Goal: Task Accomplishment & Management: Use online tool/utility

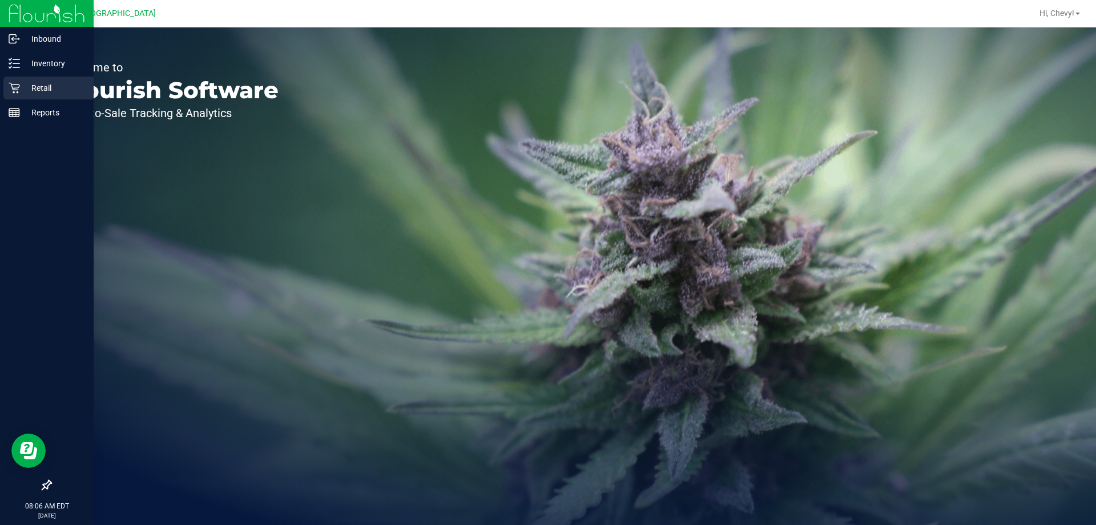
click at [29, 86] on p "Retail" at bounding box center [54, 88] width 69 height 14
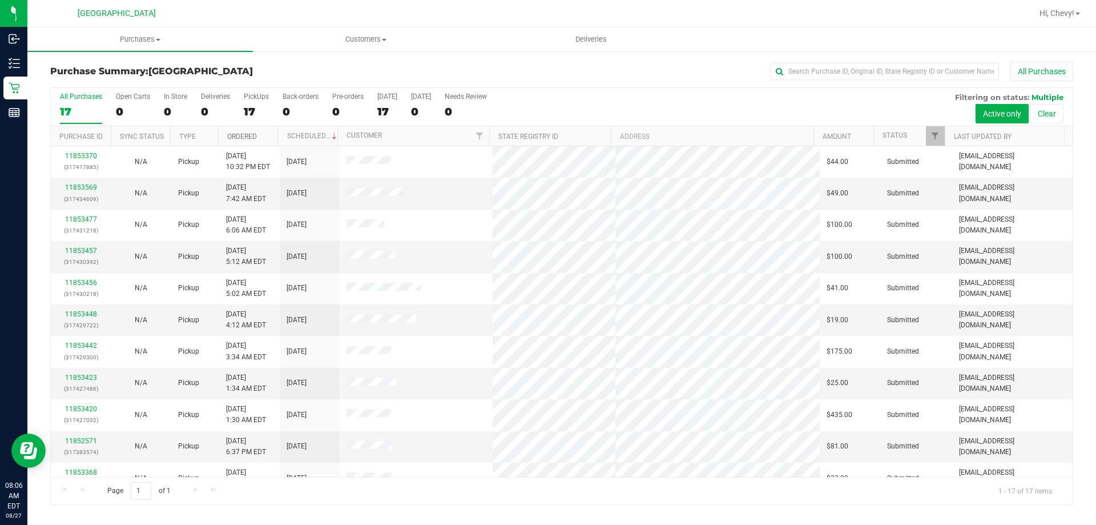
click at [242, 132] on link "Ordered" at bounding box center [242, 136] width 30 height 8
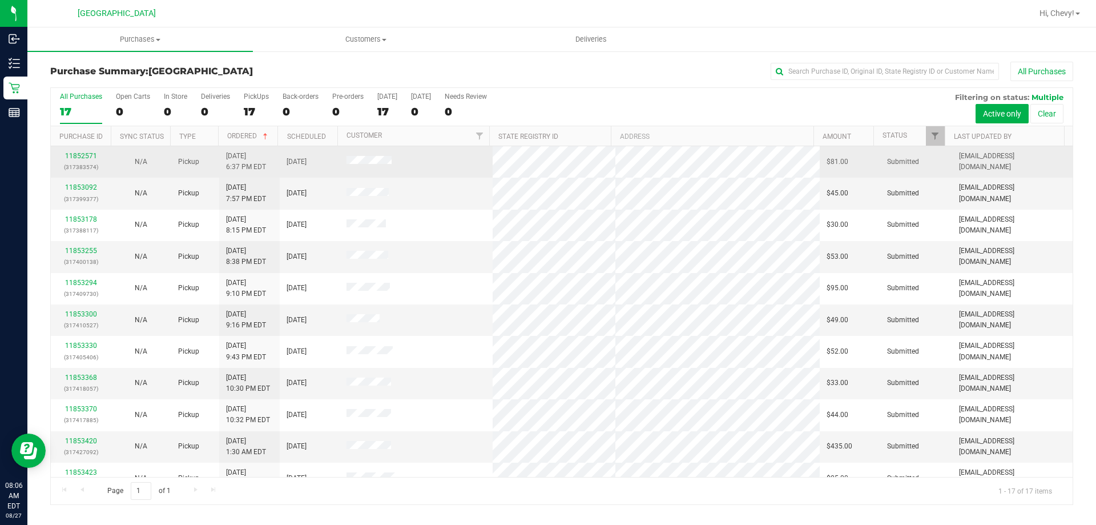
click at [85, 151] on div "11852571 (317383574)" at bounding box center [81, 162] width 46 height 22
click at [86, 157] on link "11852571" at bounding box center [81, 156] width 32 height 8
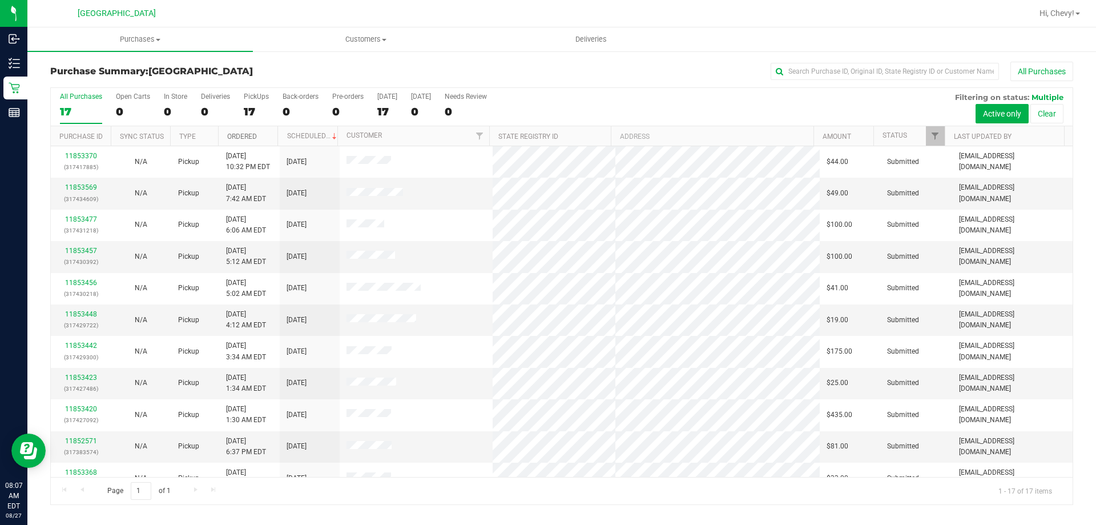
click at [237, 134] on link "Ordered" at bounding box center [242, 136] width 30 height 8
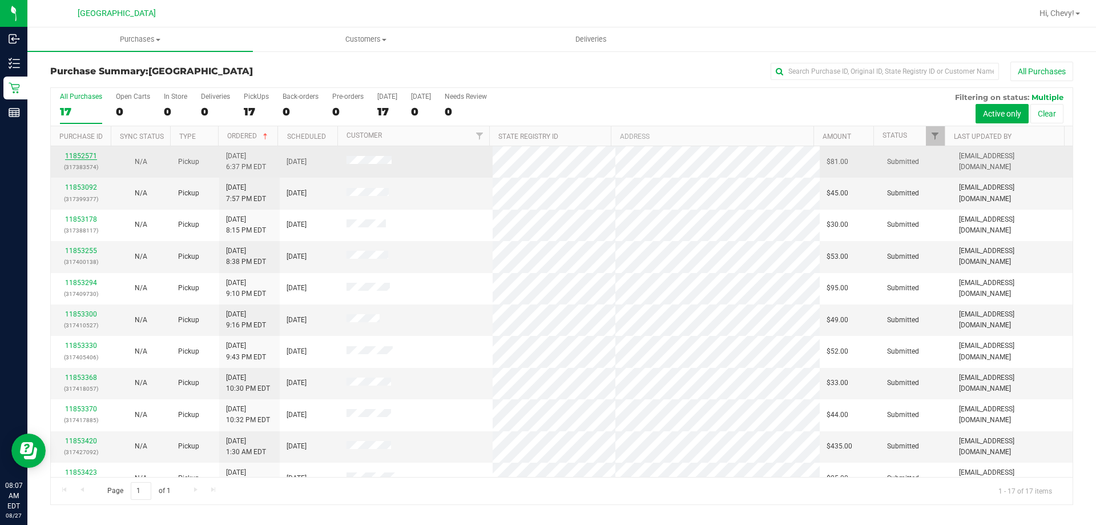
click at [81, 155] on link "11852571" at bounding box center [81, 156] width 32 height 8
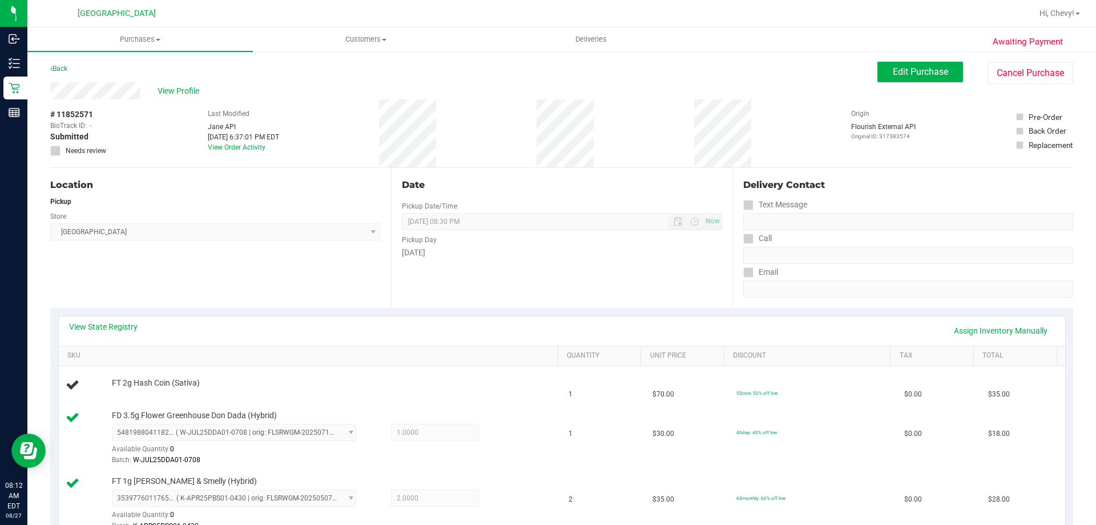
scroll to position [57, 0]
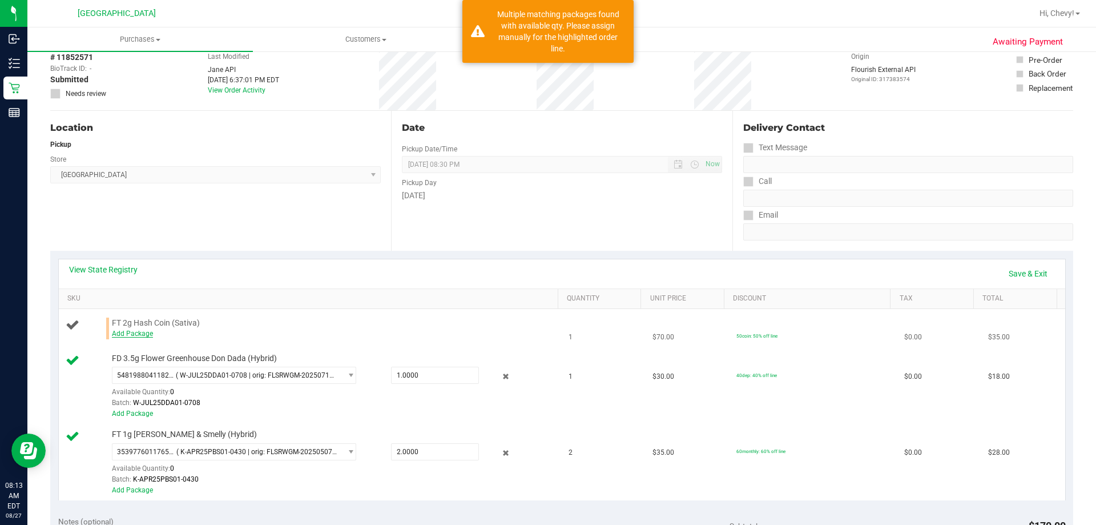
click at [139, 336] on link "Add Package" at bounding box center [132, 333] width 41 height 8
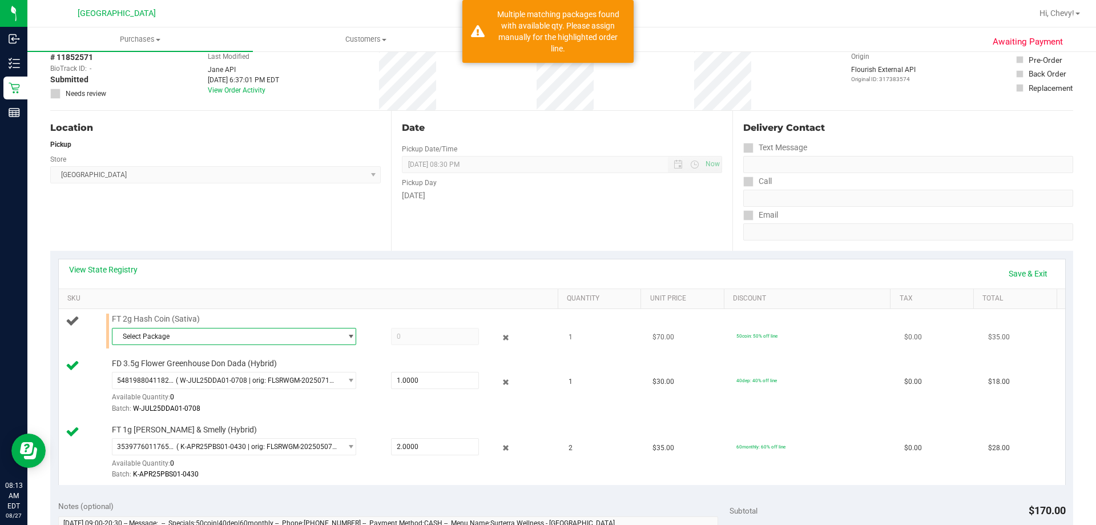
click at [145, 340] on span "Select Package" at bounding box center [226, 336] width 229 height 16
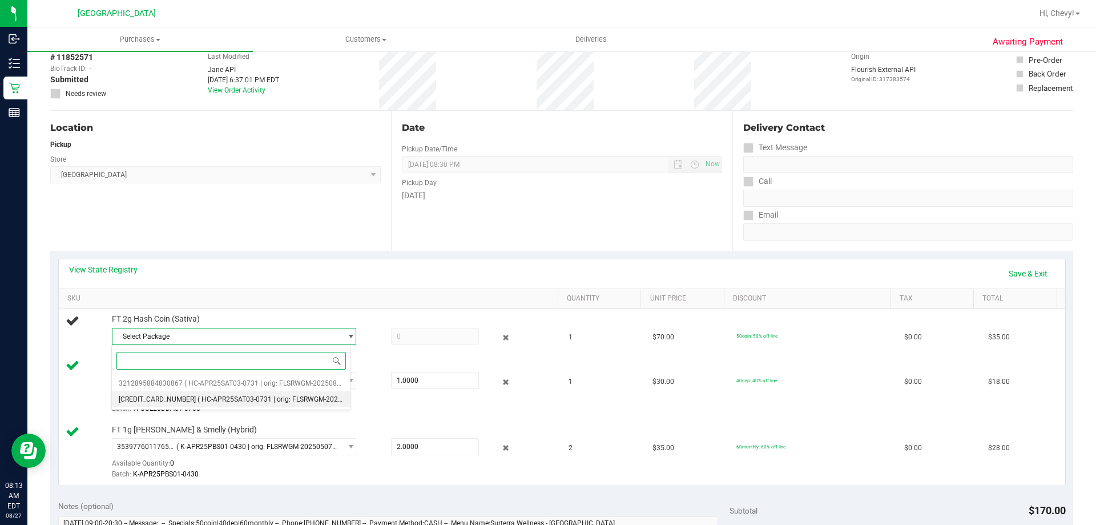
click at [164, 400] on span "[CREDIT_CARD_NUMBER]" at bounding box center [157, 399] width 77 height 8
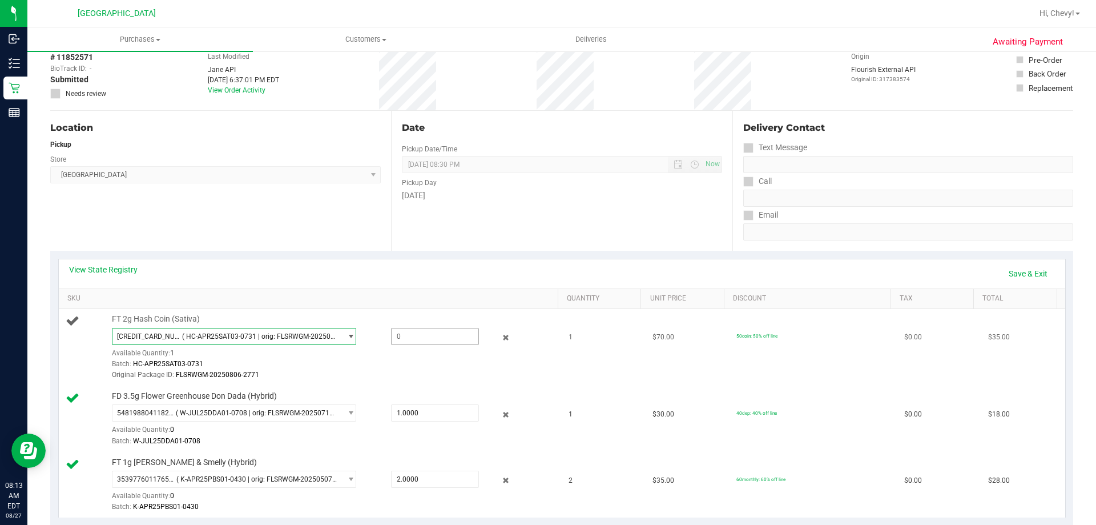
click at [417, 337] on span at bounding box center [435, 336] width 88 height 17
type input "1"
type input "1.0000"
click at [431, 367] on div "Batch: HC-APR25SAT03-0731" at bounding box center [332, 364] width 441 height 11
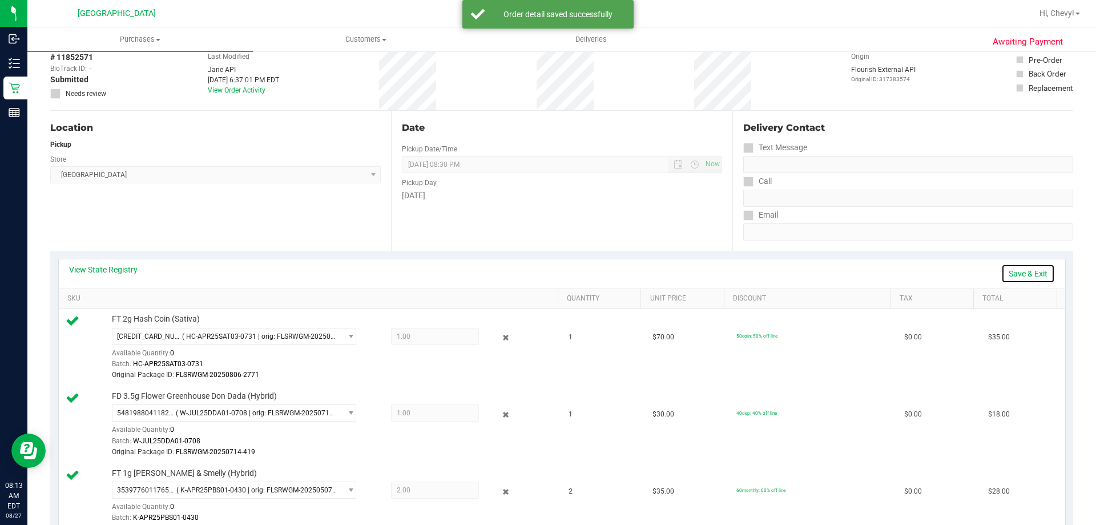
click at [1038, 272] on link "Save & Exit" at bounding box center [1029, 273] width 54 height 19
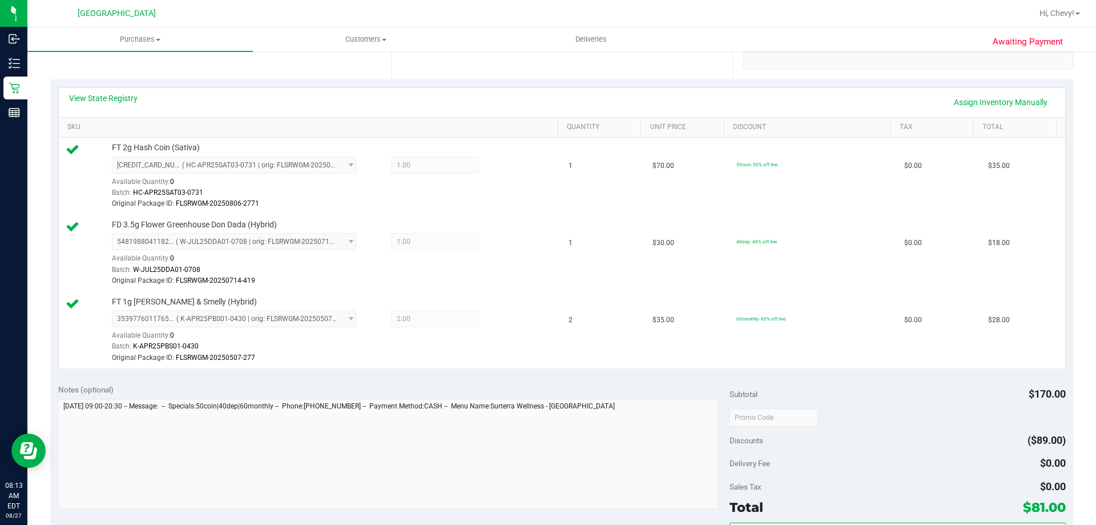
scroll to position [286, 0]
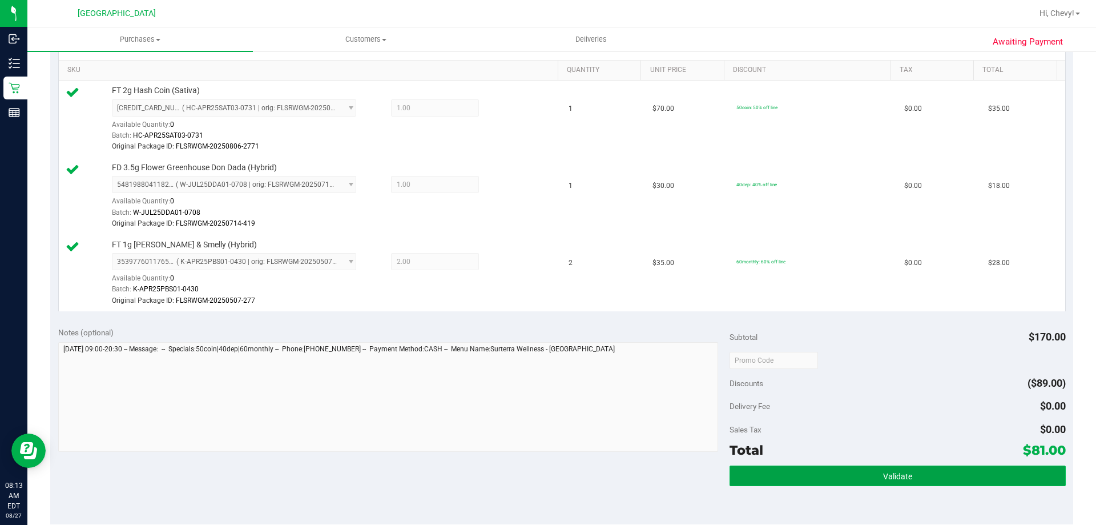
click at [831, 472] on button "Validate" at bounding box center [898, 475] width 336 height 21
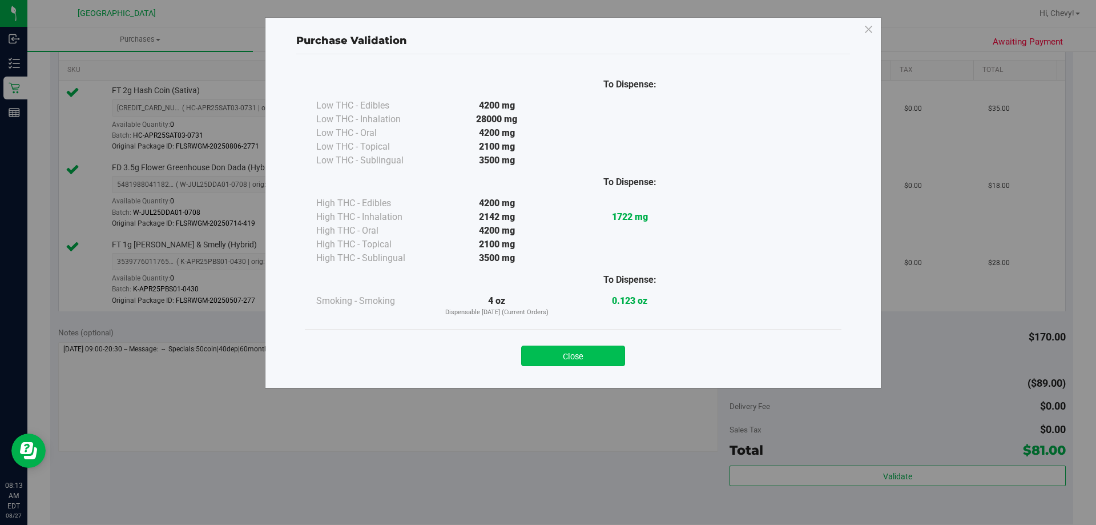
click at [590, 359] on button "Close" at bounding box center [573, 355] width 104 height 21
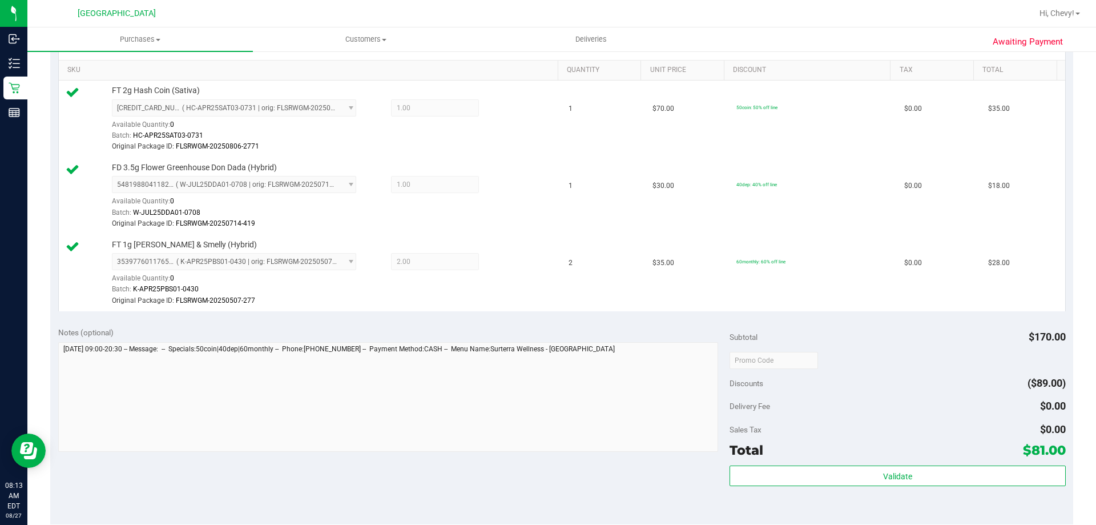
scroll to position [400, 0]
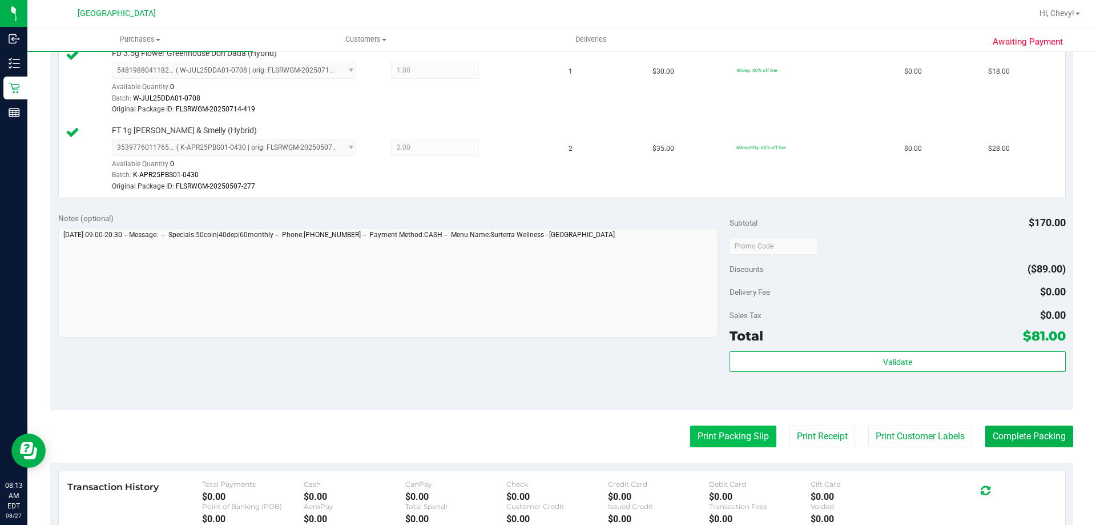
click at [723, 437] on button "Print Packing Slip" at bounding box center [733, 436] width 86 height 22
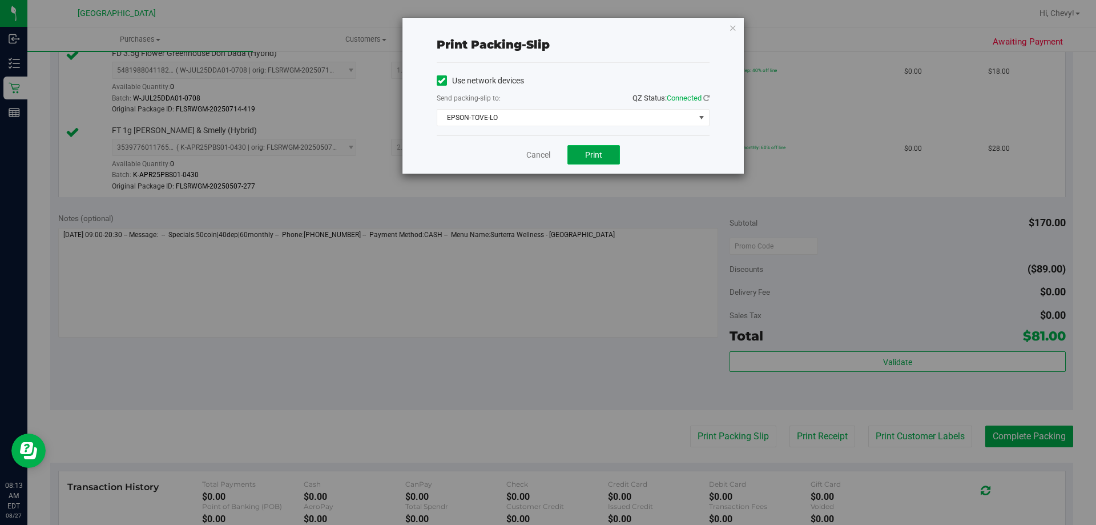
click at [574, 156] on button "Print" at bounding box center [594, 154] width 53 height 19
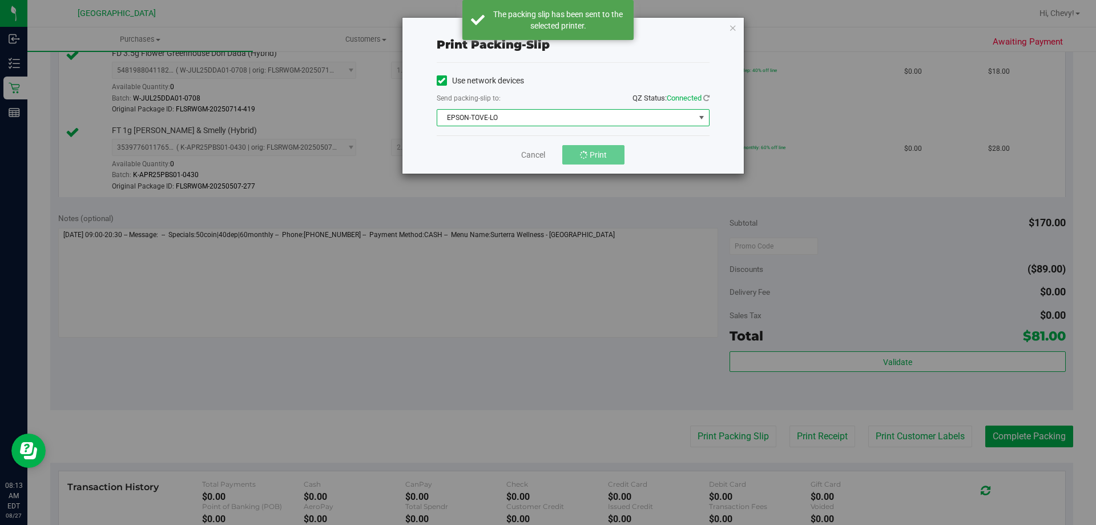
click at [572, 114] on span "EPSON-TOVE-LO" at bounding box center [566, 118] width 258 height 16
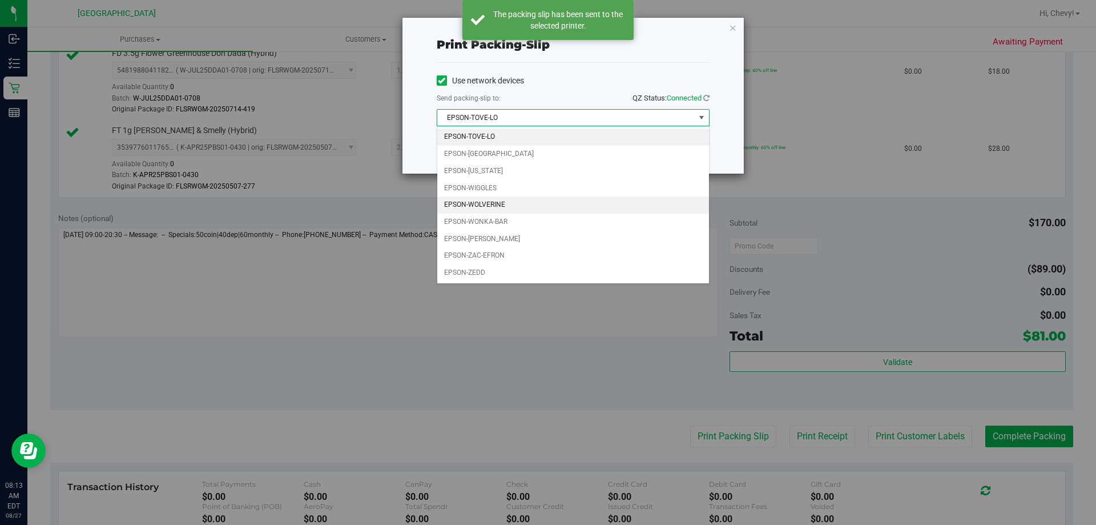
click at [552, 205] on li "EPSON-WOLVERINE" at bounding box center [573, 204] width 272 height 17
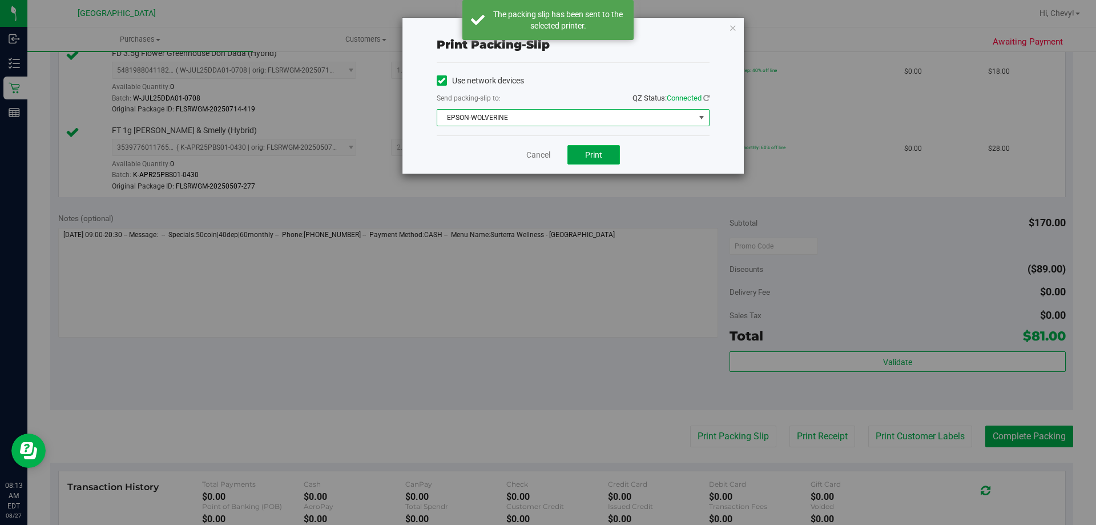
click at [591, 156] on span "Print" at bounding box center [593, 154] width 17 height 9
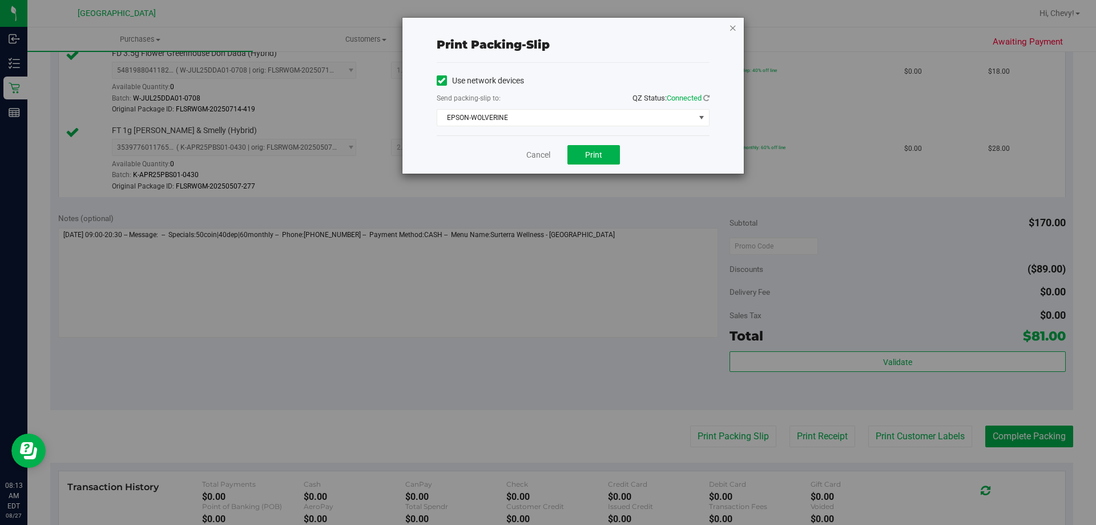
click at [733, 28] on icon "button" at bounding box center [733, 28] width 8 height 14
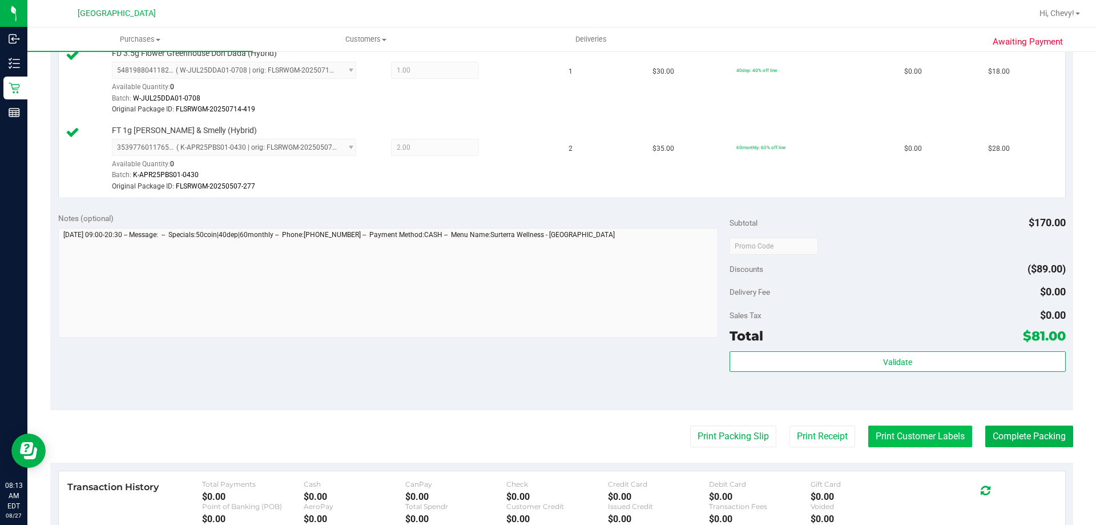
click at [947, 436] on button "Print Customer Labels" at bounding box center [921, 436] width 104 height 22
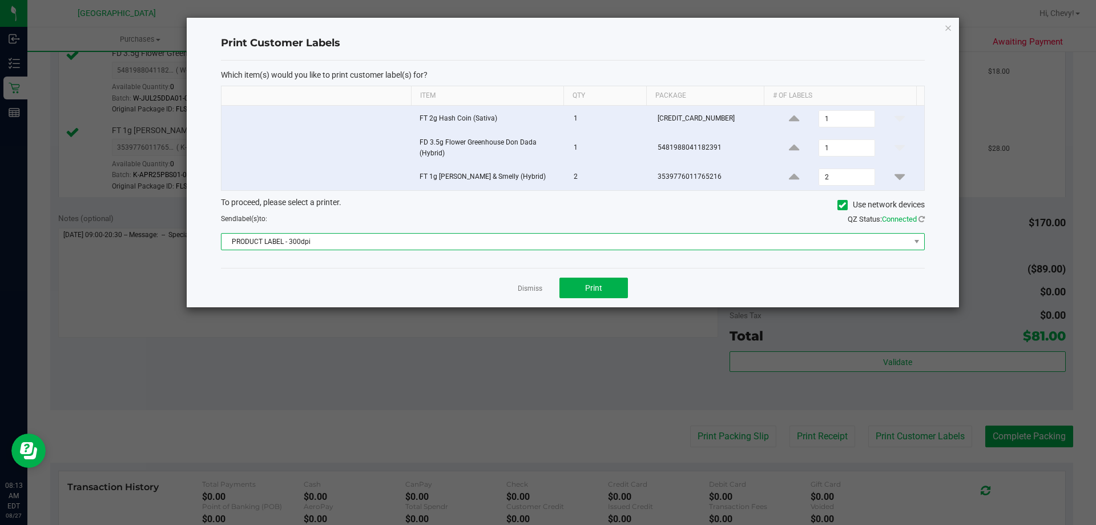
click at [616, 244] on span "PRODUCT LABEL - 300dpi" at bounding box center [566, 242] width 689 height 16
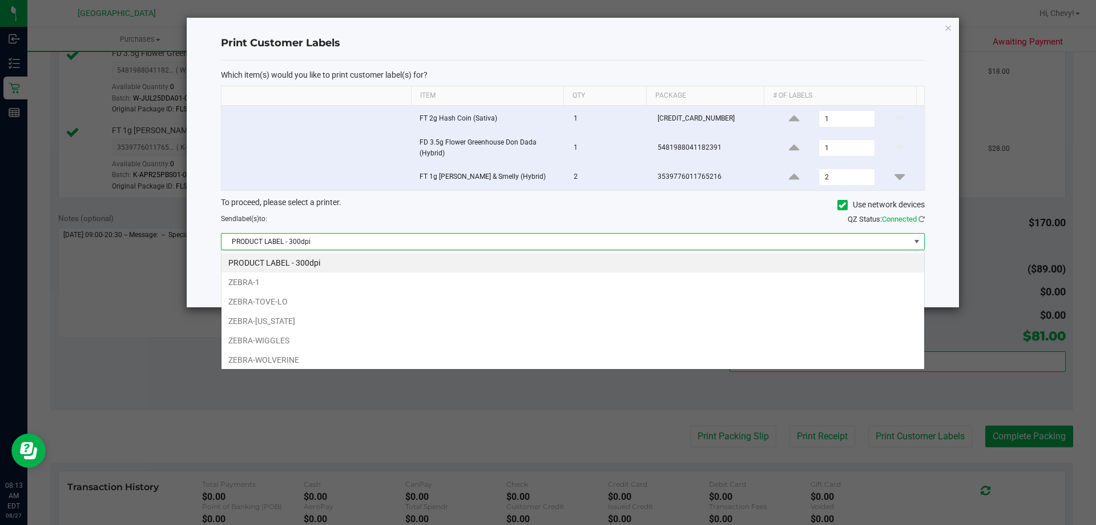
scroll to position [17, 704]
click at [602, 283] on li "ZEBRA-1" at bounding box center [573, 281] width 703 height 19
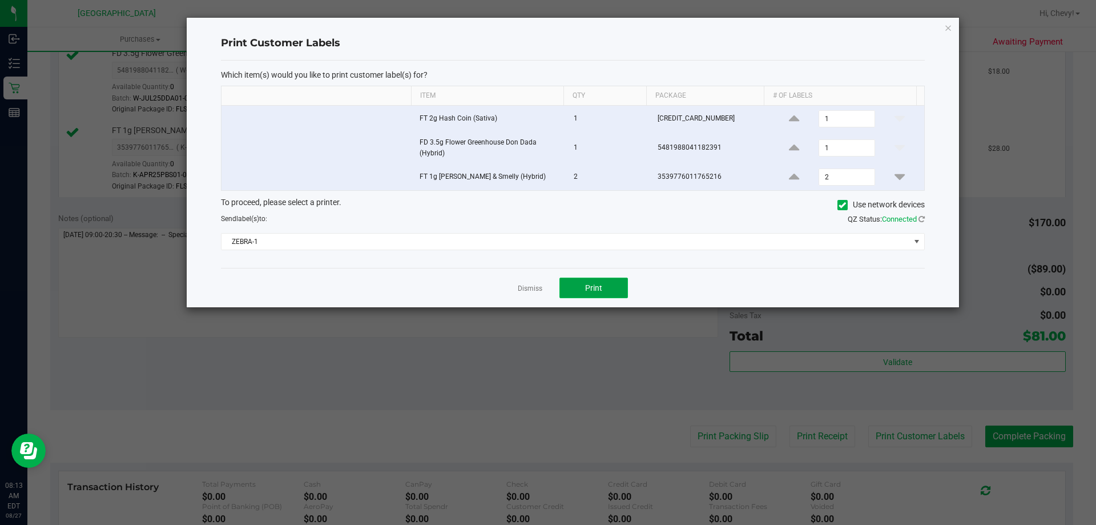
click at [605, 282] on button "Print" at bounding box center [594, 288] width 69 height 21
click at [949, 29] on icon "button" at bounding box center [949, 28] width 8 height 14
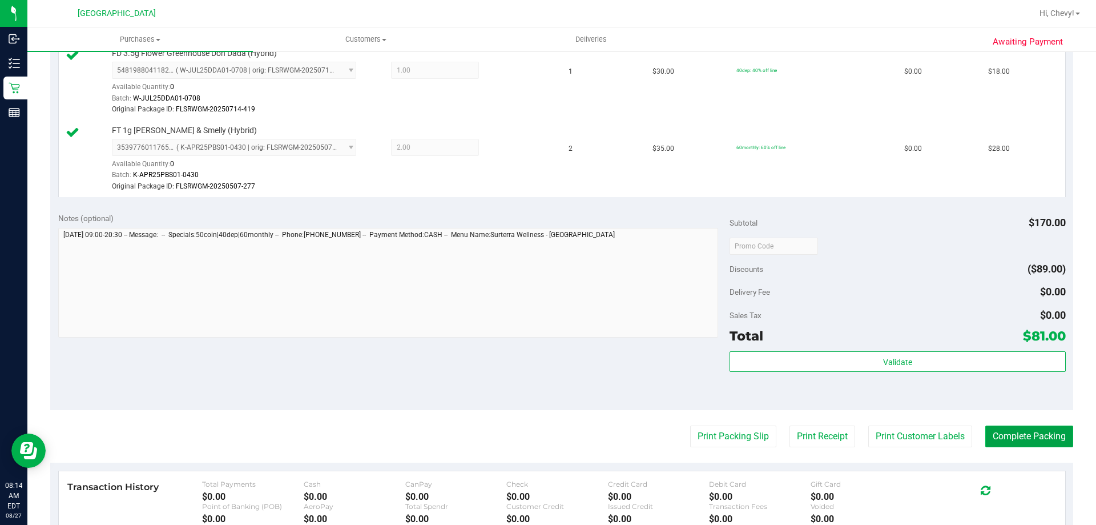
click at [1042, 439] on button "Complete Packing" at bounding box center [1030, 436] width 88 height 22
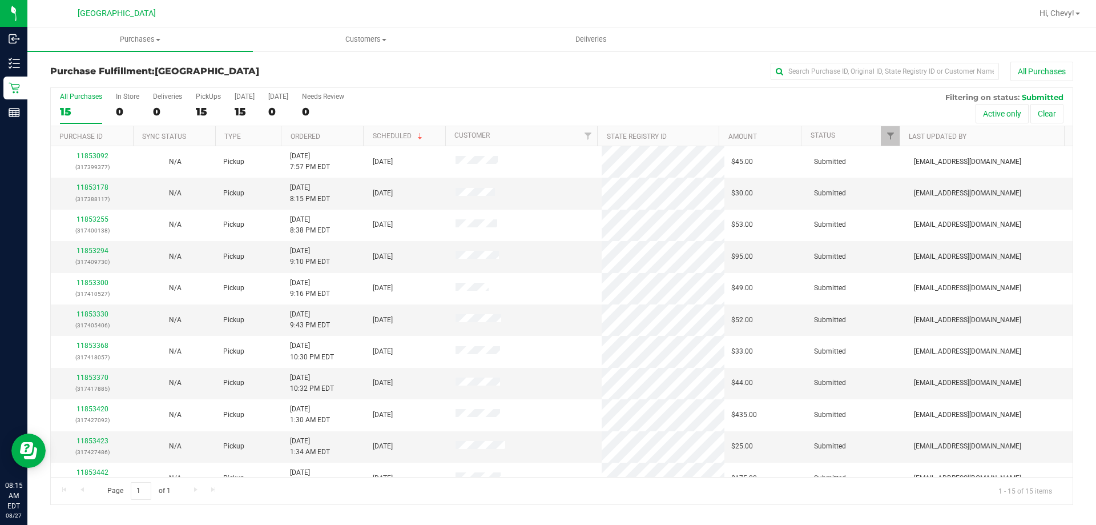
click at [653, 71] on div "All Purchases" at bounding box center [732, 71] width 682 height 19
click at [690, 91] on div "All Purchases 15 In Store 0 Deliveries 0 PickUps 15 Today 15 Tomorrow 0 Needs R…" at bounding box center [562, 92] width 1022 height 9
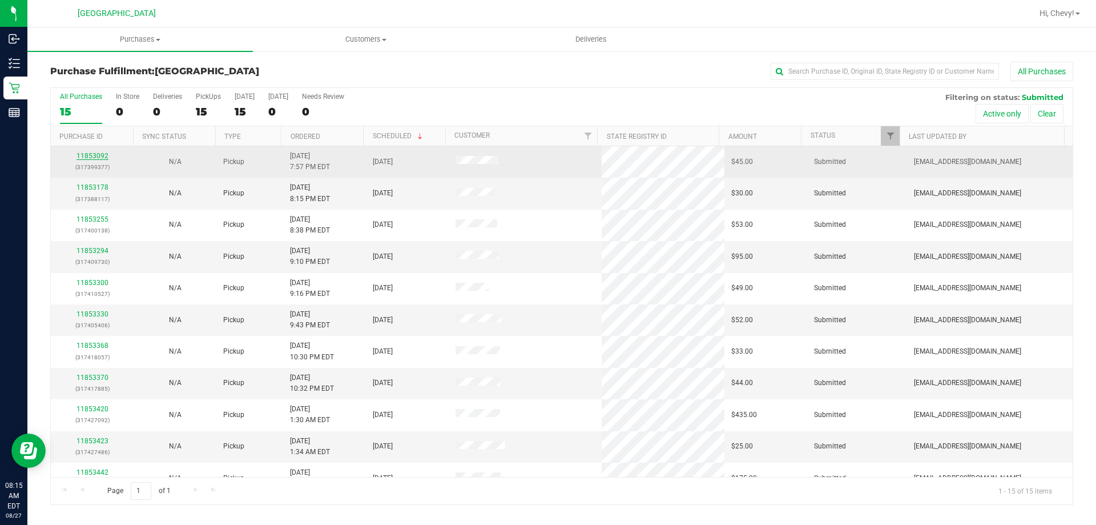
click at [95, 155] on link "11853092" at bounding box center [93, 156] width 32 height 8
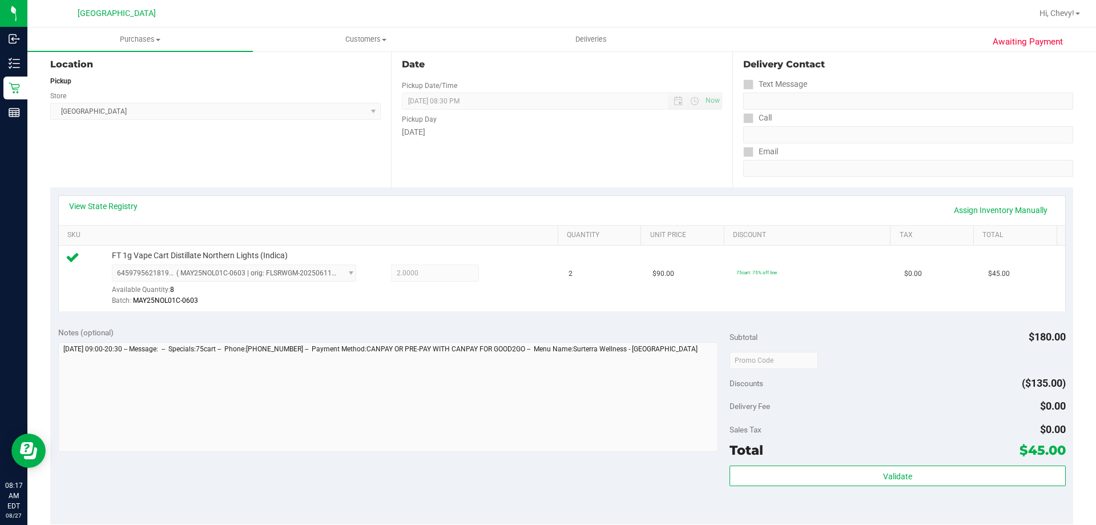
scroll to position [286, 0]
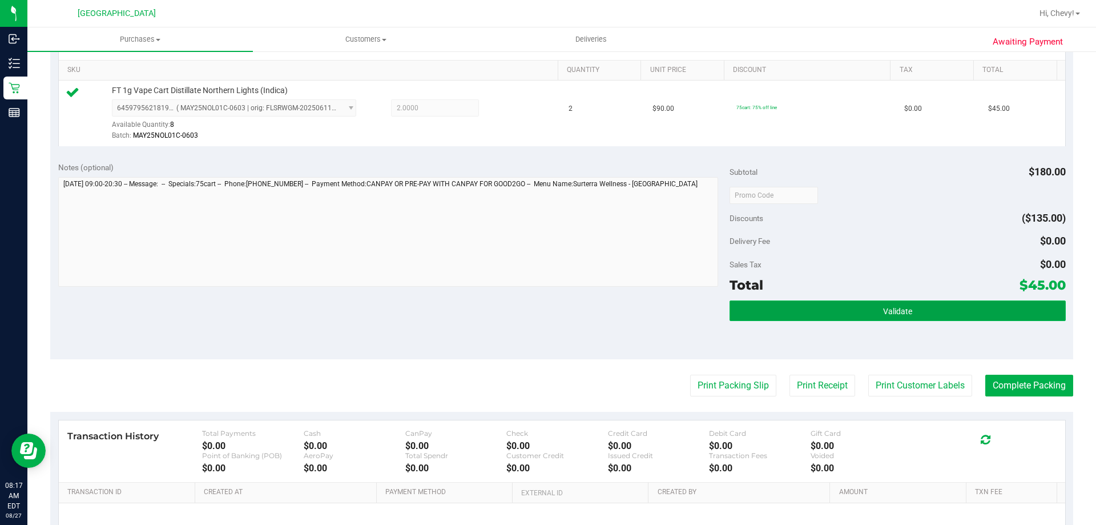
click at [869, 303] on button "Validate" at bounding box center [898, 310] width 336 height 21
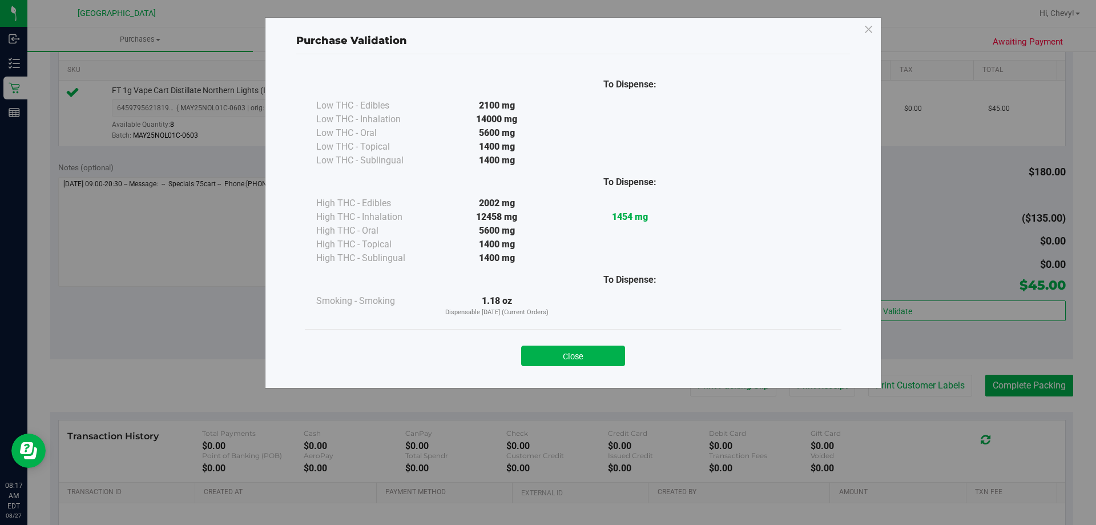
drag, startPoint x: 555, startPoint y: 350, endPoint x: 565, endPoint y: 340, distance: 13.7
click at [559, 348] on button "Close" at bounding box center [573, 355] width 104 height 21
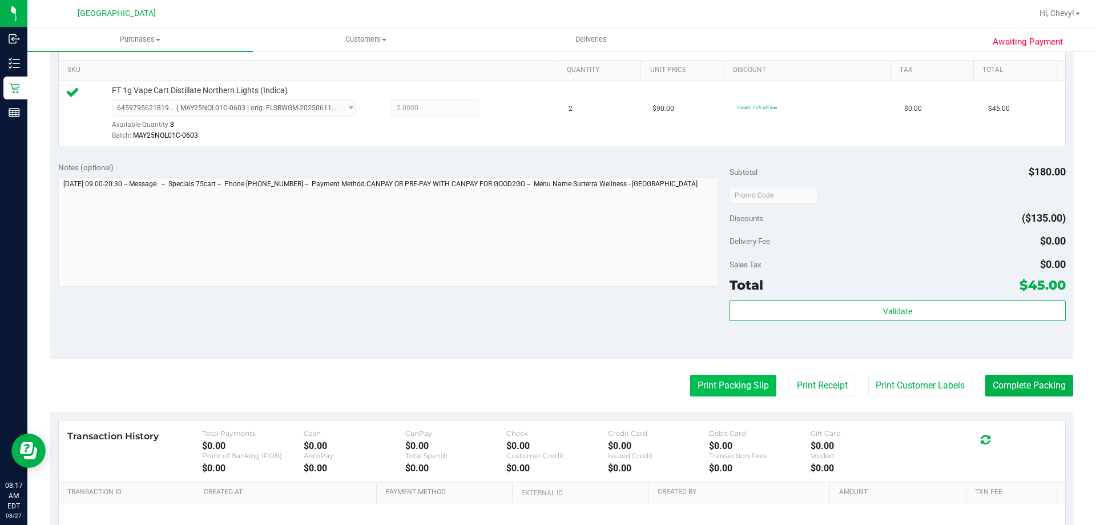
click at [745, 387] on button "Print Packing Slip" at bounding box center [733, 386] width 86 height 22
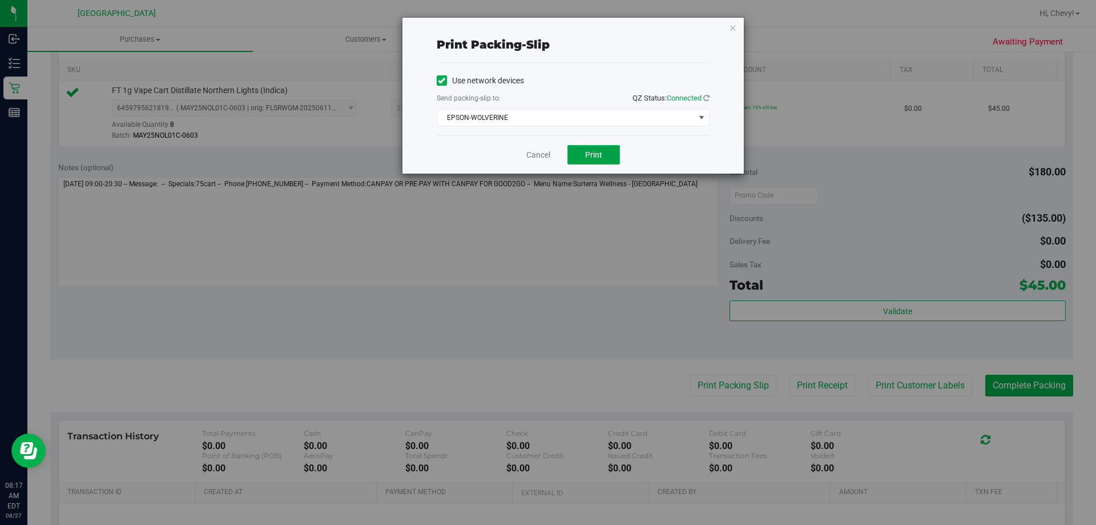
click at [603, 155] on button "Print" at bounding box center [594, 154] width 53 height 19
click at [731, 29] on icon "button" at bounding box center [733, 28] width 8 height 14
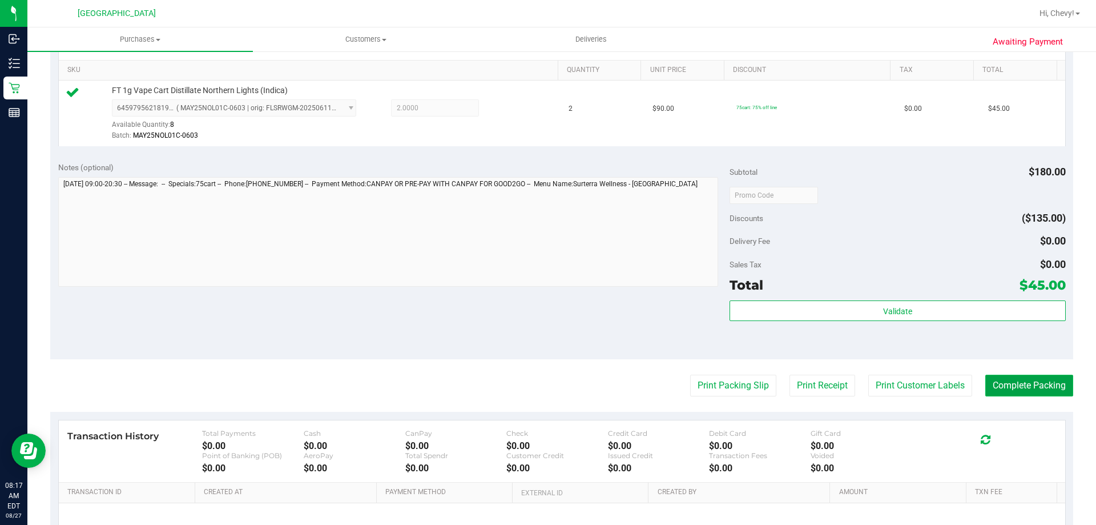
click at [1000, 389] on button "Complete Packing" at bounding box center [1030, 386] width 88 height 22
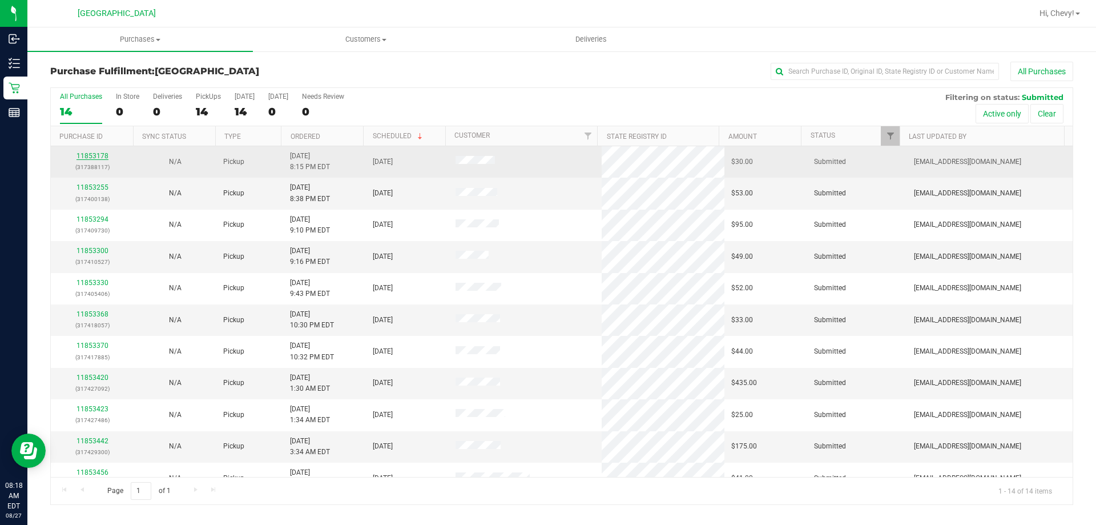
click at [99, 158] on link "11853178" at bounding box center [93, 156] width 32 height 8
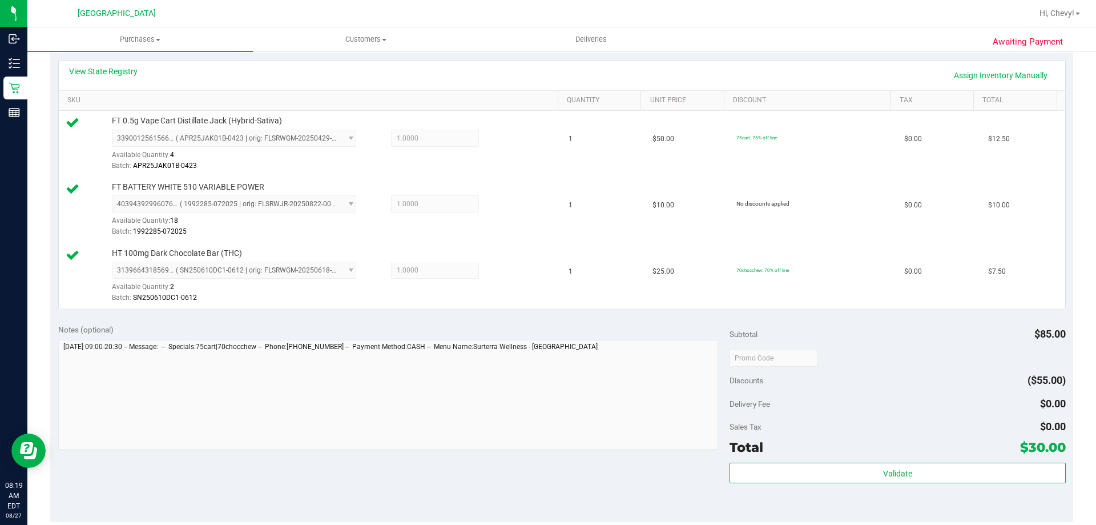
scroll to position [286, 0]
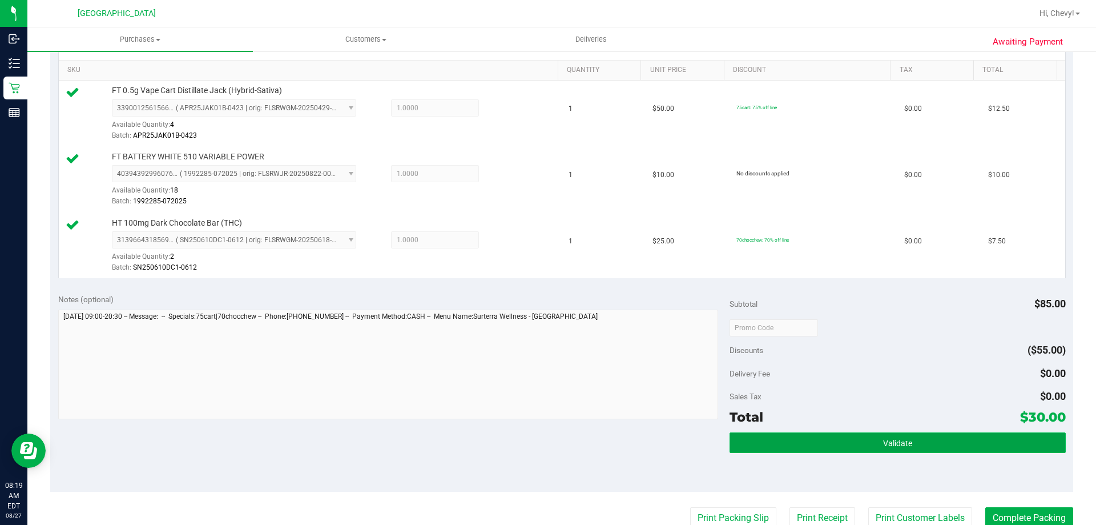
click at [837, 445] on button "Validate" at bounding box center [898, 442] width 336 height 21
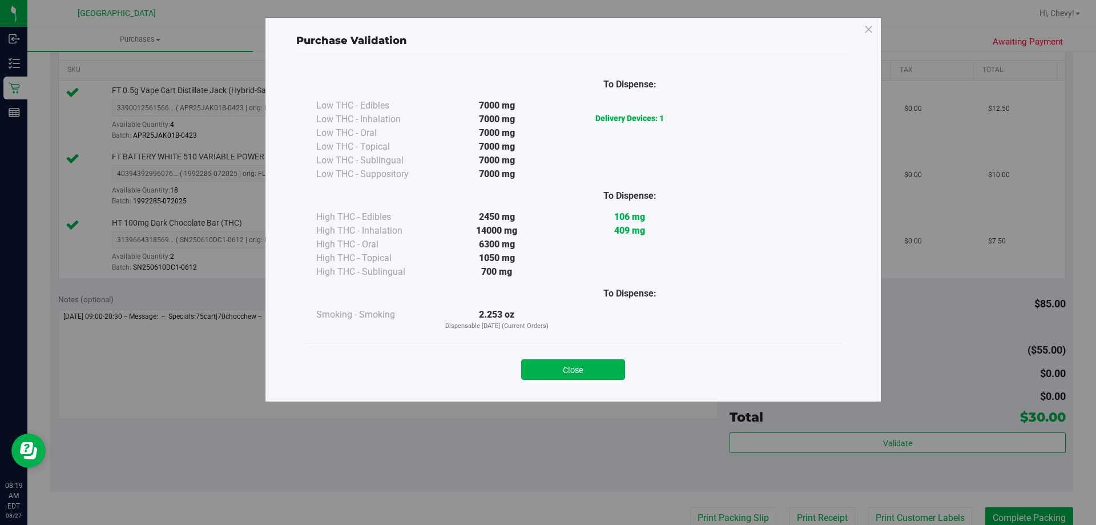
click at [581, 372] on button "Close" at bounding box center [573, 369] width 104 height 21
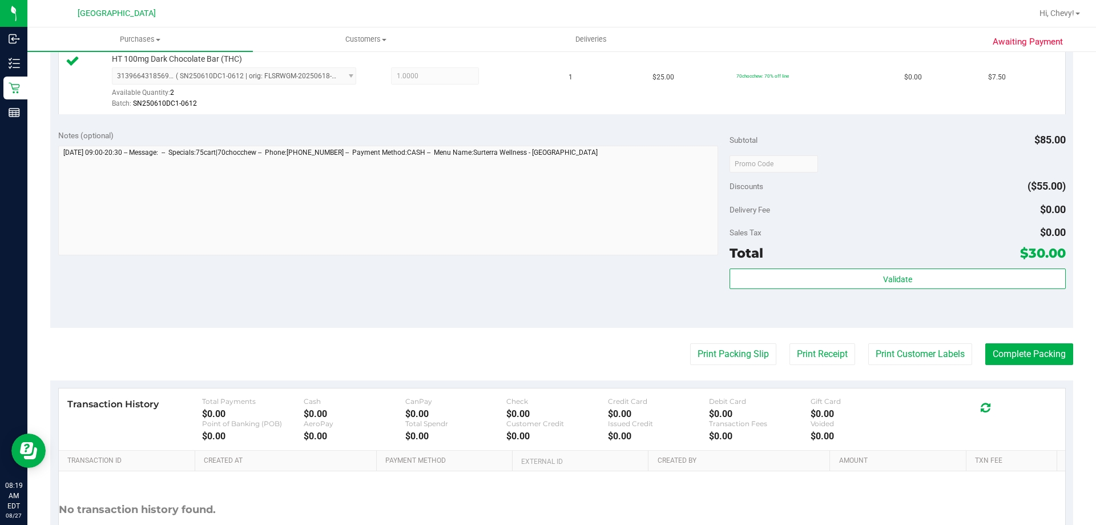
scroll to position [457, 0]
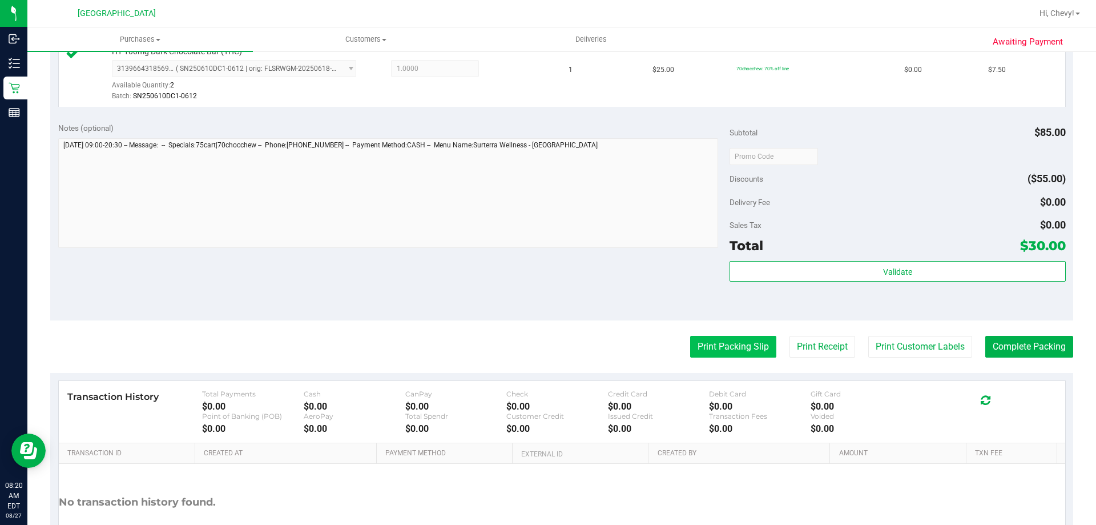
click at [726, 344] on button "Print Packing Slip" at bounding box center [733, 347] width 86 height 22
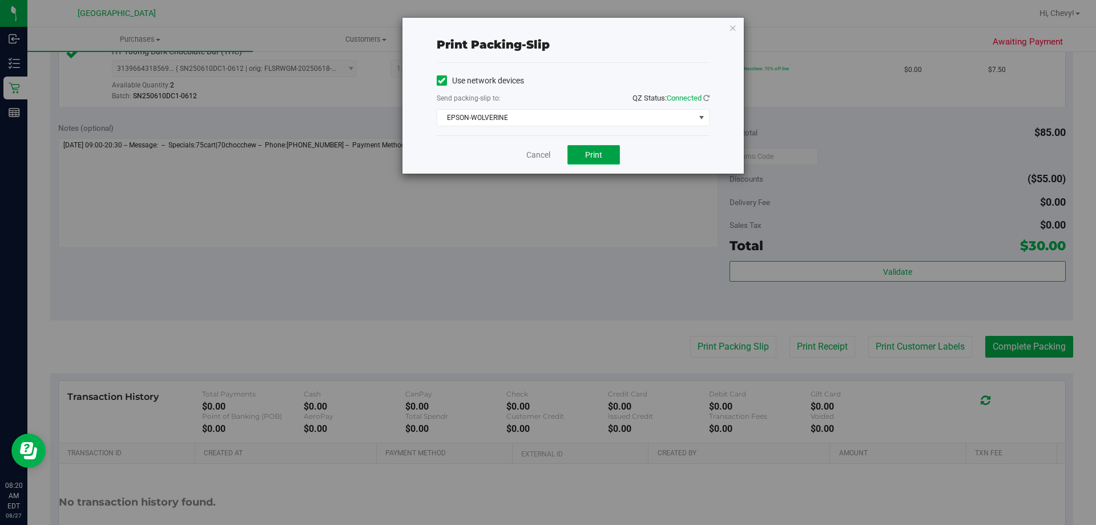
click at [578, 151] on button "Print" at bounding box center [594, 154] width 53 height 19
click at [734, 26] on icon "button" at bounding box center [733, 28] width 8 height 14
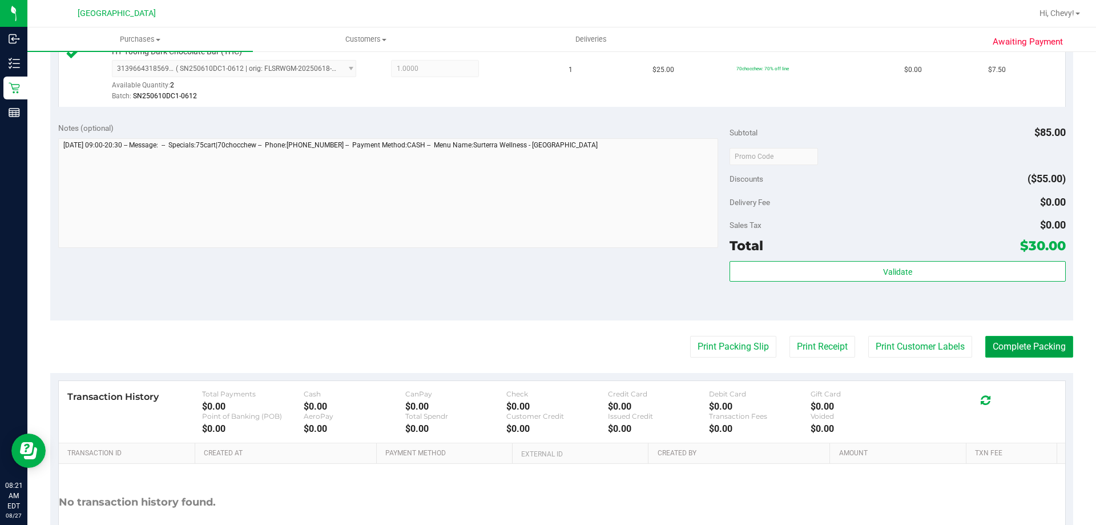
click at [1047, 343] on button "Complete Packing" at bounding box center [1030, 347] width 88 height 22
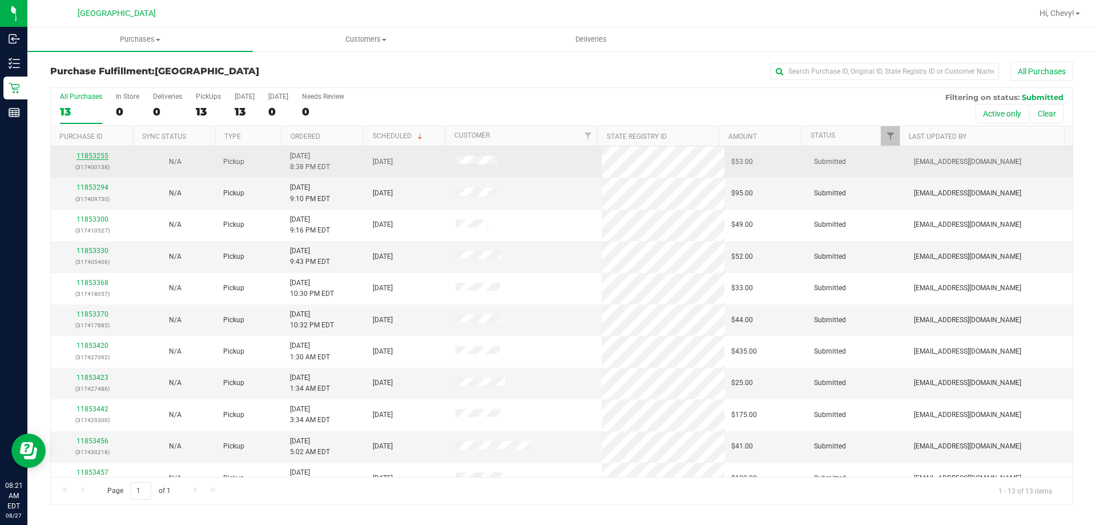
click at [83, 154] on link "11853255" at bounding box center [93, 156] width 32 height 8
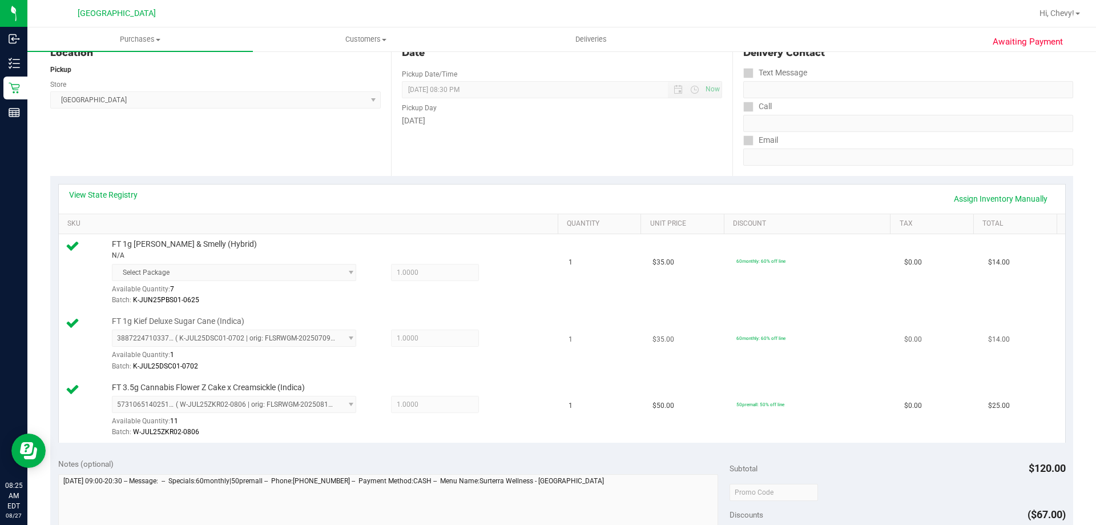
scroll to position [286, 0]
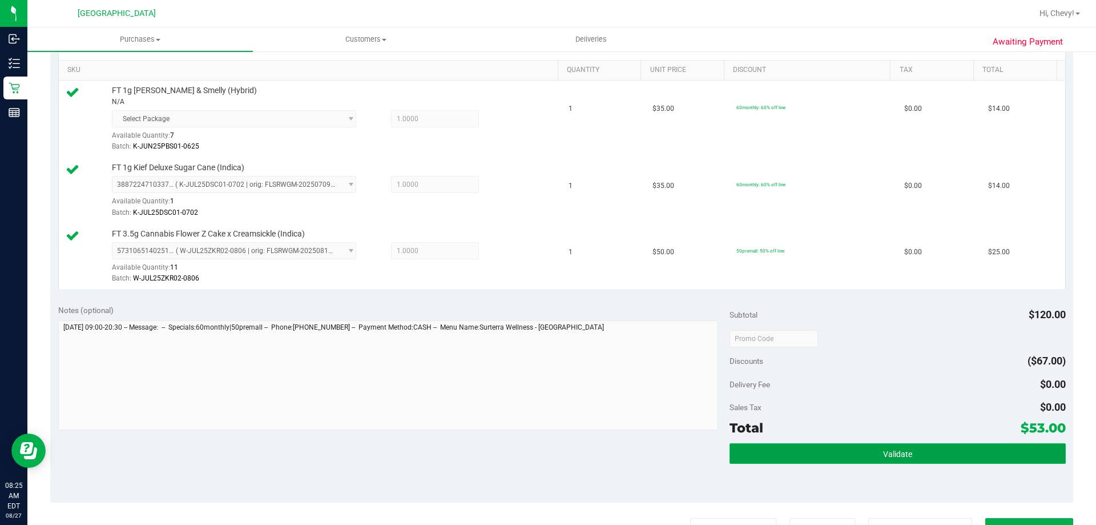
click at [919, 451] on button "Validate" at bounding box center [898, 453] width 336 height 21
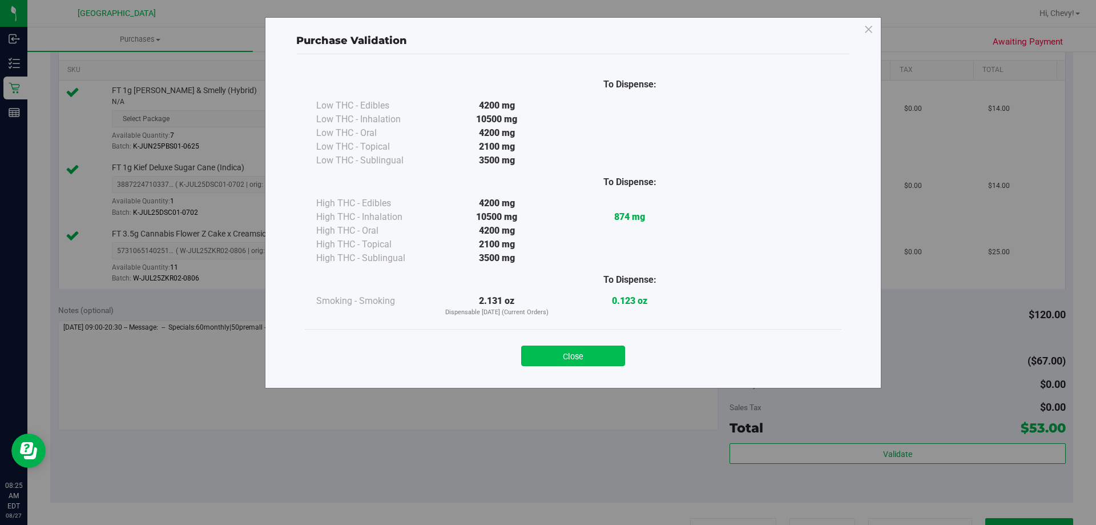
click at [601, 352] on button "Close" at bounding box center [573, 355] width 104 height 21
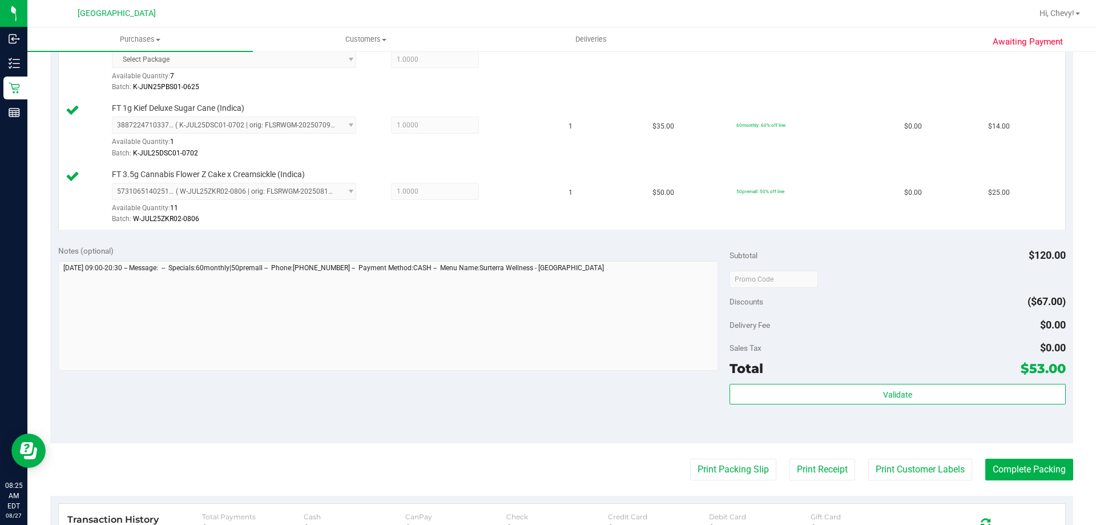
scroll to position [400, 0]
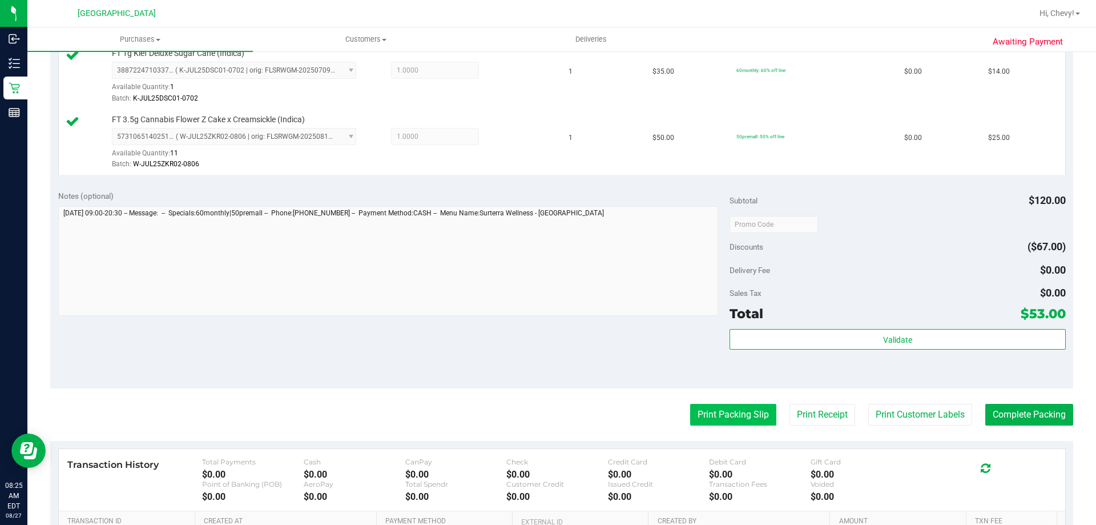
click at [693, 415] on button "Print Packing Slip" at bounding box center [733, 415] width 86 height 22
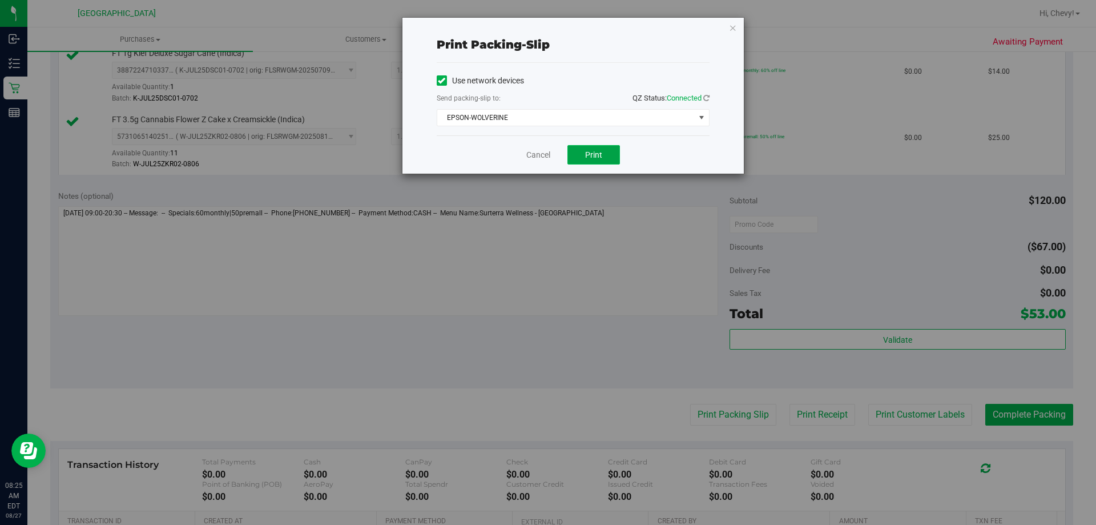
click at [576, 150] on button "Print" at bounding box center [594, 154] width 53 height 19
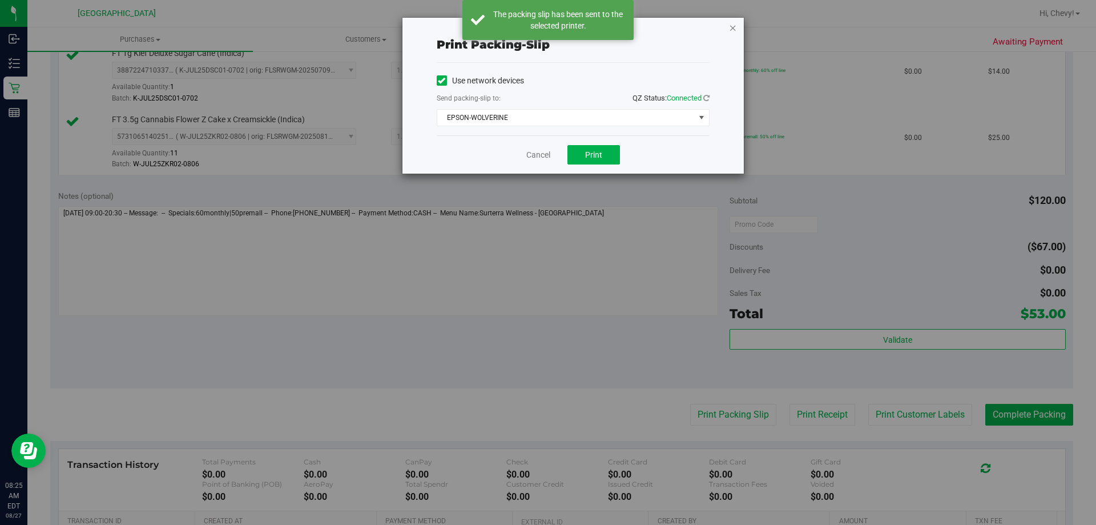
click at [733, 26] on icon "button" at bounding box center [733, 28] width 8 height 14
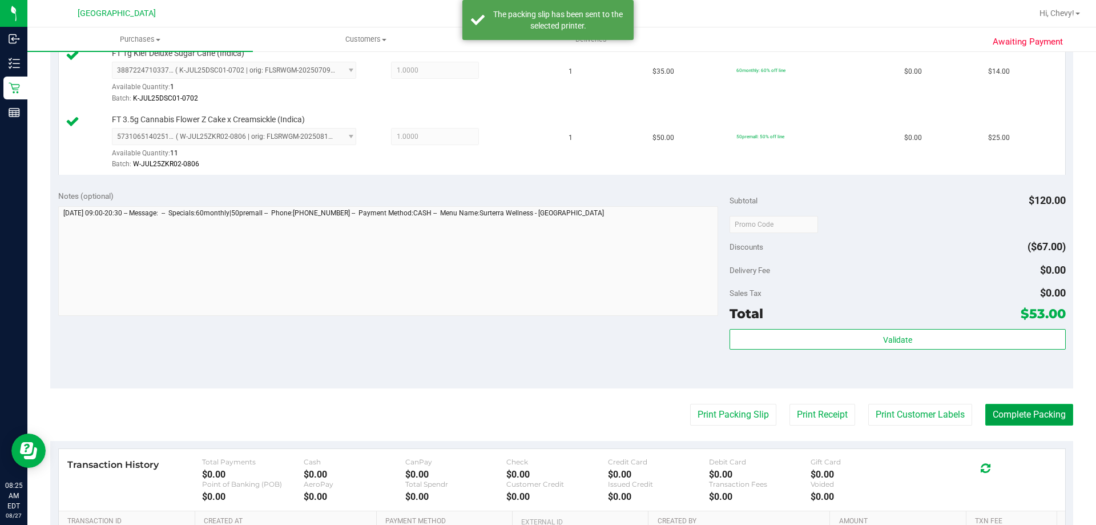
click at [1036, 419] on button "Complete Packing" at bounding box center [1030, 415] width 88 height 22
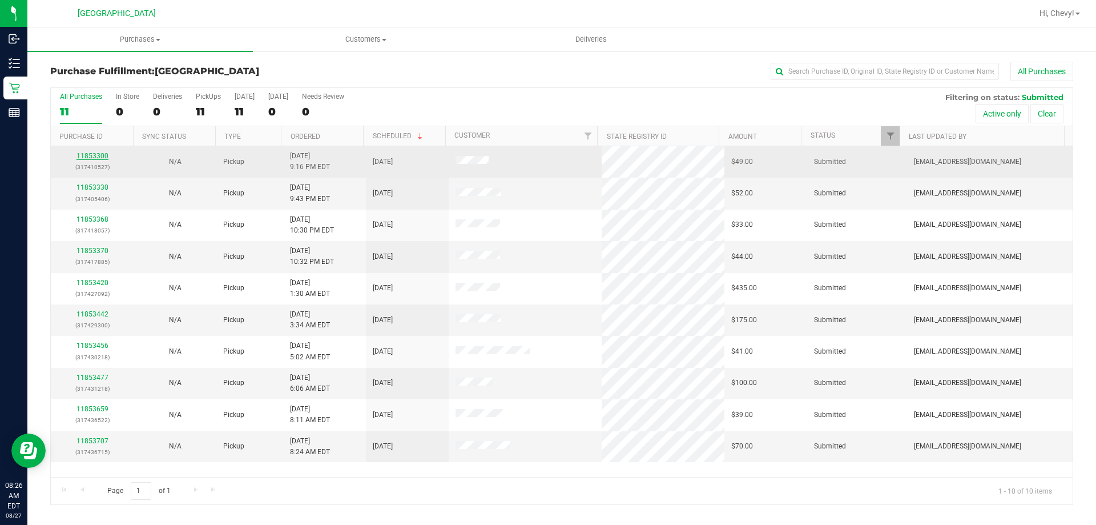
click at [98, 157] on link "11853300" at bounding box center [93, 156] width 32 height 8
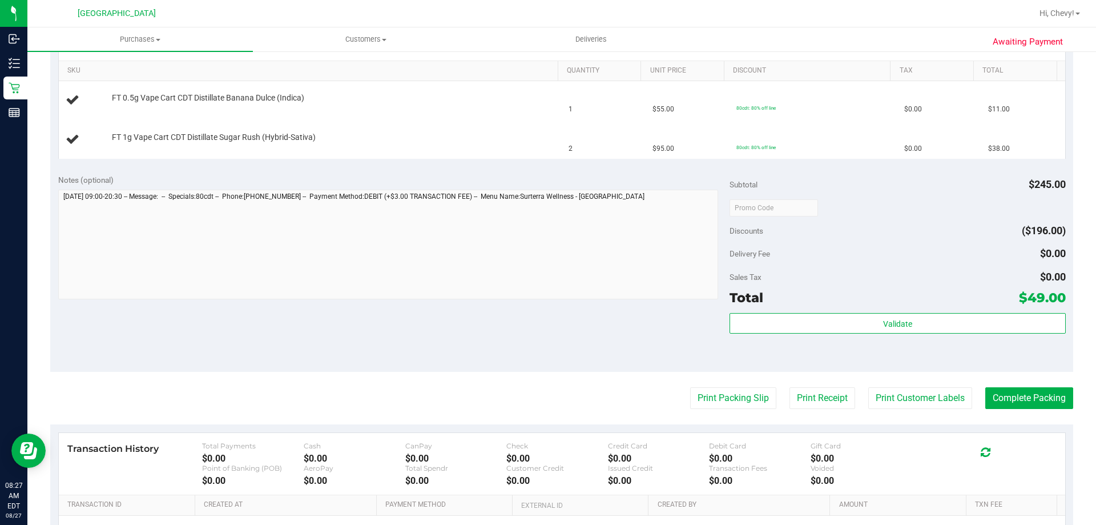
scroll to position [286, 0]
click at [708, 394] on button "Print Packing Slip" at bounding box center [733, 398] width 86 height 22
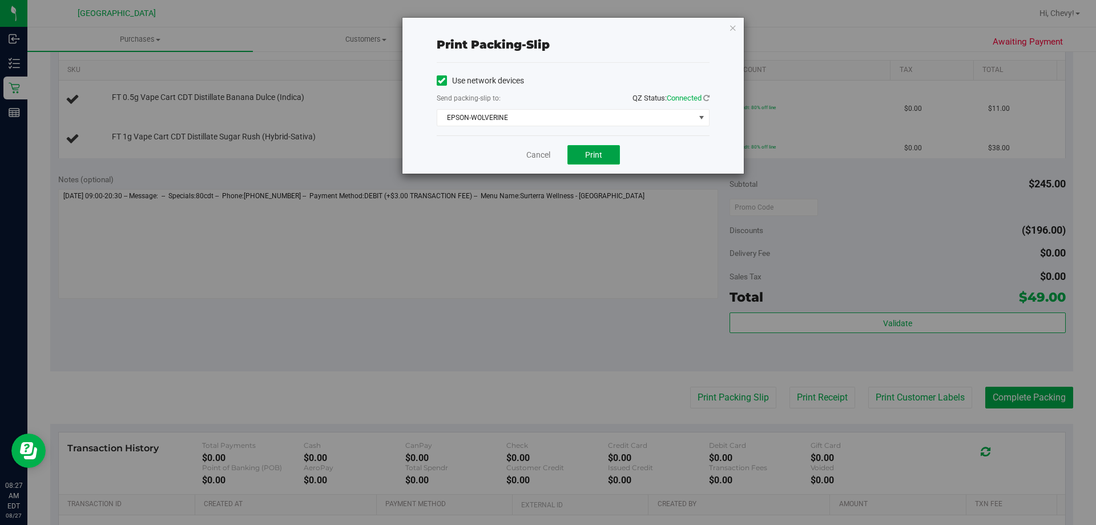
click at [604, 156] on button "Print" at bounding box center [594, 154] width 53 height 19
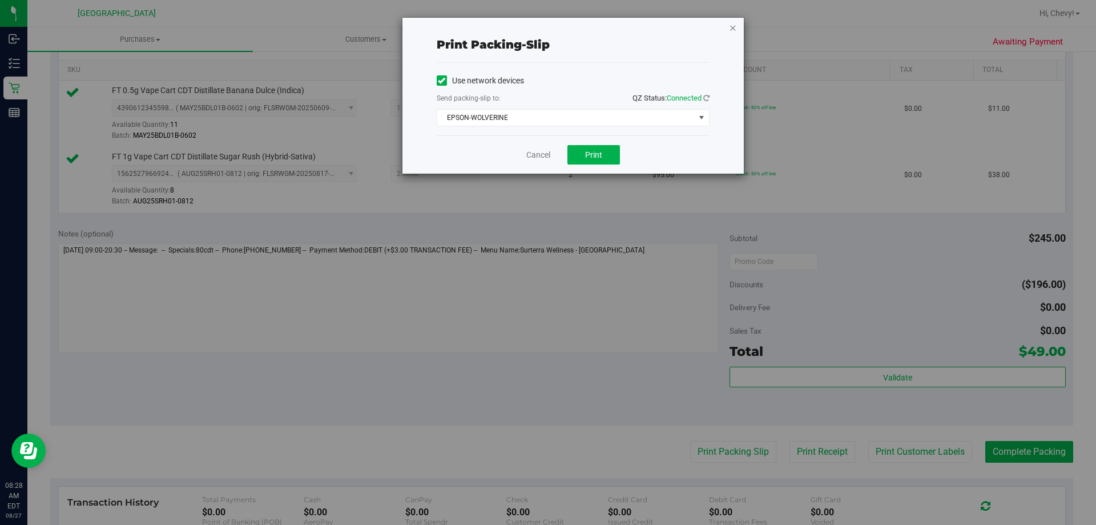
click at [730, 26] on icon "button" at bounding box center [733, 28] width 8 height 14
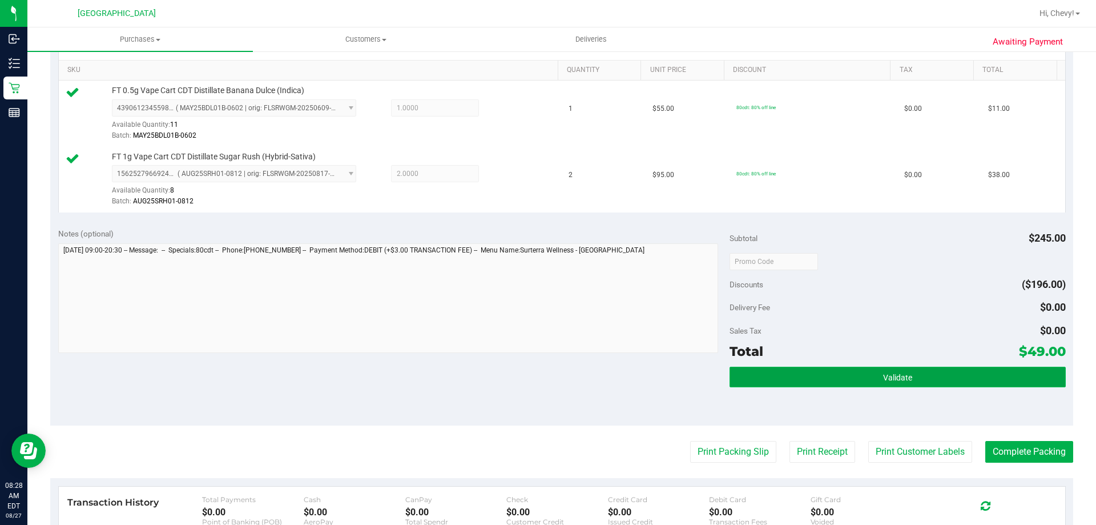
click at [953, 382] on button "Validate" at bounding box center [898, 377] width 336 height 21
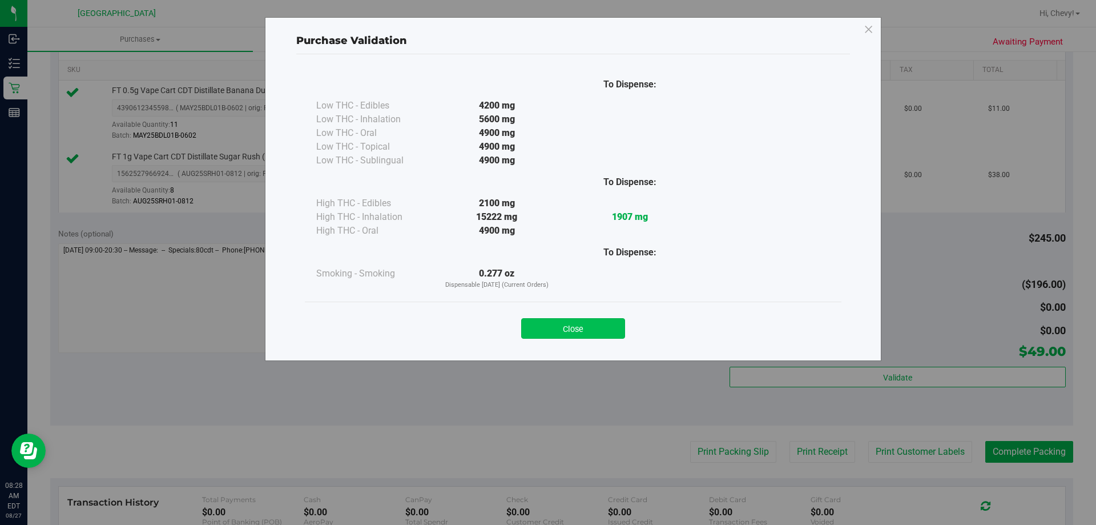
click at [574, 338] on button "Close" at bounding box center [573, 328] width 104 height 21
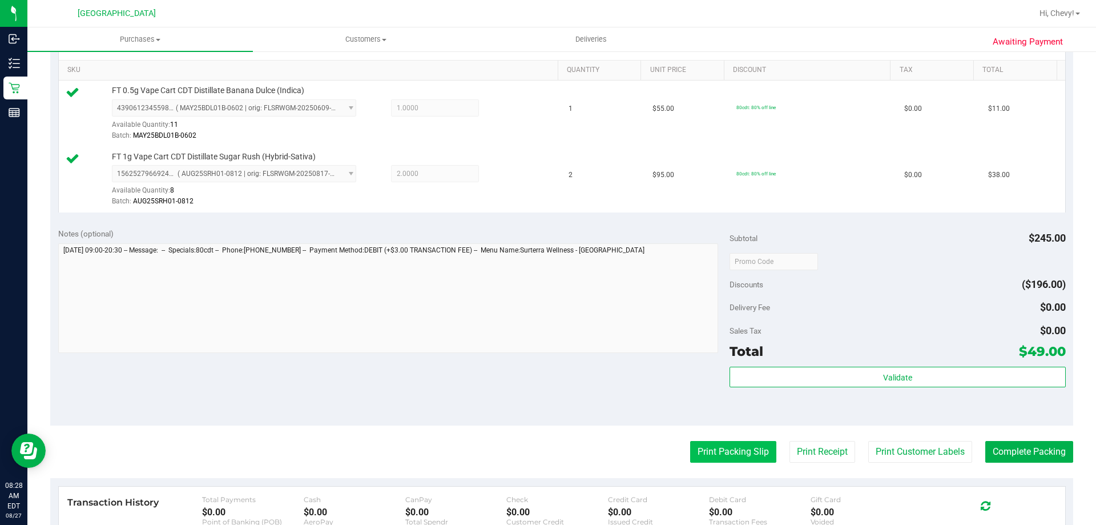
click at [743, 457] on button "Print Packing Slip" at bounding box center [733, 452] width 86 height 22
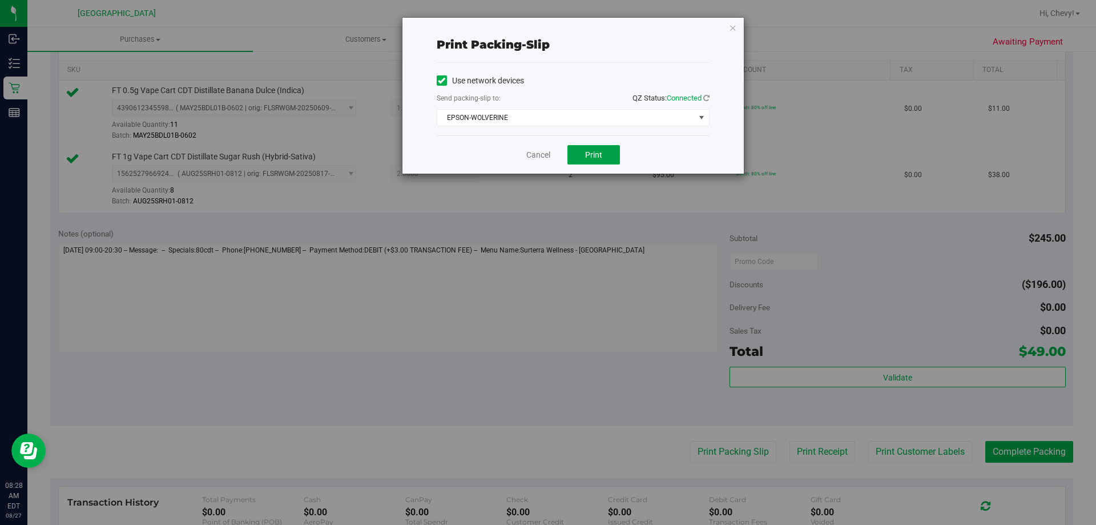
drag, startPoint x: 590, startPoint y: 158, endPoint x: 582, endPoint y: 140, distance: 19.2
click at [586, 146] on button "Print" at bounding box center [594, 154] width 53 height 19
drag, startPoint x: 737, startPoint y: 34, endPoint x: 734, endPoint y: 28, distance: 6.7
click at [734, 29] on div "Print packing-slip Use network devices Send packing-slip to: QZ Status: Connect…" at bounding box center [573, 96] width 341 height 156
click at [733, 27] on icon "button" at bounding box center [733, 28] width 8 height 14
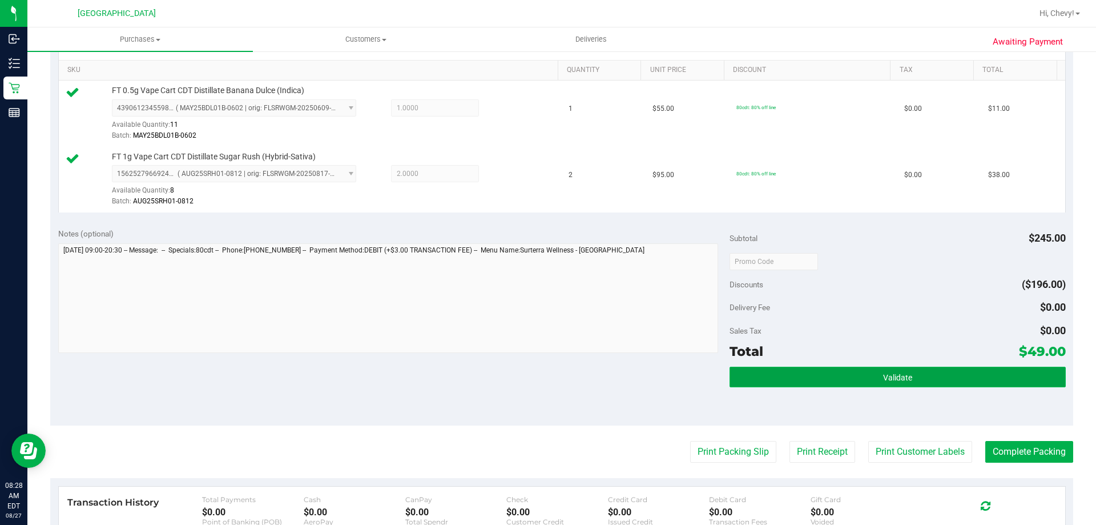
click at [895, 380] on span "Validate" at bounding box center [897, 377] width 29 height 9
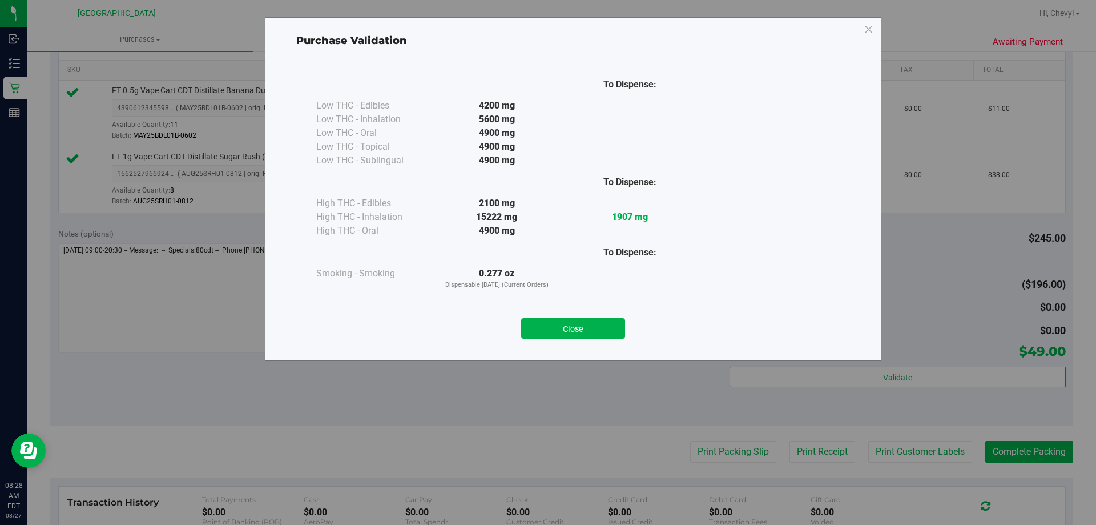
drag, startPoint x: 596, startPoint y: 331, endPoint x: 830, endPoint y: 401, distance: 243.9
click at [600, 331] on button "Close" at bounding box center [573, 328] width 104 height 21
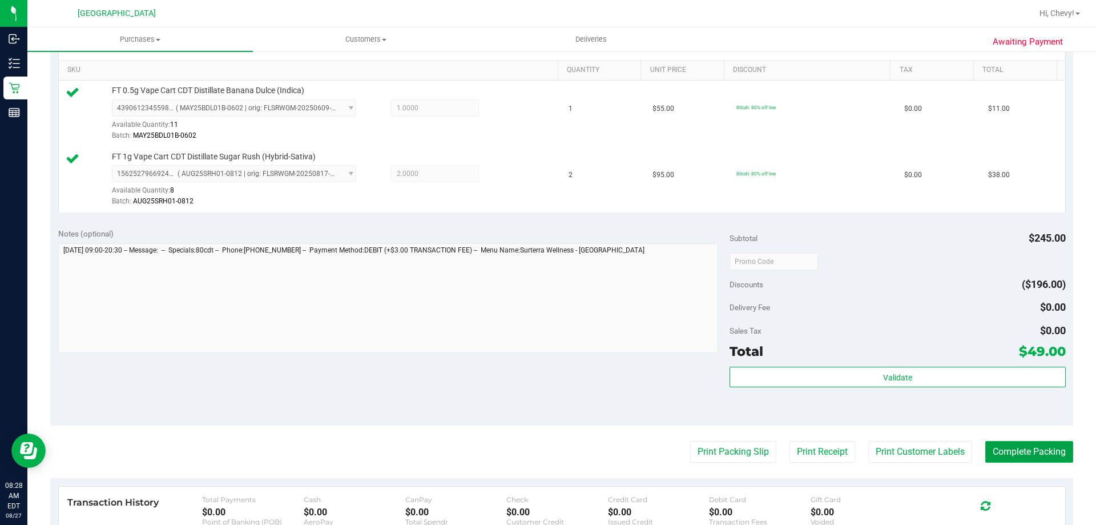
click at [1030, 453] on button "Complete Packing" at bounding box center [1030, 452] width 88 height 22
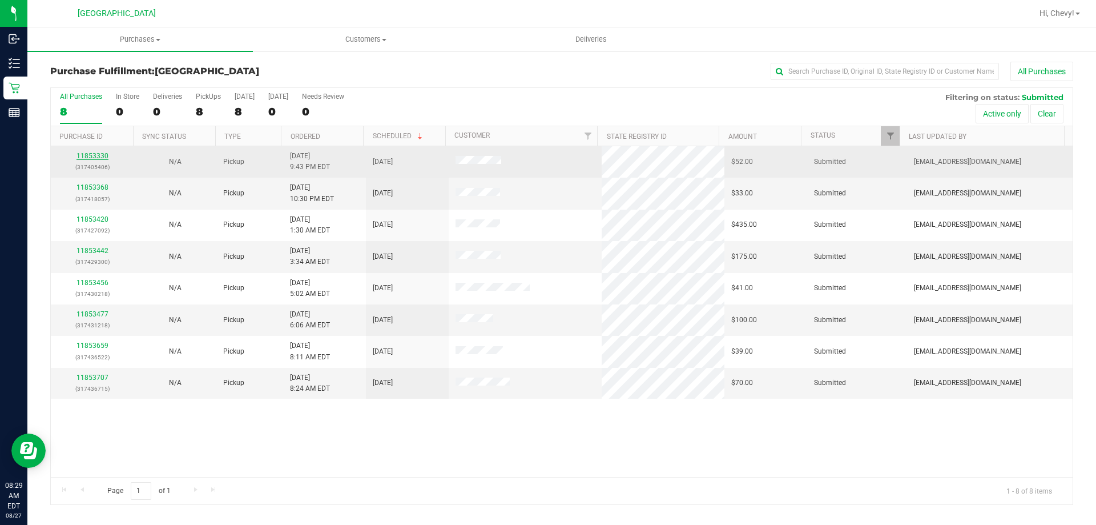
click at [106, 154] on link "11853330" at bounding box center [93, 156] width 32 height 8
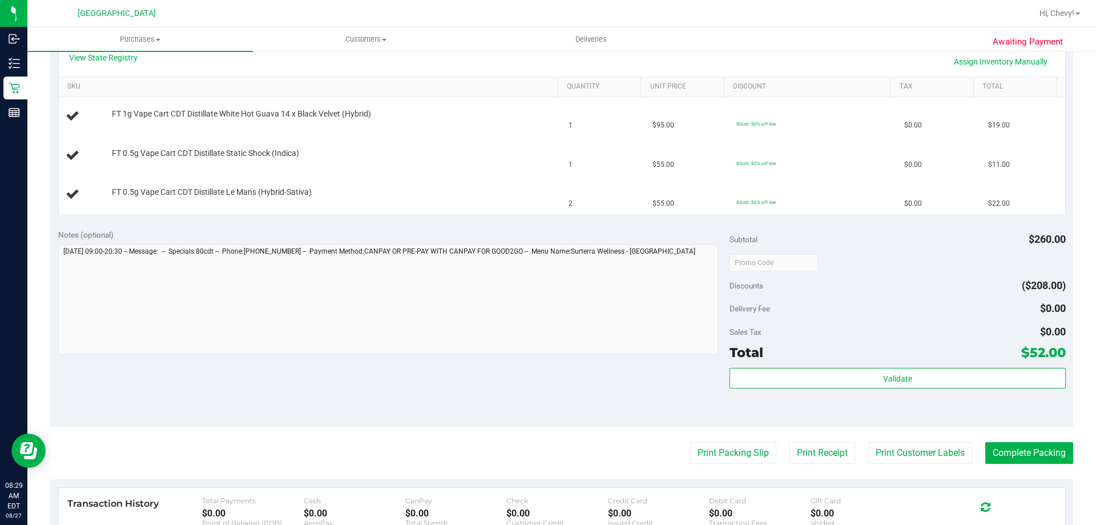
scroll to position [286, 0]
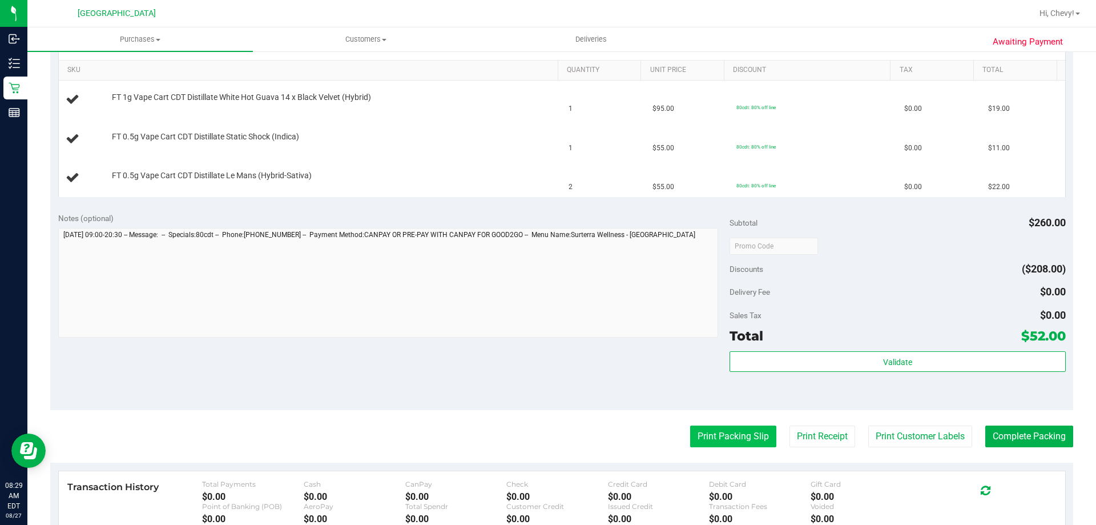
click at [711, 437] on button "Print Packing Slip" at bounding box center [733, 436] width 86 height 22
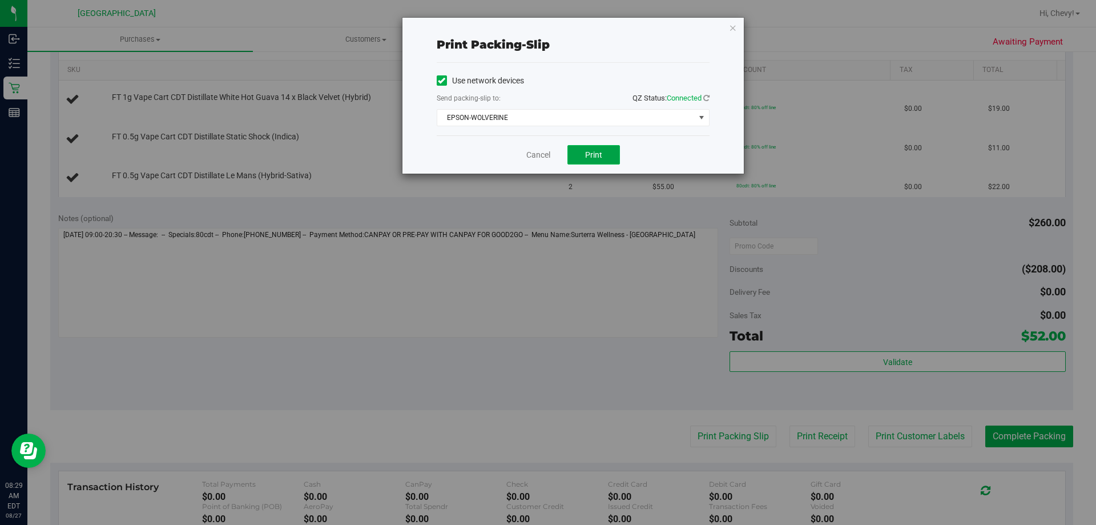
click at [604, 148] on button "Print" at bounding box center [594, 154] width 53 height 19
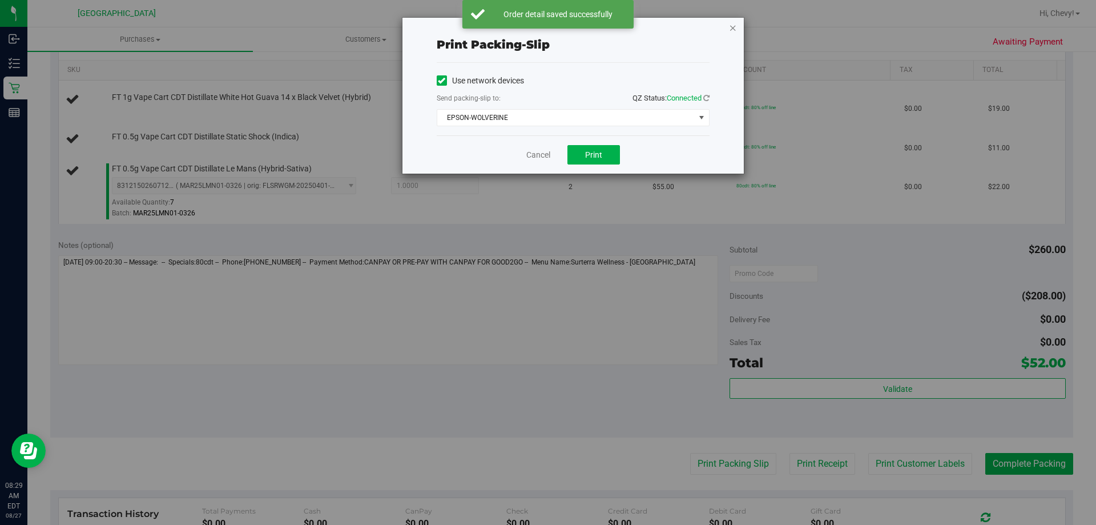
click at [732, 33] on icon "button" at bounding box center [733, 28] width 8 height 14
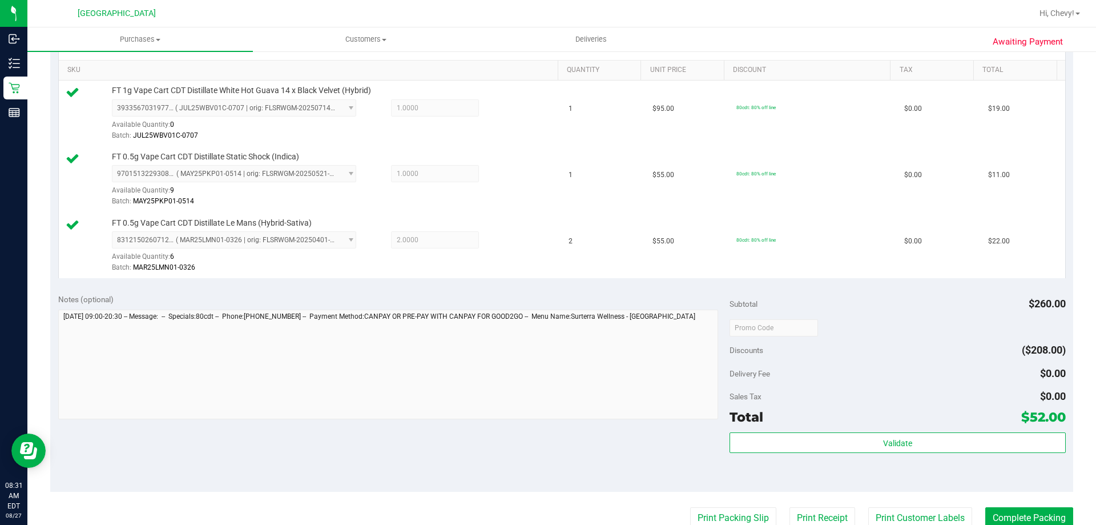
click at [891, 457] on div "Validate" at bounding box center [898, 457] width 336 height 51
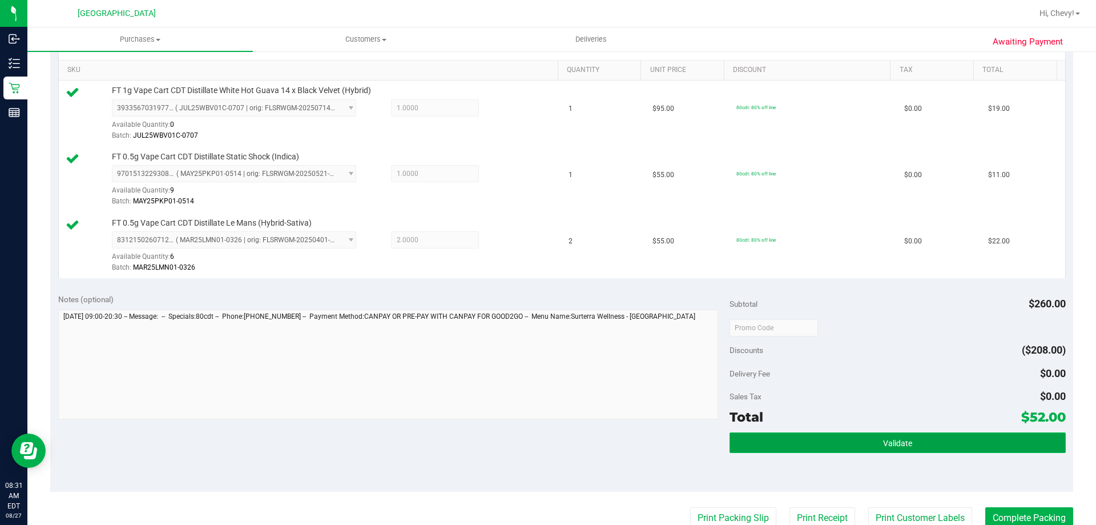
click at [891, 446] on span "Validate" at bounding box center [897, 443] width 29 height 9
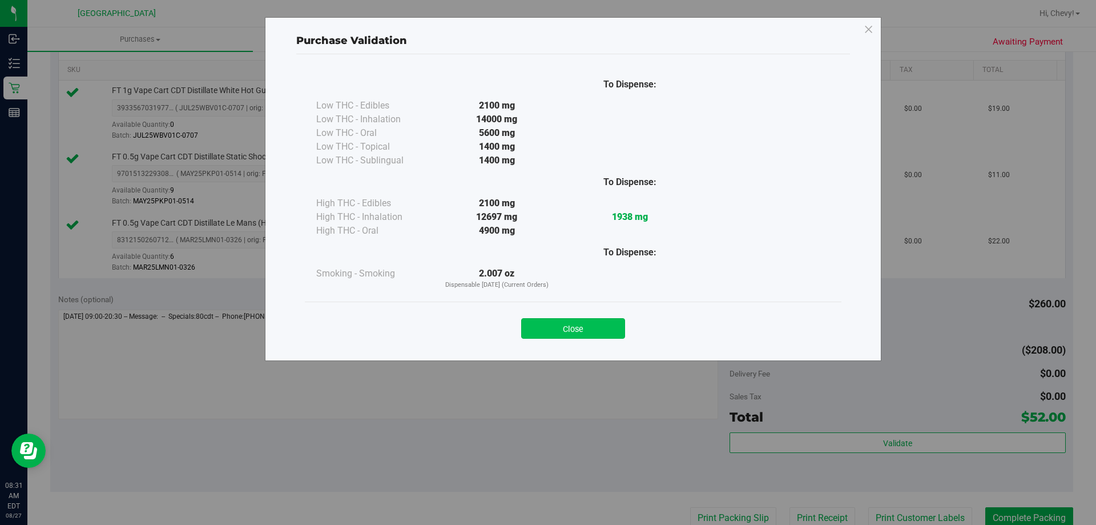
click at [530, 319] on button "Close" at bounding box center [573, 328] width 104 height 21
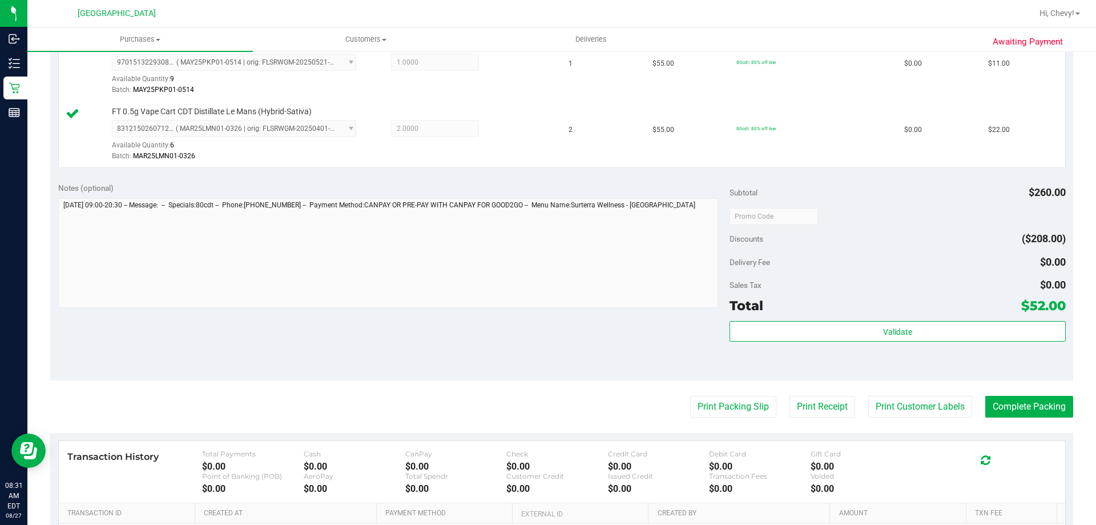
scroll to position [457, 0]
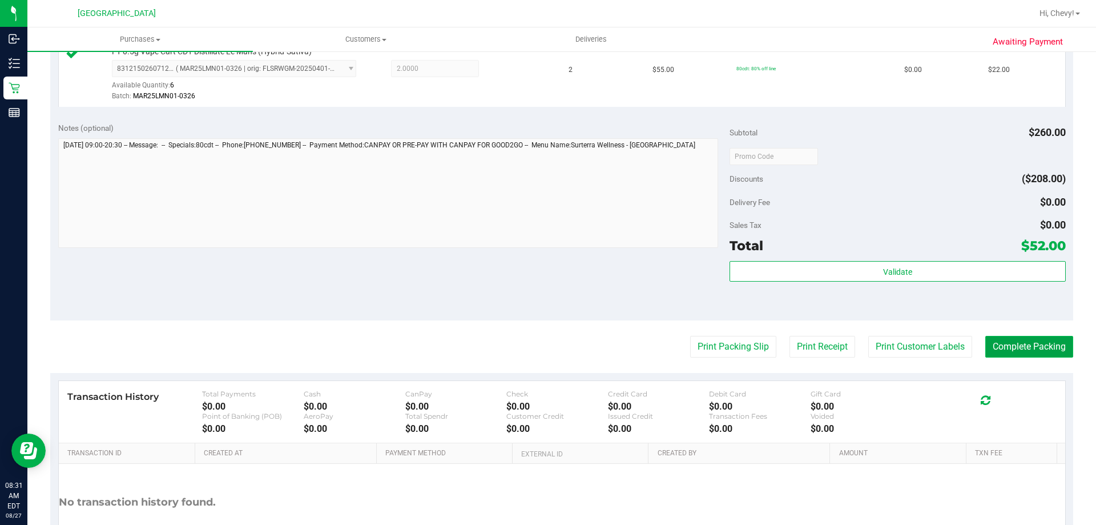
click at [1050, 345] on button "Complete Packing" at bounding box center [1030, 347] width 88 height 22
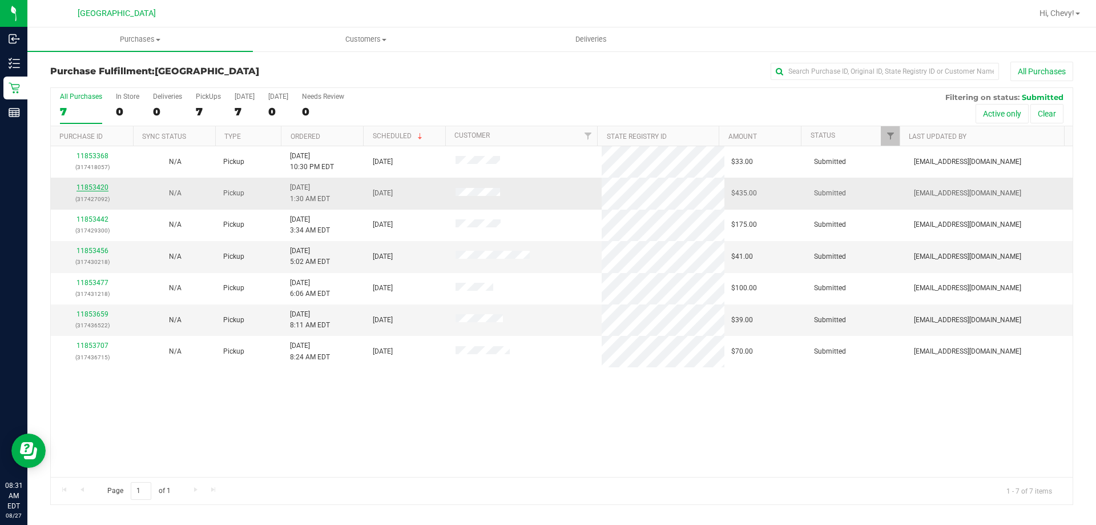
click at [93, 186] on link "11853420" at bounding box center [93, 187] width 32 height 8
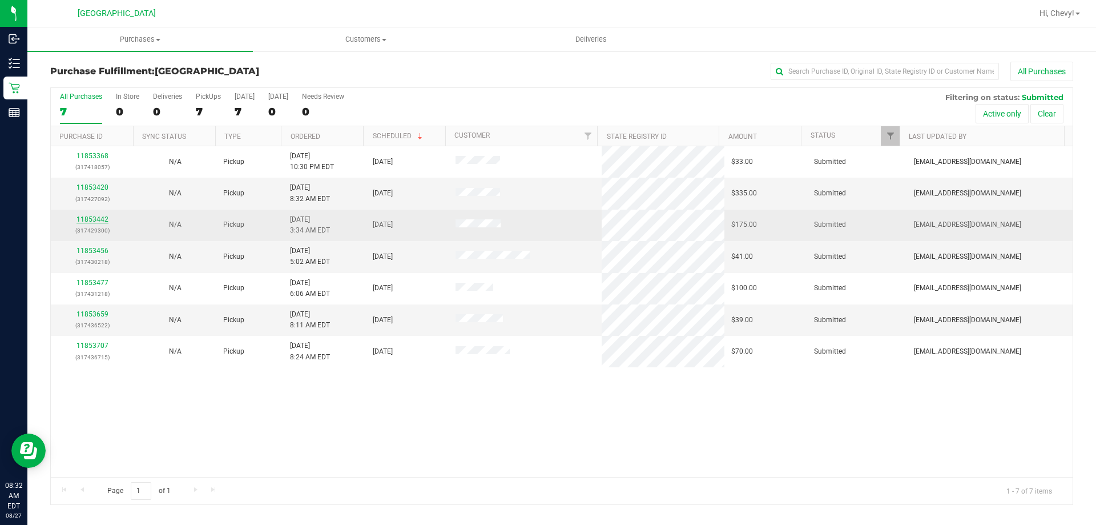
click at [98, 220] on link "11853442" at bounding box center [93, 219] width 32 height 8
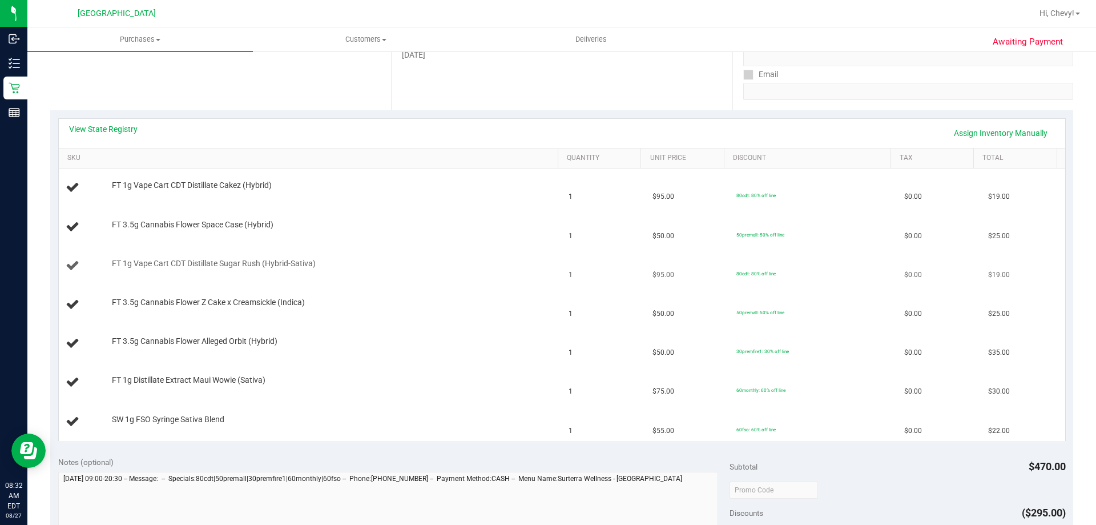
scroll to position [228, 0]
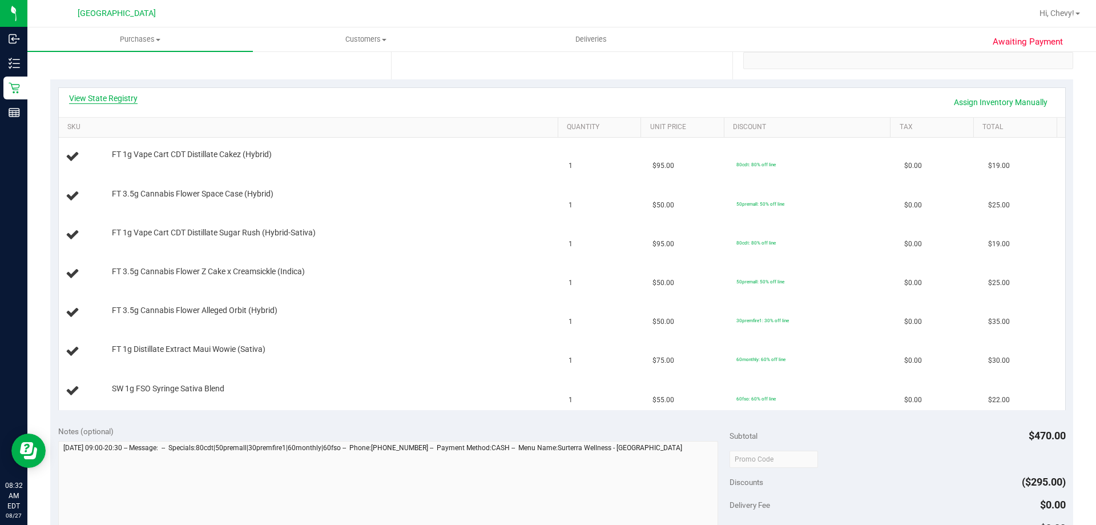
click at [92, 94] on link "View State Registry" at bounding box center [103, 98] width 69 height 11
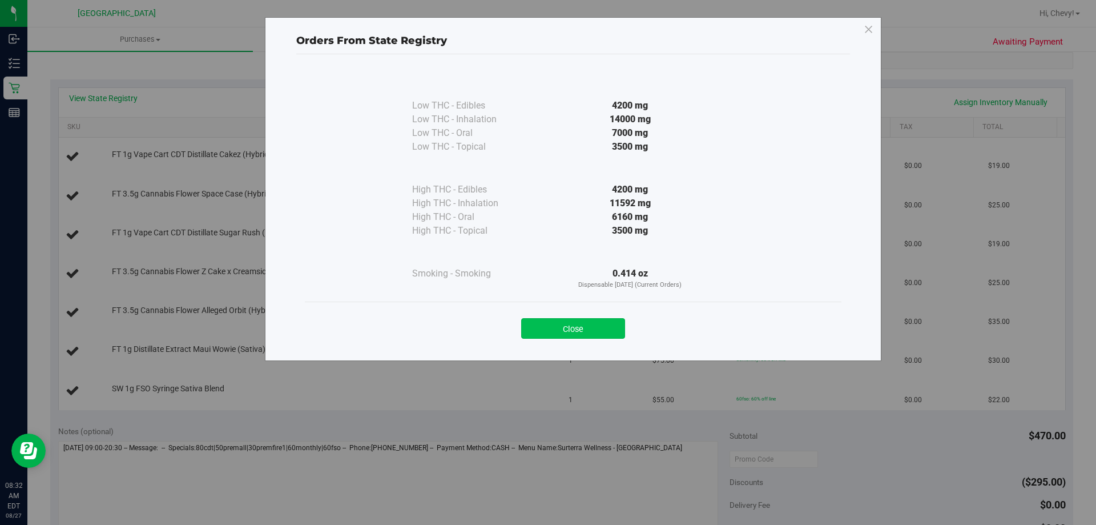
click at [598, 326] on button "Close" at bounding box center [573, 328] width 104 height 21
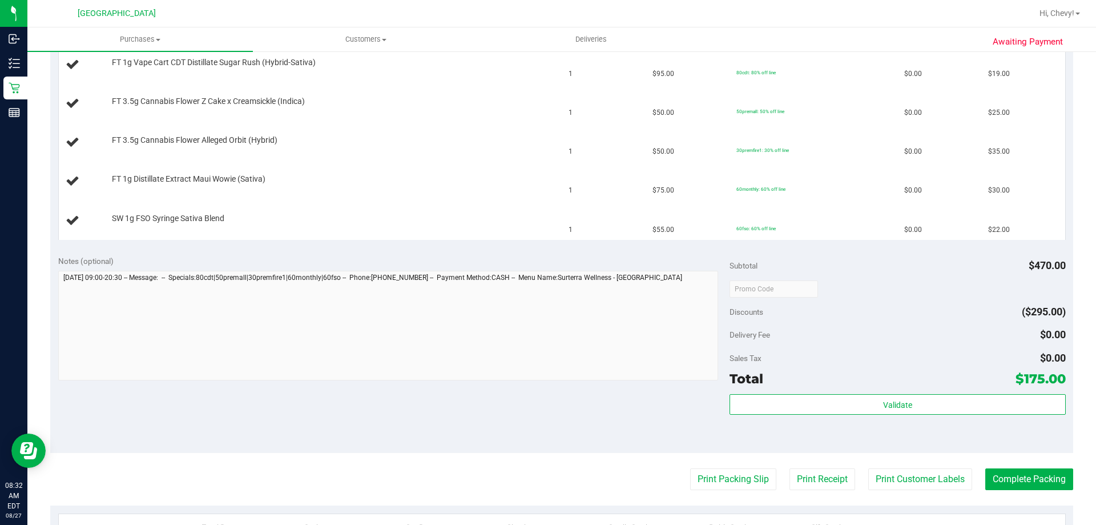
scroll to position [400, 0]
click at [729, 472] on button "Print Packing Slip" at bounding box center [733, 478] width 86 height 22
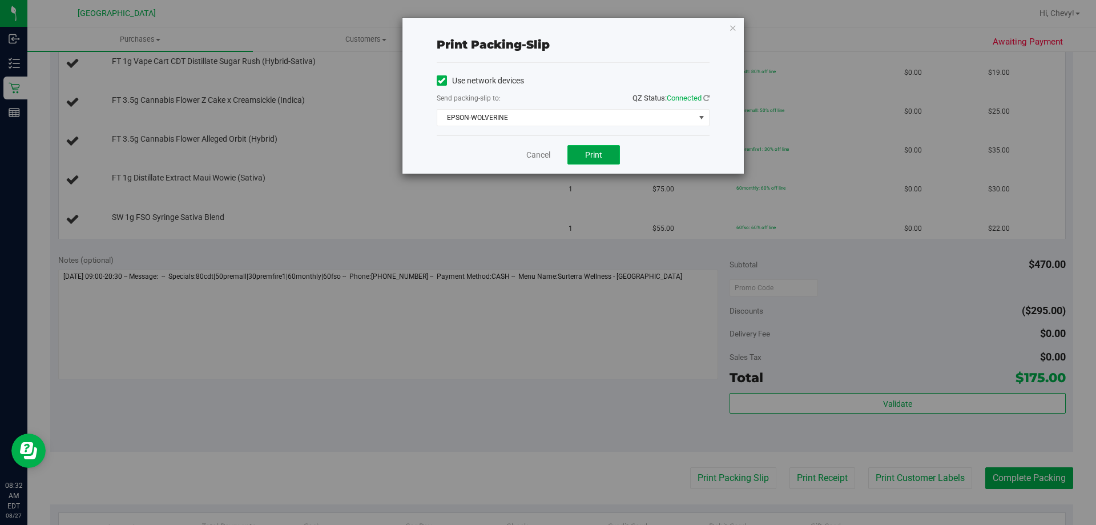
click at [594, 157] on span "Print" at bounding box center [593, 154] width 17 height 9
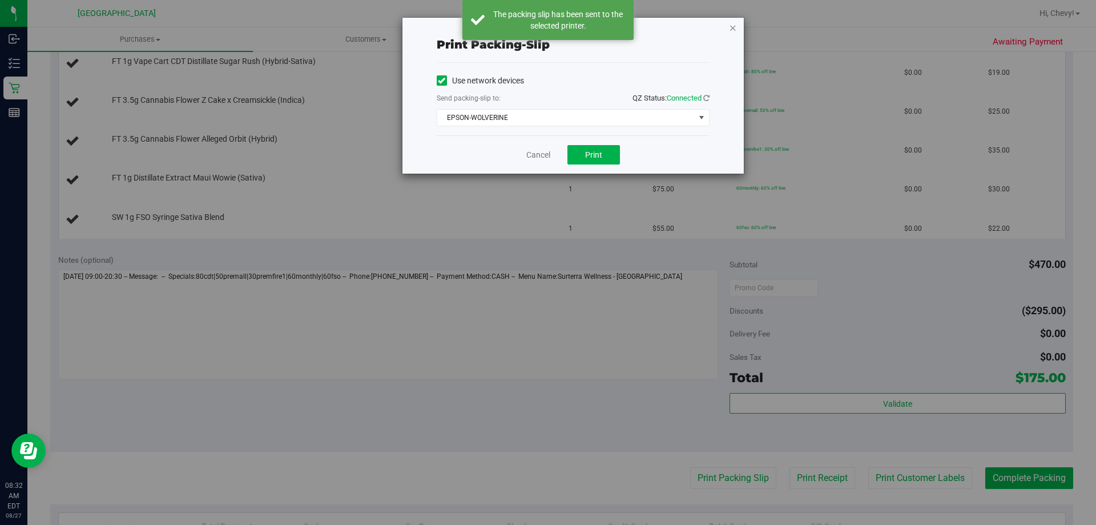
click at [733, 26] on icon "button" at bounding box center [733, 28] width 8 height 14
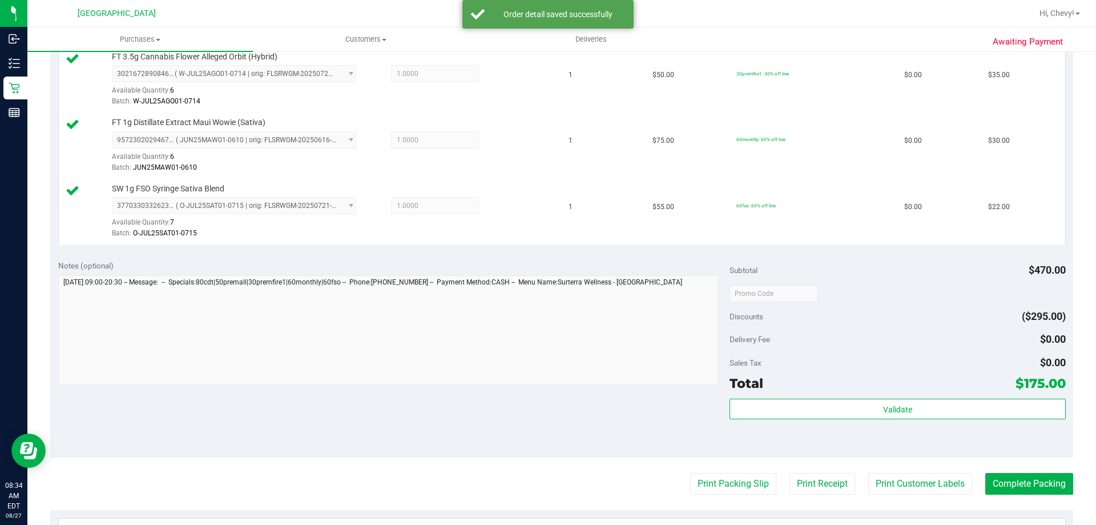
scroll to position [585, 0]
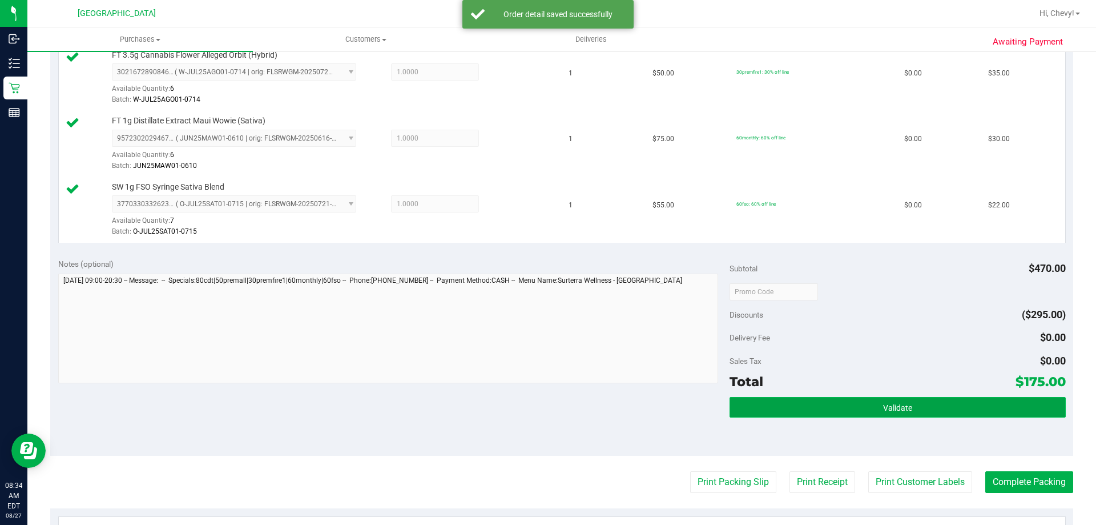
click at [843, 416] on button "Validate" at bounding box center [898, 407] width 336 height 21
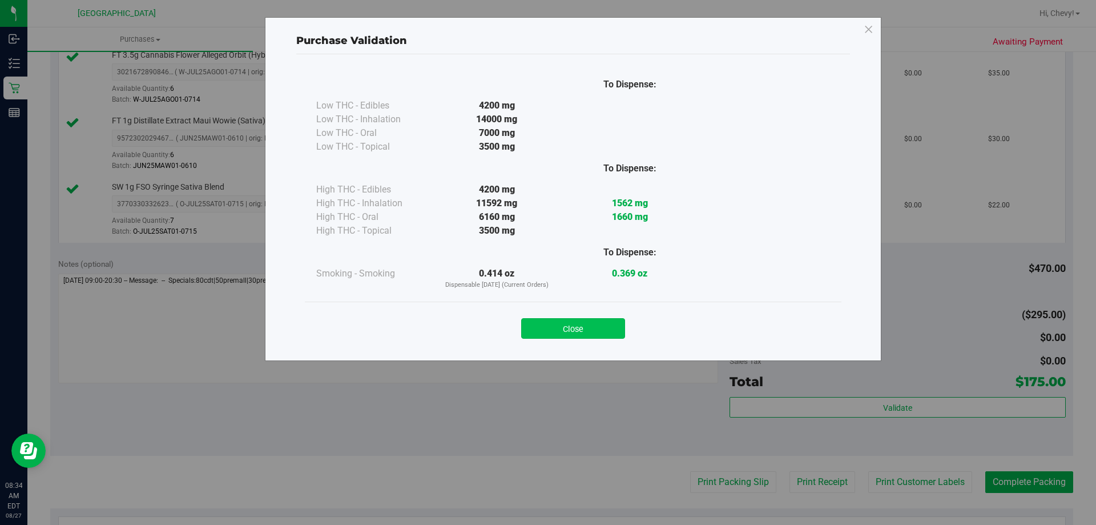
click at [606, 323] on button "Close" at bounding box center [573, 328] width 104 height 21
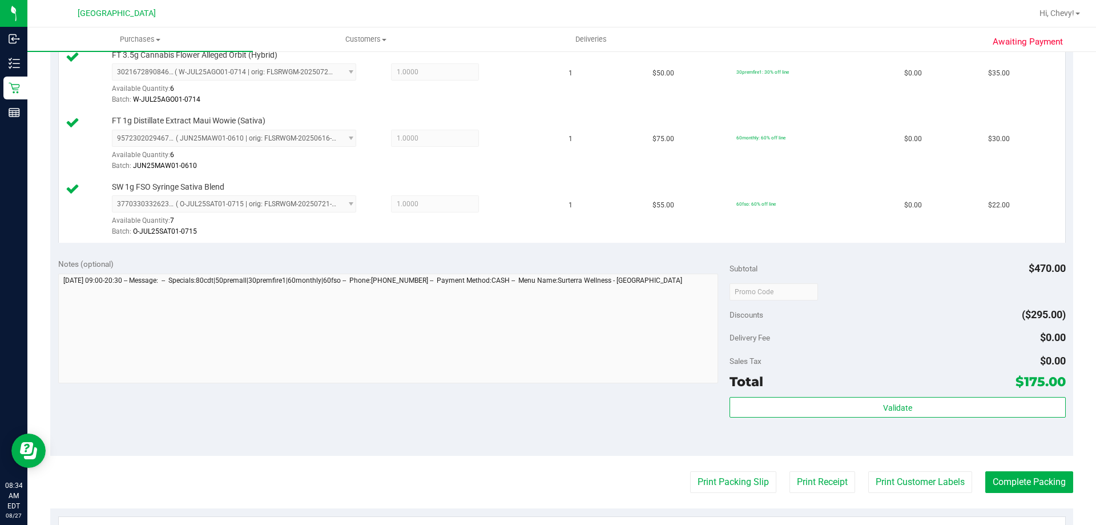
click at [730, 496] on purchase-details "Back Edit Purchase Cancel Purchase View Profile # 11853442 BioTrack ID: - Submi…" at bounding box center [561, 98] width 1023 height 1245
click at [724, 491] on button "Print Packing Slip" at bounding box center [733, 482] width 86 height 22
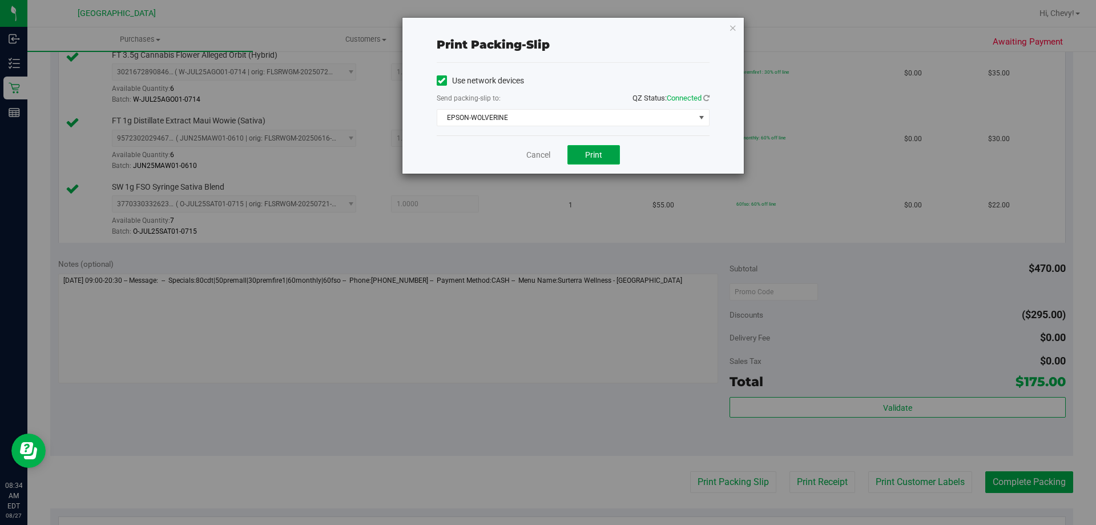
click at [580, 157] on button "Print" at bounding box center [594, 154] width 53 height 19
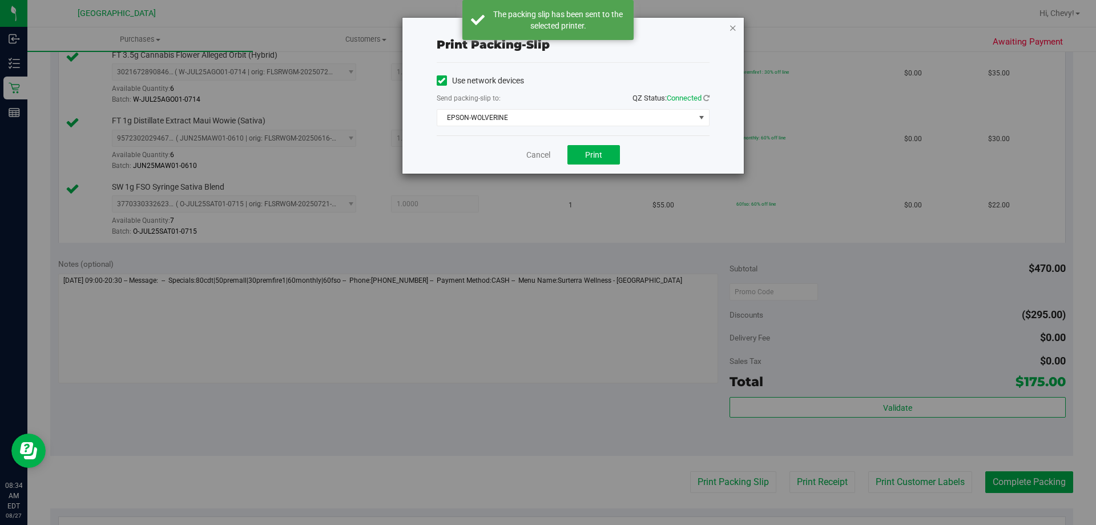
click at [737, 25] on icon "button" at bounding box center [733, 28] width 8 height 14
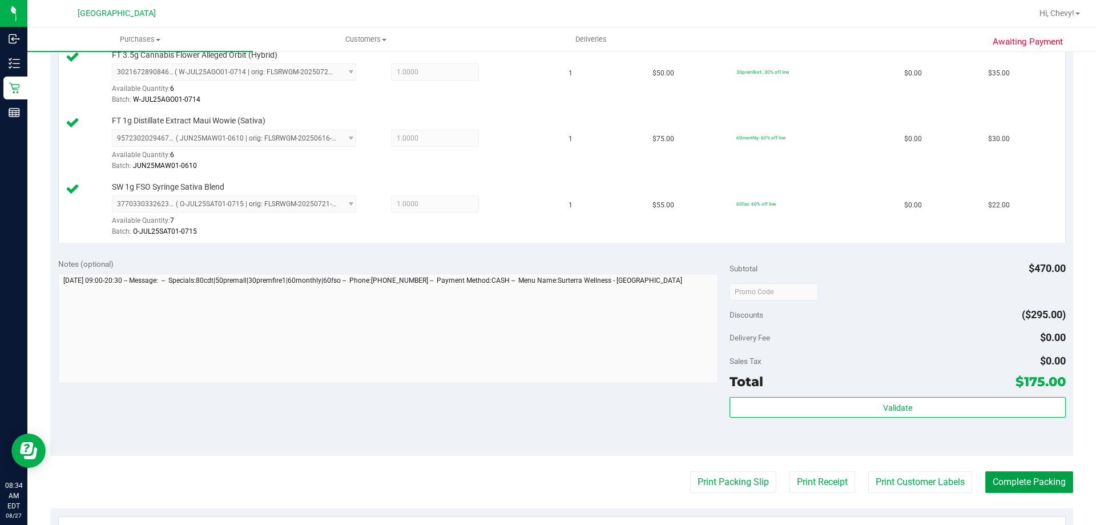
click at [1051, 479] on button "Complete Packing" at bounding box center [1030, 482] width 88 height 22
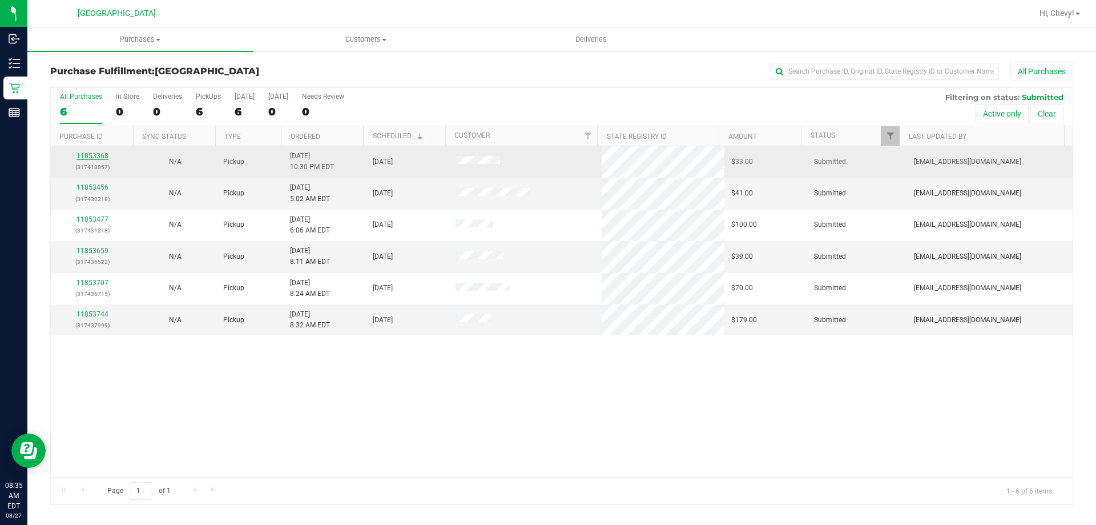
click at [91, 156] on link "11853368" at bounding box center [93, 156] width 32 height 8
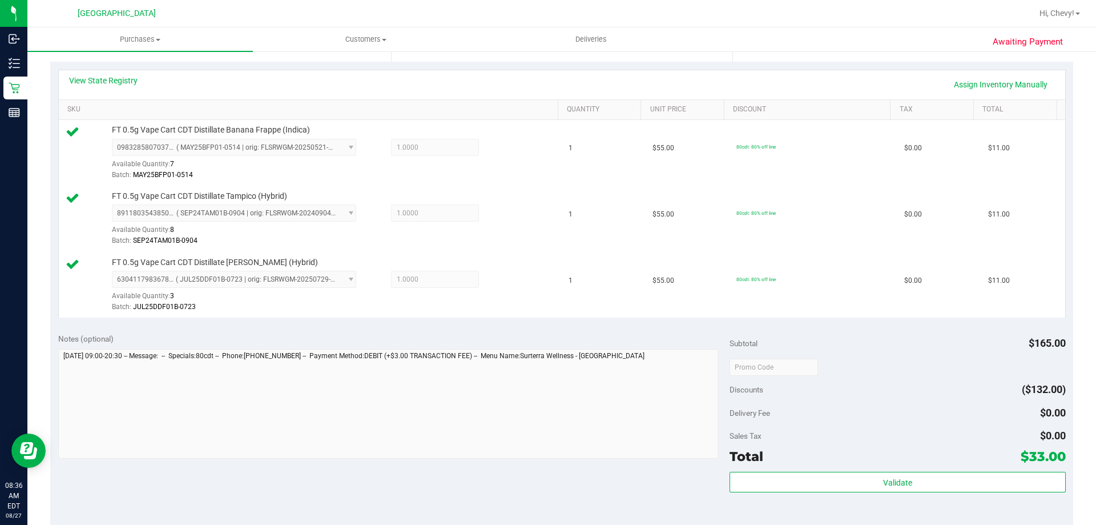
scroll to position [286, 0]
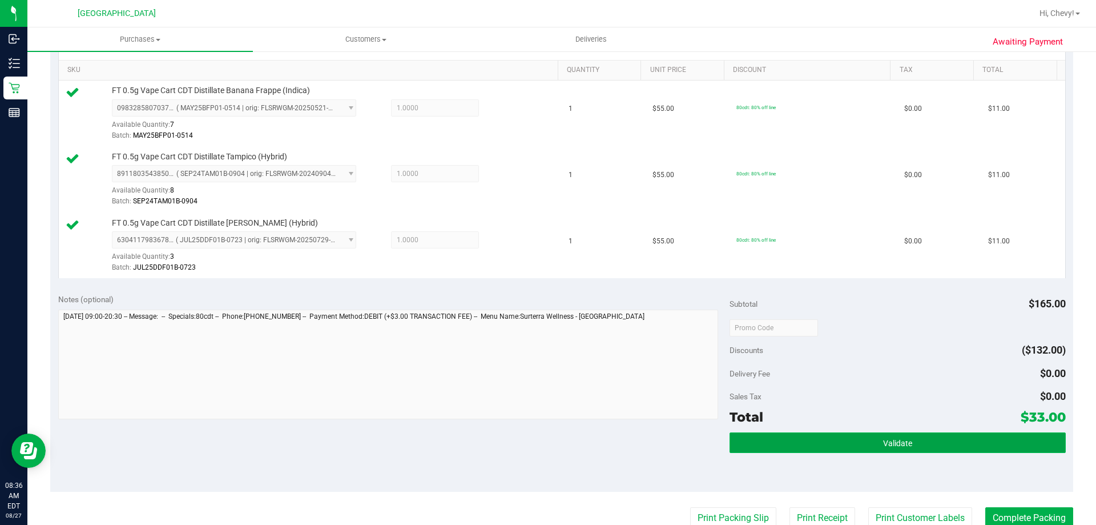
click at [894, 442] on span "Validate" at bounding box center [897, 443] width 29 height 9
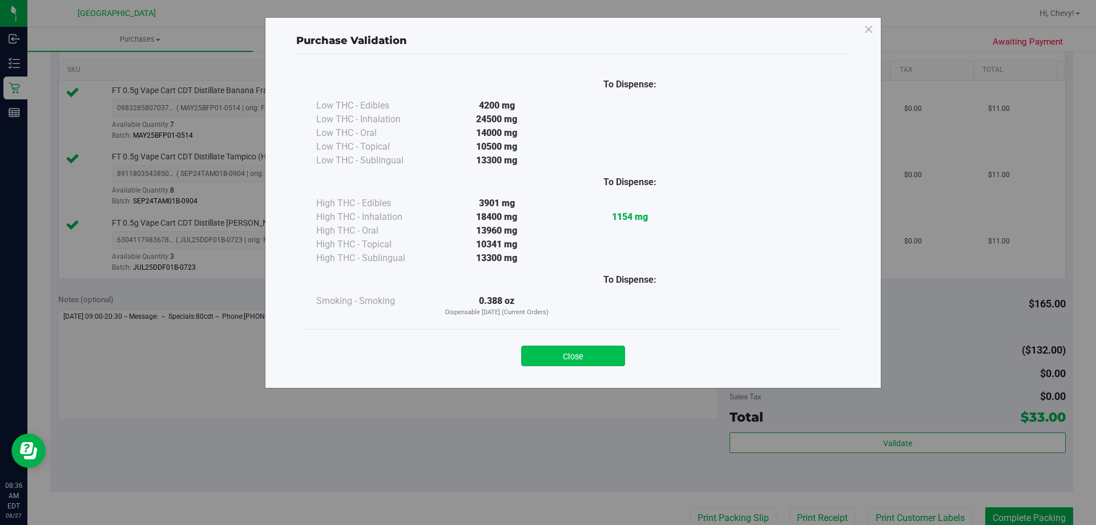
click at [617, 361] on button "Close" at bounding box center [573, 355] width 104 height 21
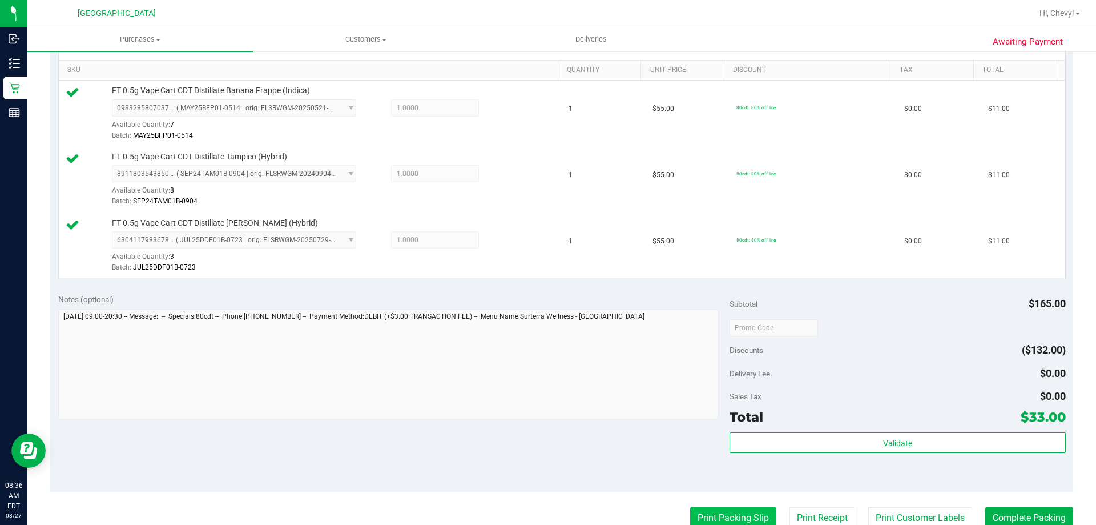
click at [732, 517] on button "Print Packing Slip" at bounding box center [733, 518] width 86 height 22
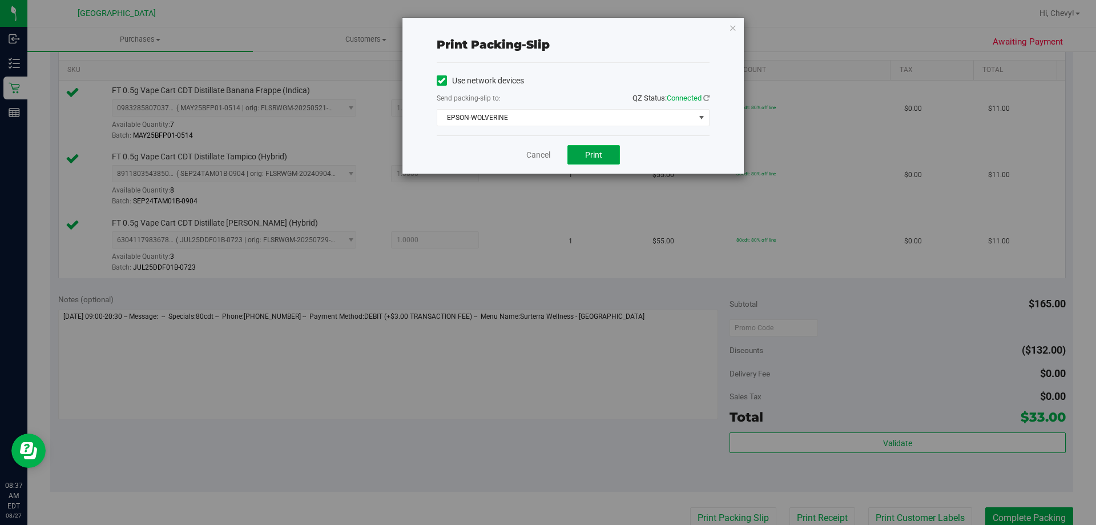
click at [583, 148] on button "Print" at bounding box center [594, 154] width 53 height 19
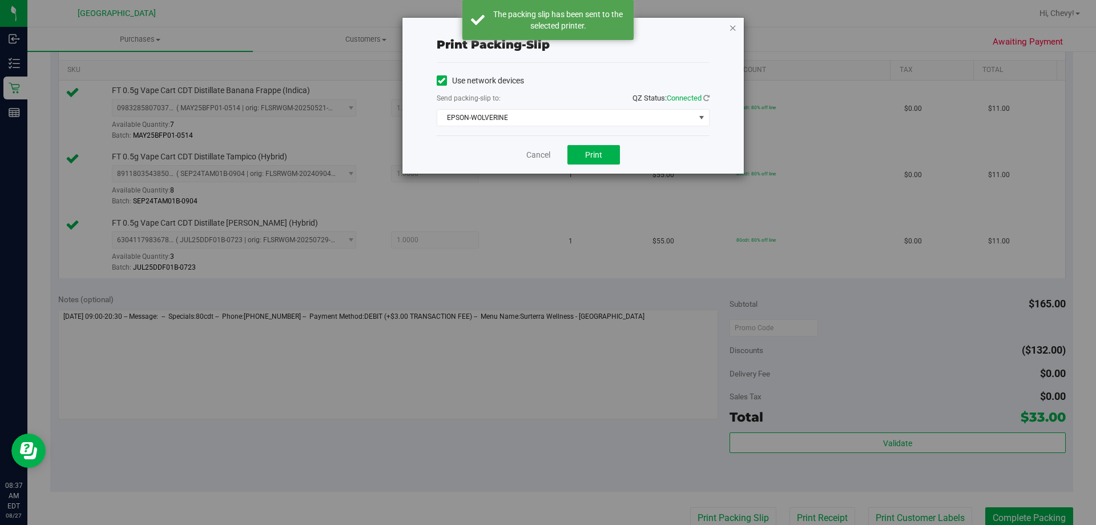
click at [733, 27] on icon "button" at bounding box center [733, 28] width 8 height 14
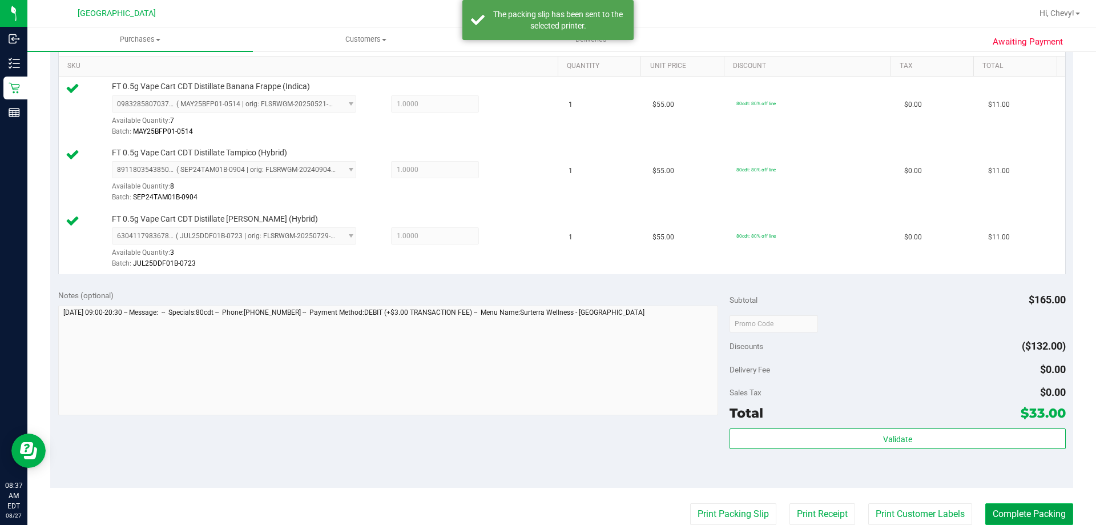
click at [1031, 508] on button "Complete Packing" at bounding box center [1030, 514] width 88 height 22
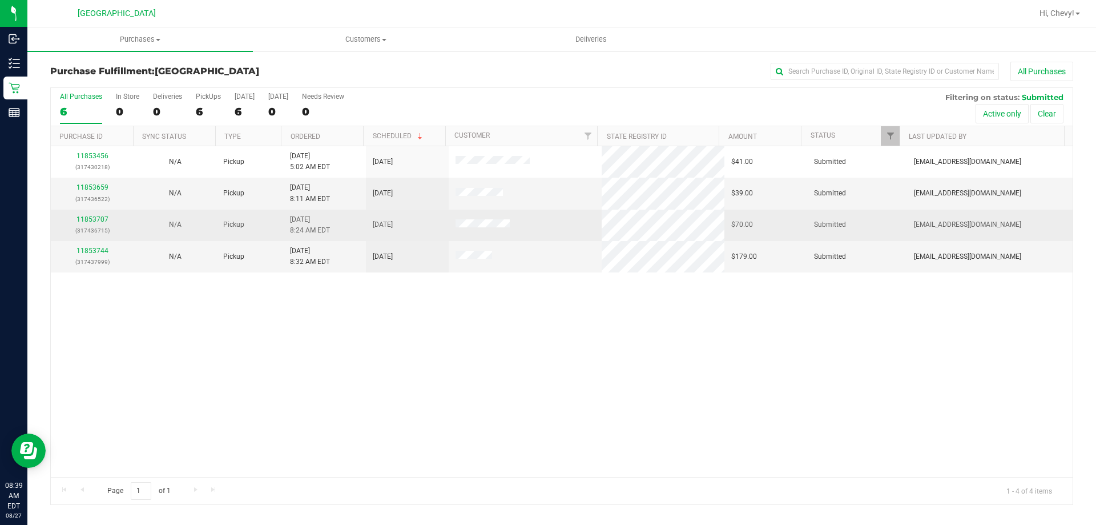
click at [104, 215] on div "11853707 (317436715)" at bounding box center [92, 225] width 69 height 22
click at [101, 218] on link "11853707" at bounding box center [93, 219] width 32 height 8
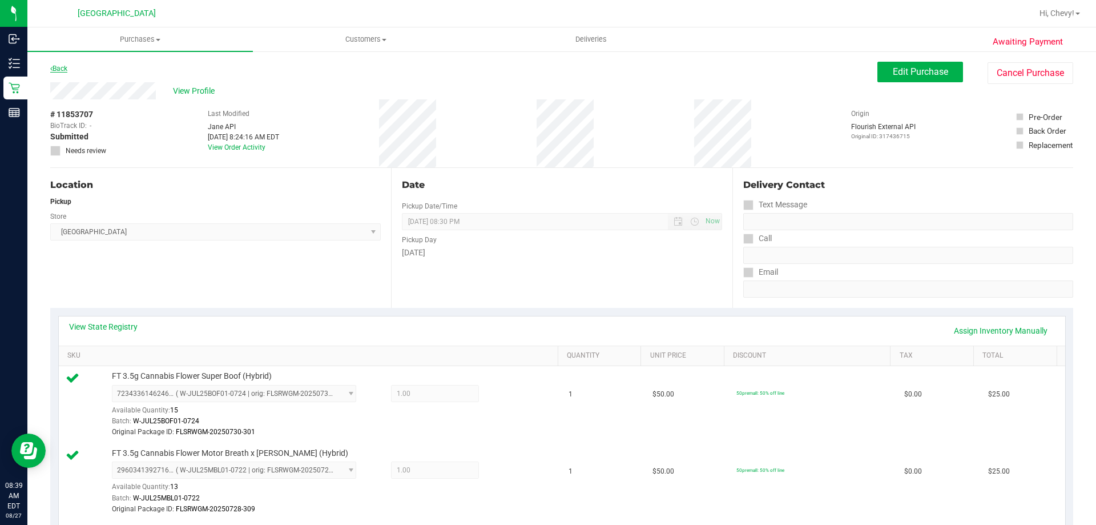
click at [53, 72] on link "Back" at bounding box center [58, 69] width 17 height 8
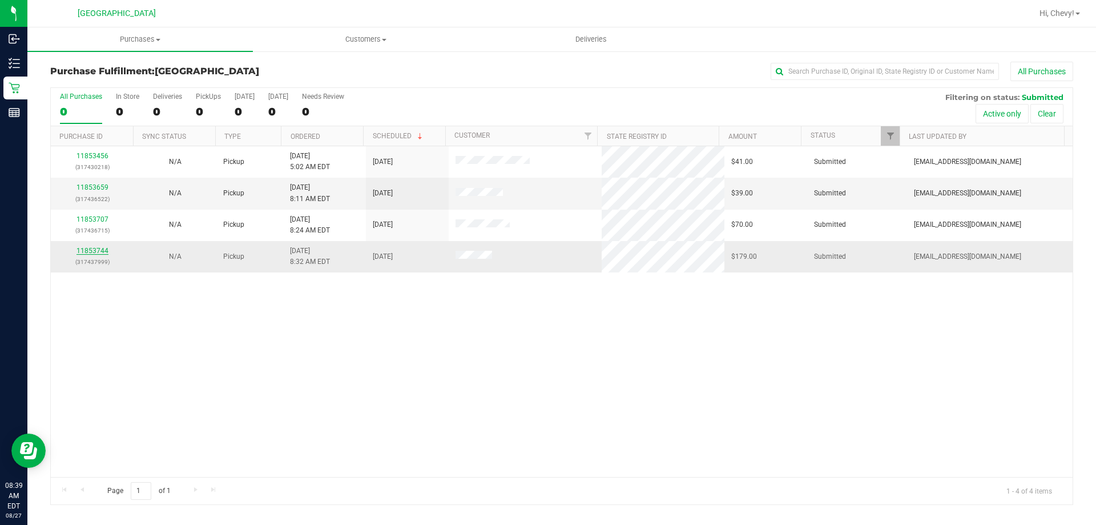
click at [104, 250] on link "11853744" at bounding box center [93, 251] width 32 height 8
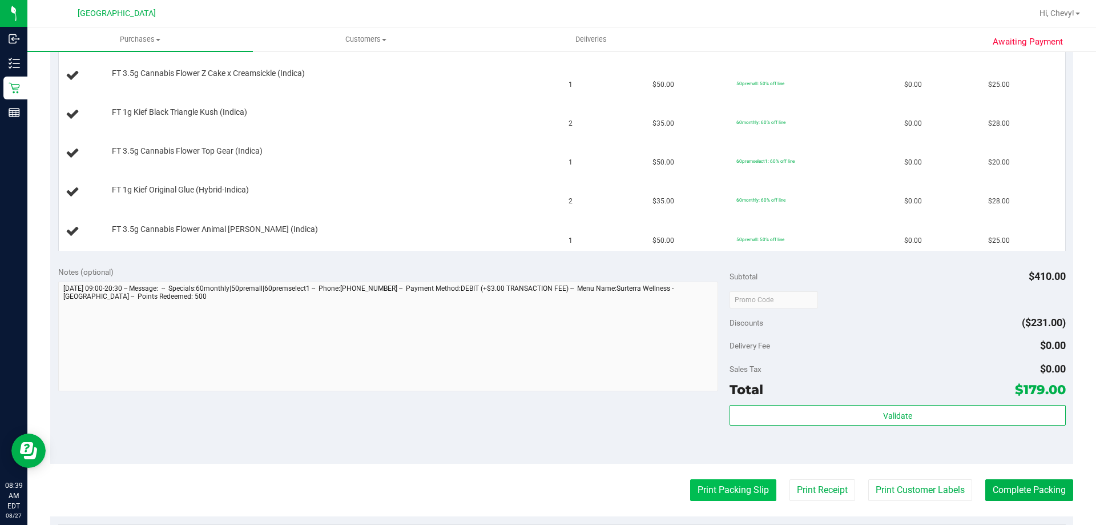
scroll to position [400, 0]
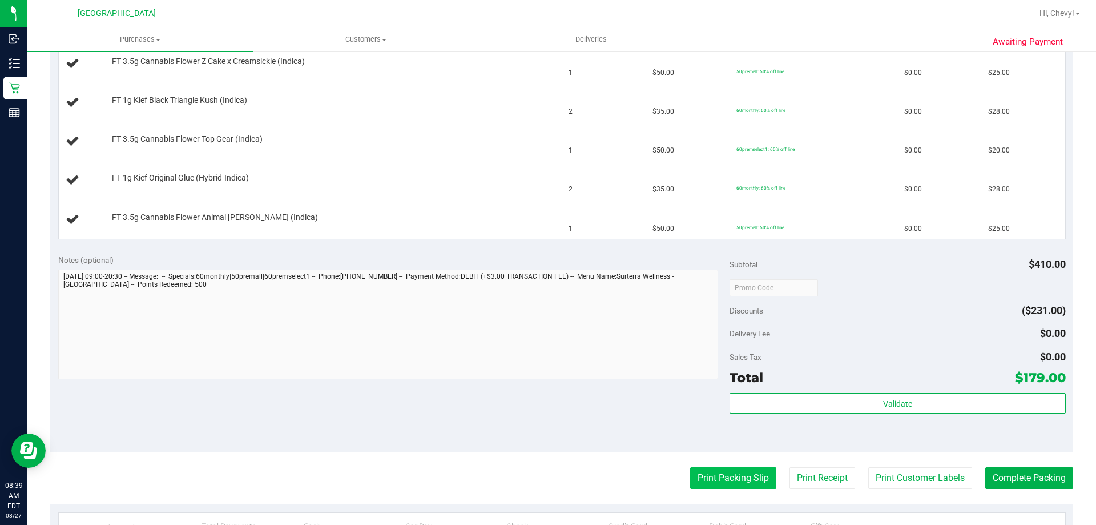
click at [708, 469] on button "Print Packing Slip" at bounding box center [733, 478] width 86 height 22
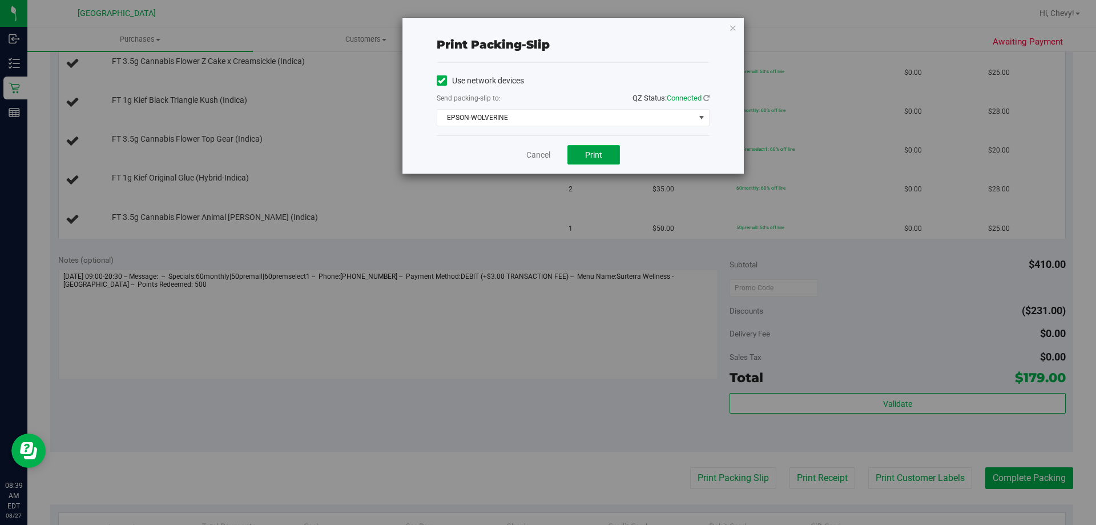
click at [604, 154] on button "Print" at bounding box center [594, 154] width 53 height 19
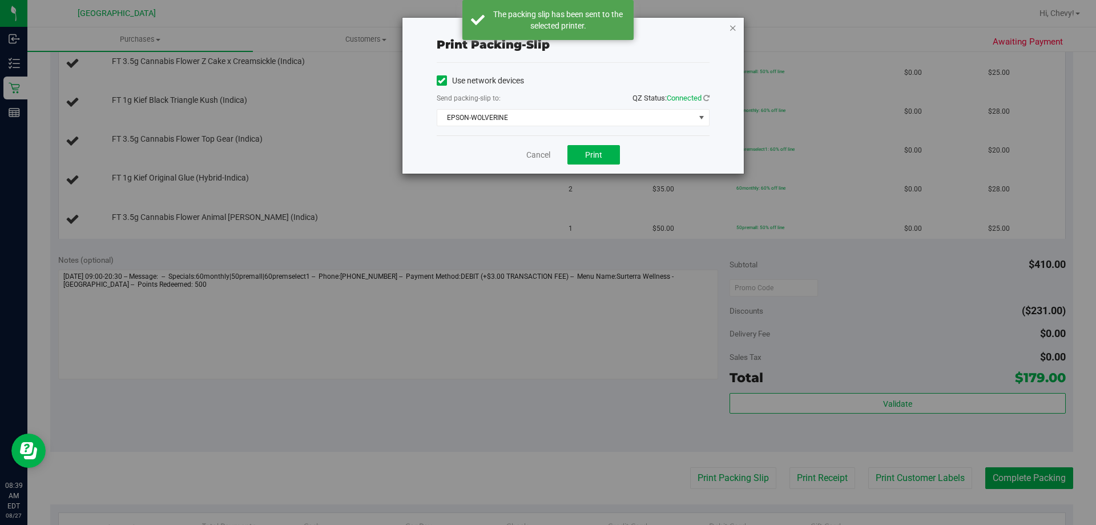
click at [736, 26] on icon "button" at bounding box center [733, 28] width 8 height 14
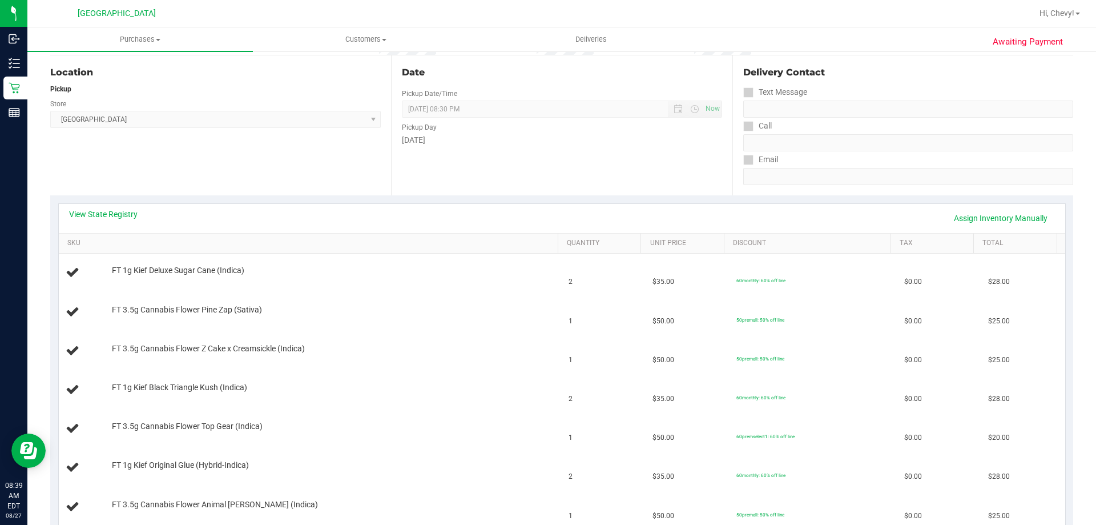
scroll to position [0, 0]
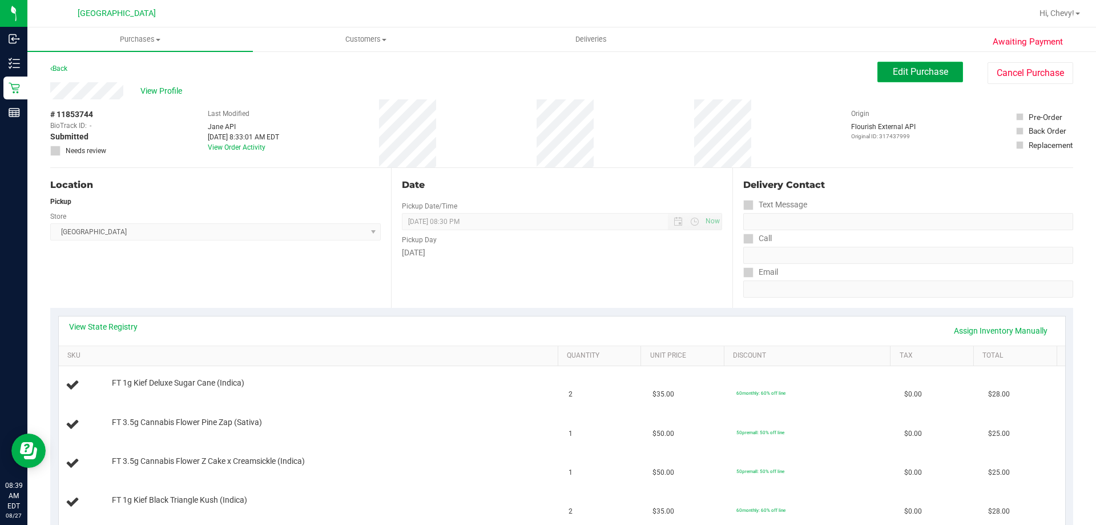
click at [901, 75] on span "Edit Purchase" at bounding box center [920, 71] width 55 height 11
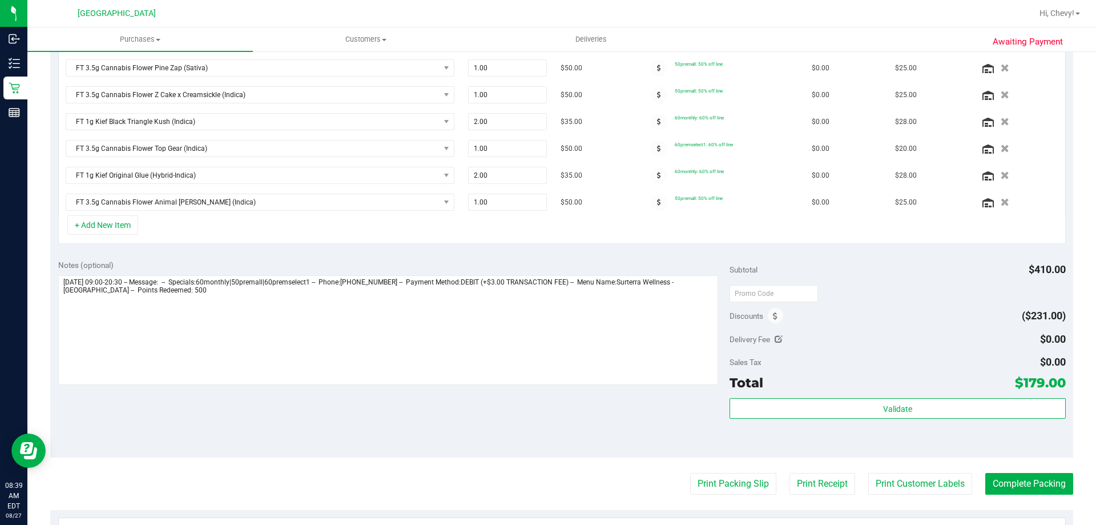
scroll to position [343, 0]
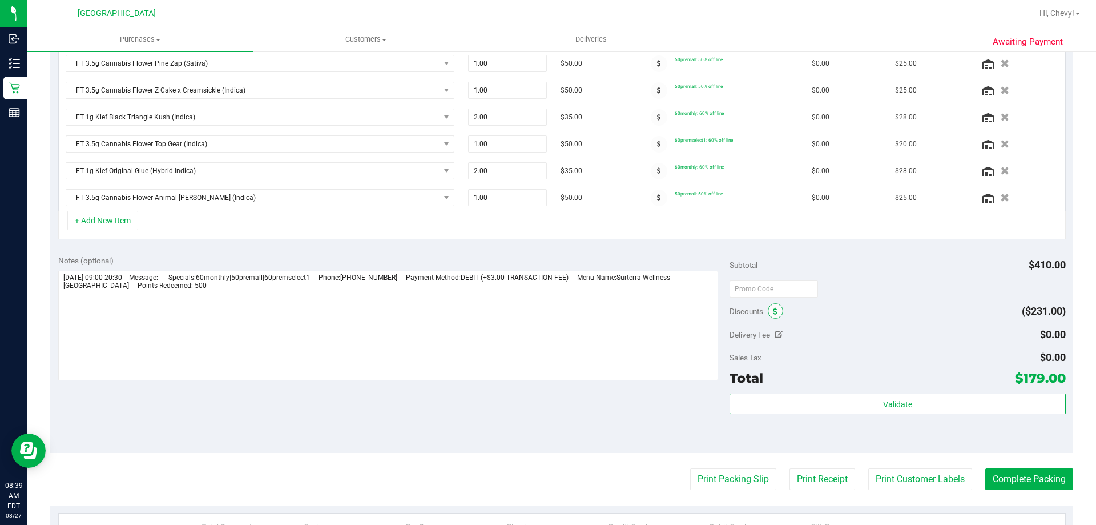
click at [773, 308] on icon at bounding box center [775, 312] width 5 height 8
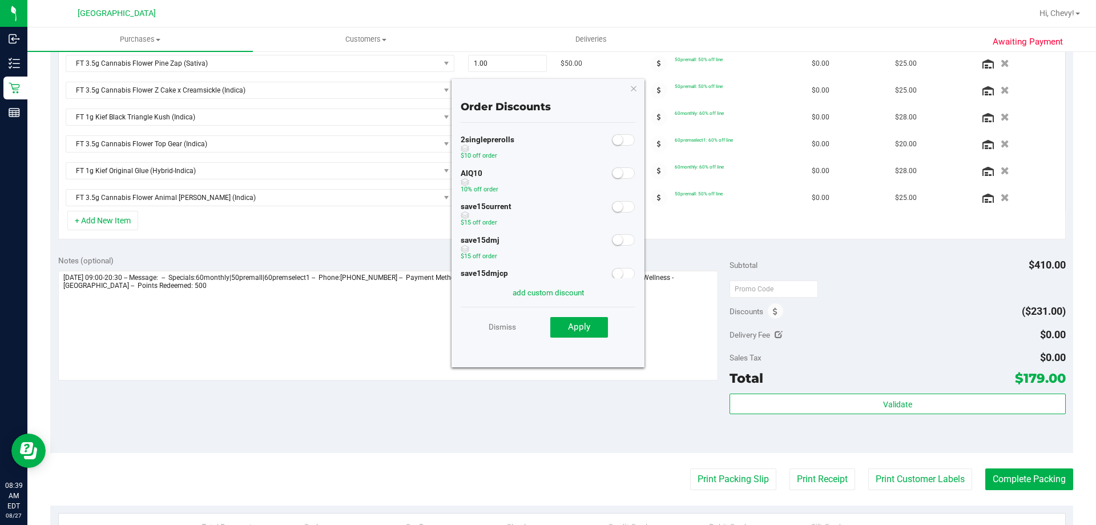
click at [613, 174] on small at bounding box center [618, 173] width 10 height 10
click at [598, 328] on button "Apply" at bounding box center [579, 327] width 58 height 21
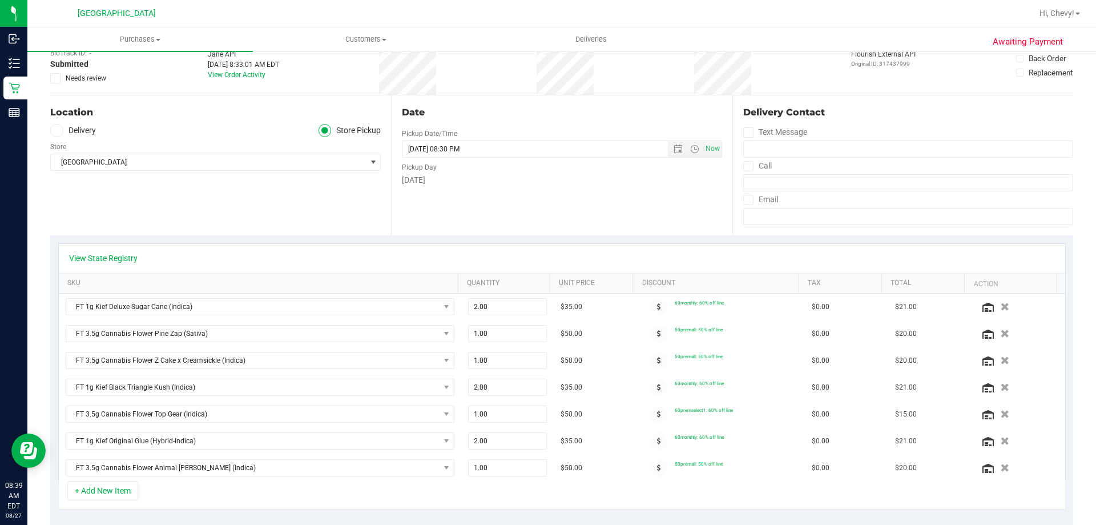
scroll to position [0, 0]
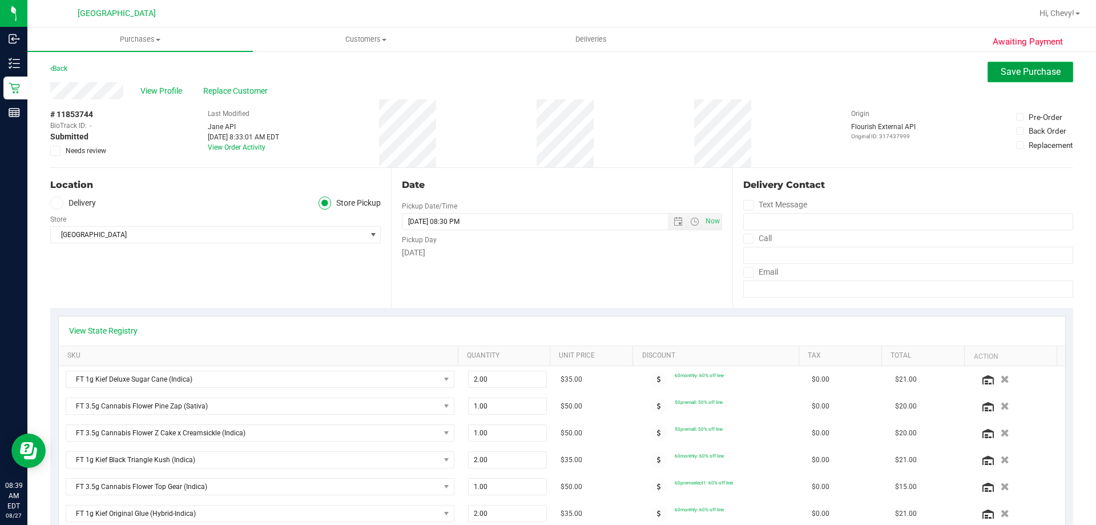
click at [1004, 68] on span "Save Purchase" at bounding box center [1031, 71] width 60 height 11
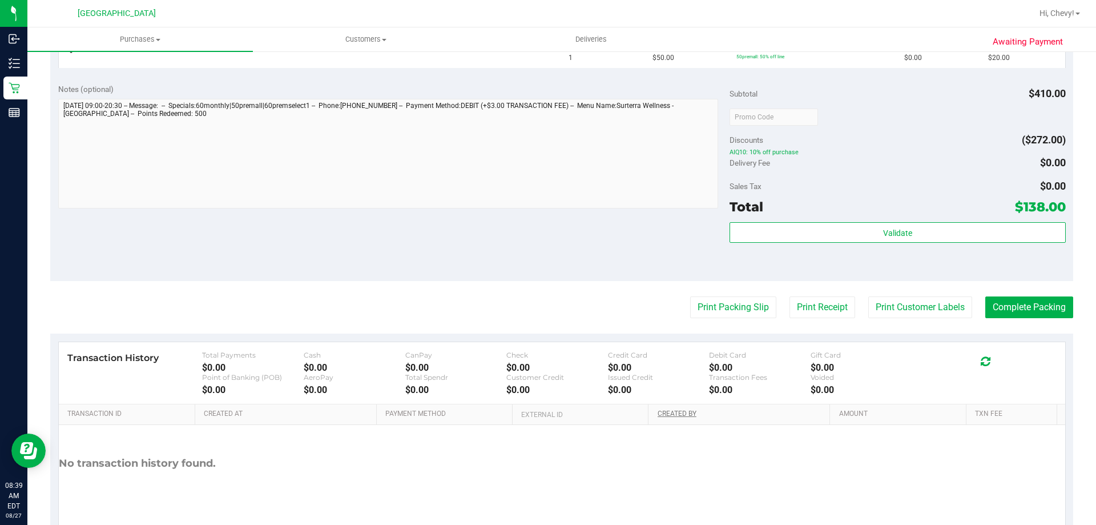
scroll to position [571, 0]
click at [751, 300] on button "Print Packing Slip" at bounding box center [733, 307] width 86 height 22
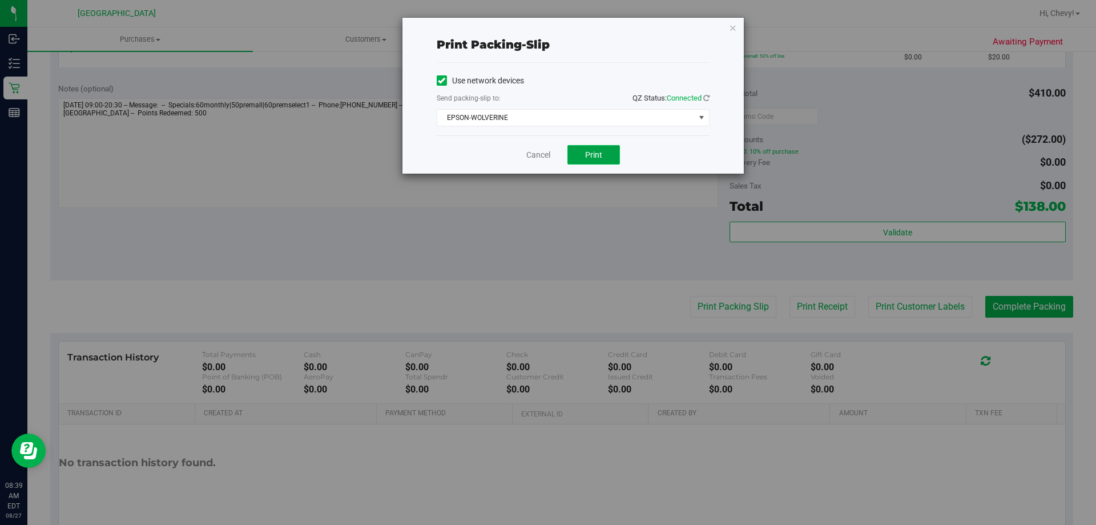
click at [588, 152] on span "Print" at bounding box center [593, 154] width 17 height 9
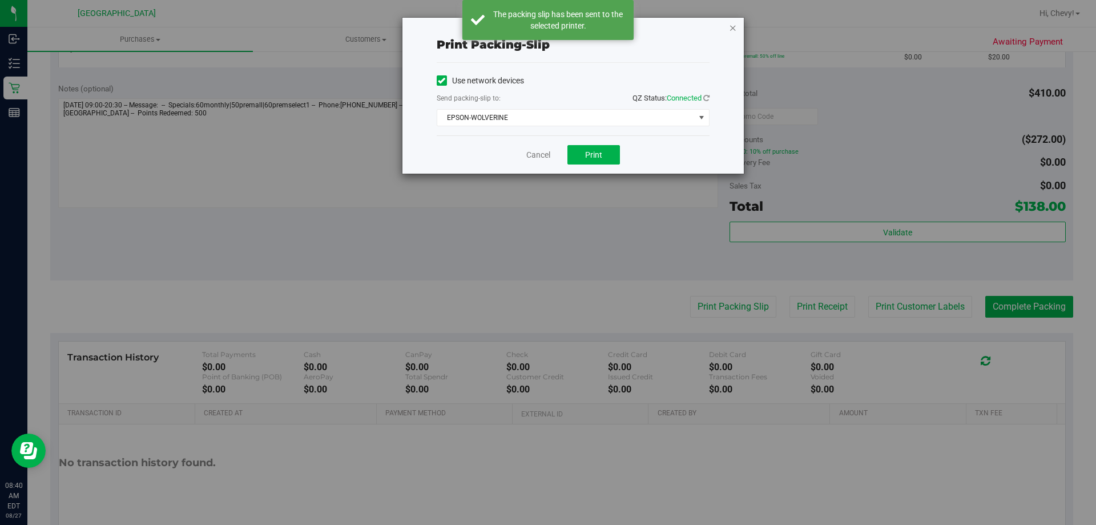
click at [733, 27] on icon "button" at bounding box center [733, 28] width 8 height 14
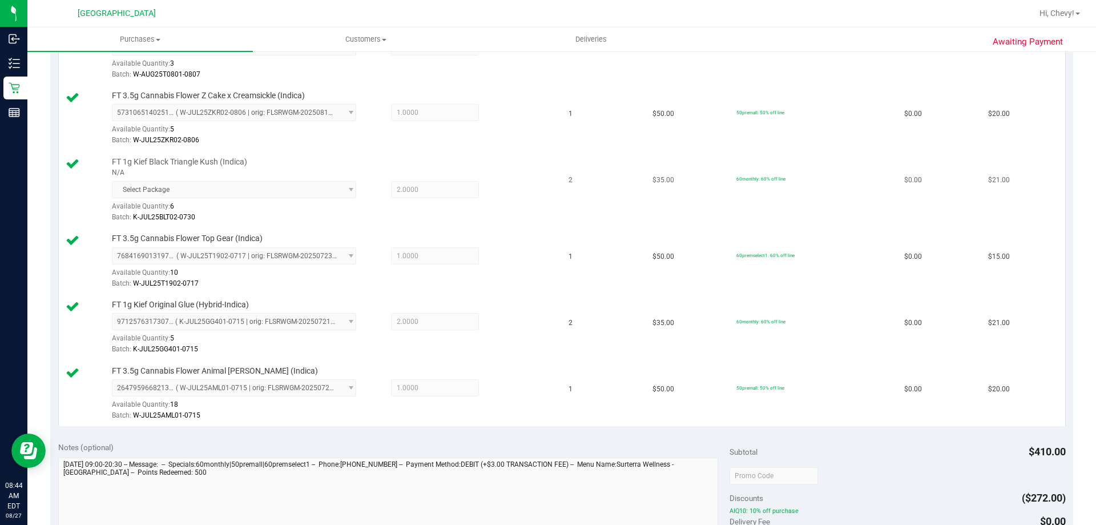
scroll to position [637, 0]
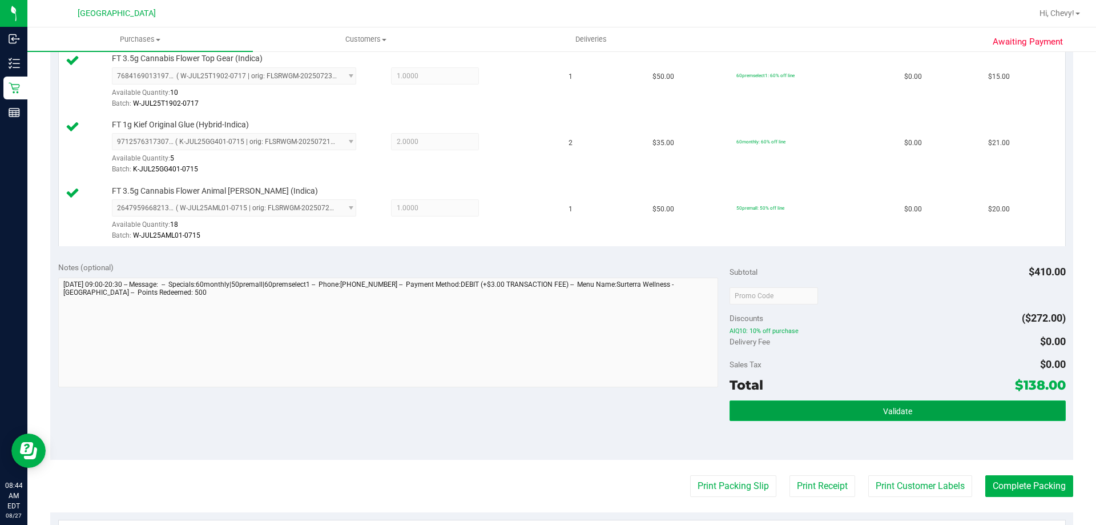
click at [895, 415] on span "Validate" at bounding box center [897, 411] width 29 height 9
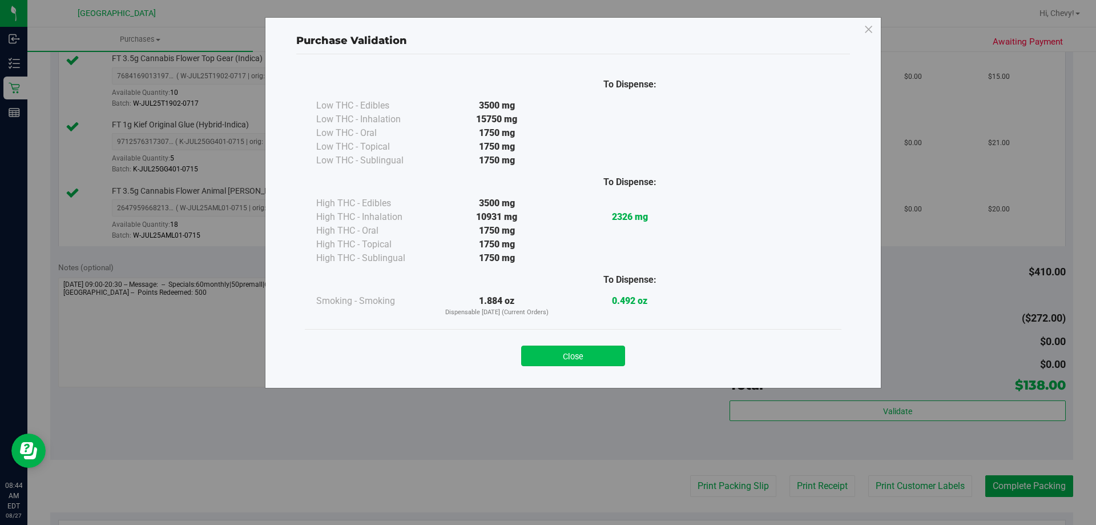
click at [549, 352] on button "Close" at bounding box center [573, 355] width 104 height 21
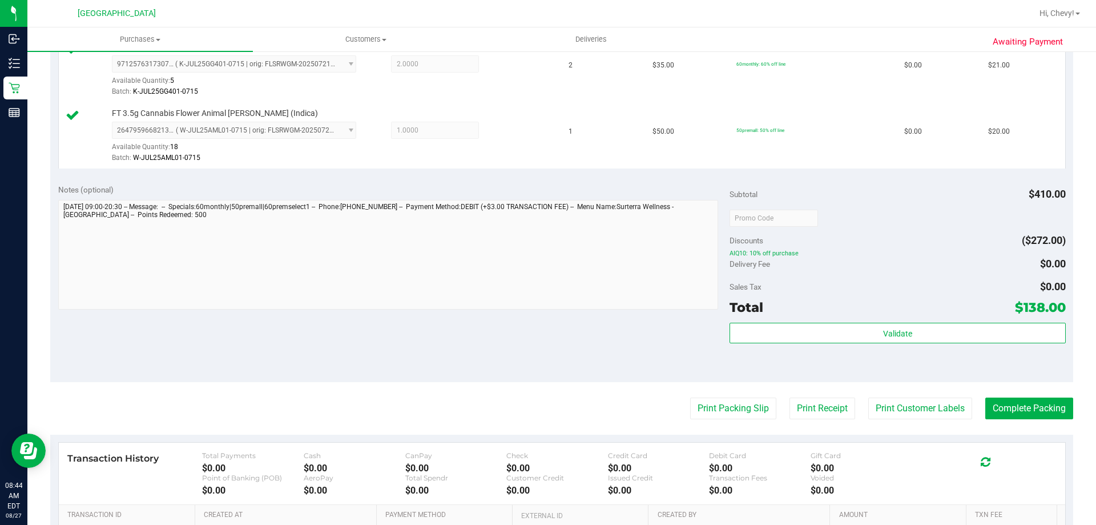
scroll to position [861, 0]
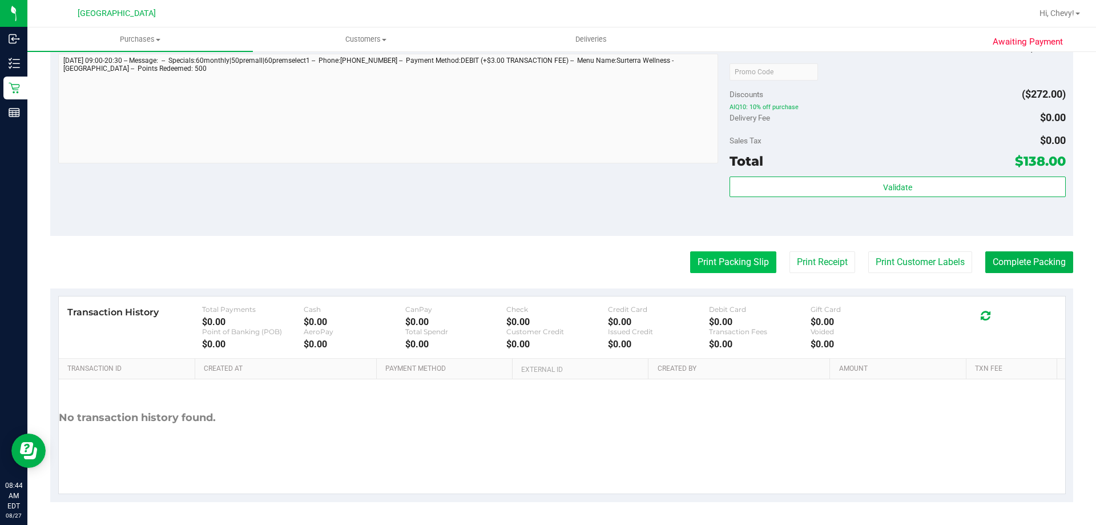
click at [715, 264] on button "Print Packing Slip" at bounding box center [733, 262] width 86 height 22
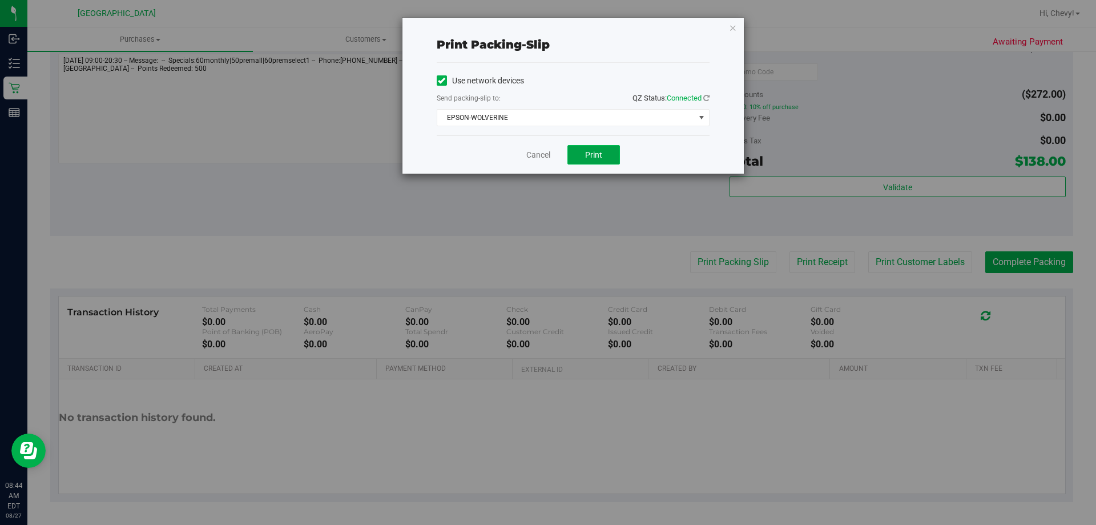
click at [594, 163] on button "Print" at bounding box center [594, 154] width 53 height 19
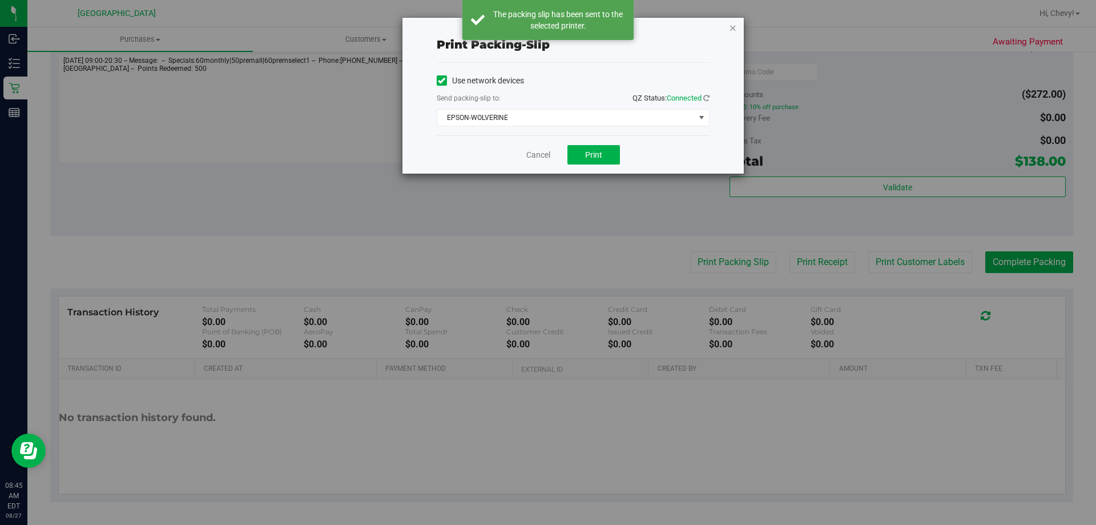
click at [730, 26] on icon "button" at bounding box center [733, 28] width 8 height 14
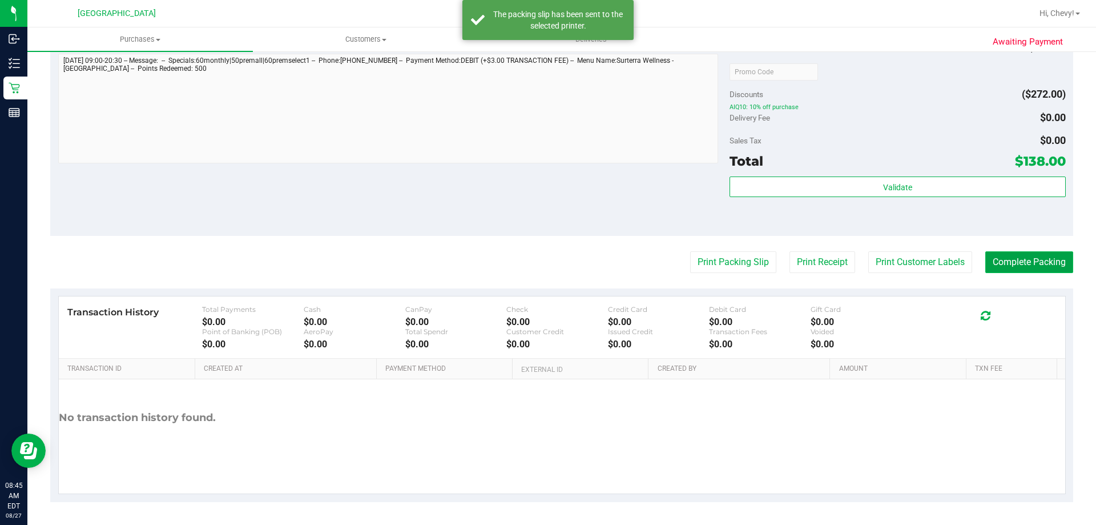
click at [995, 256] on button "Complete Packing" at bounding box center [1030, 262] width 88 height 22
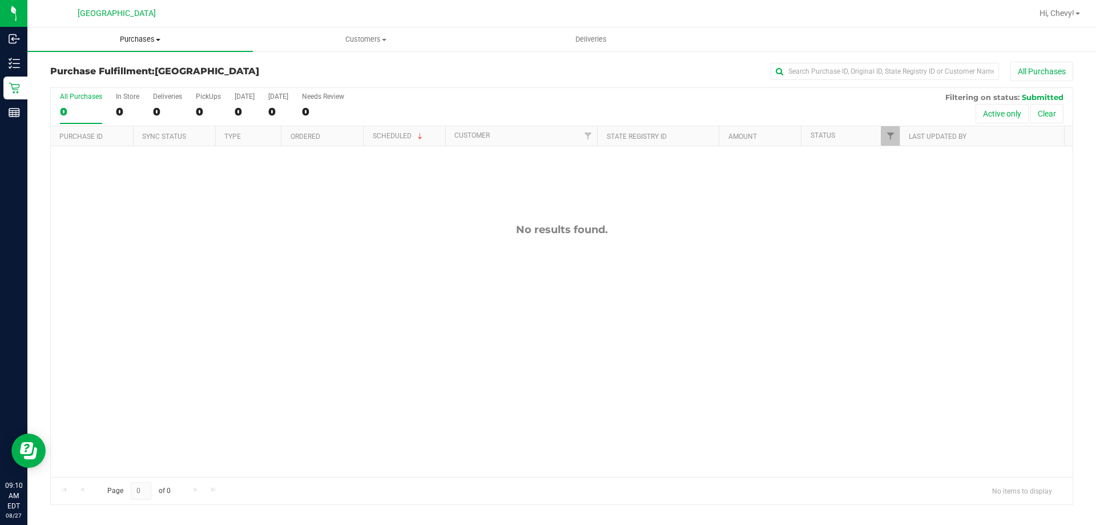
click at [147, 40] on span "Purchases" at bounding box center [140, 39] width 226 height 10
click at [140, 85] on li "Fulfillment" at bounding box center [140, 83] width 226 height 14
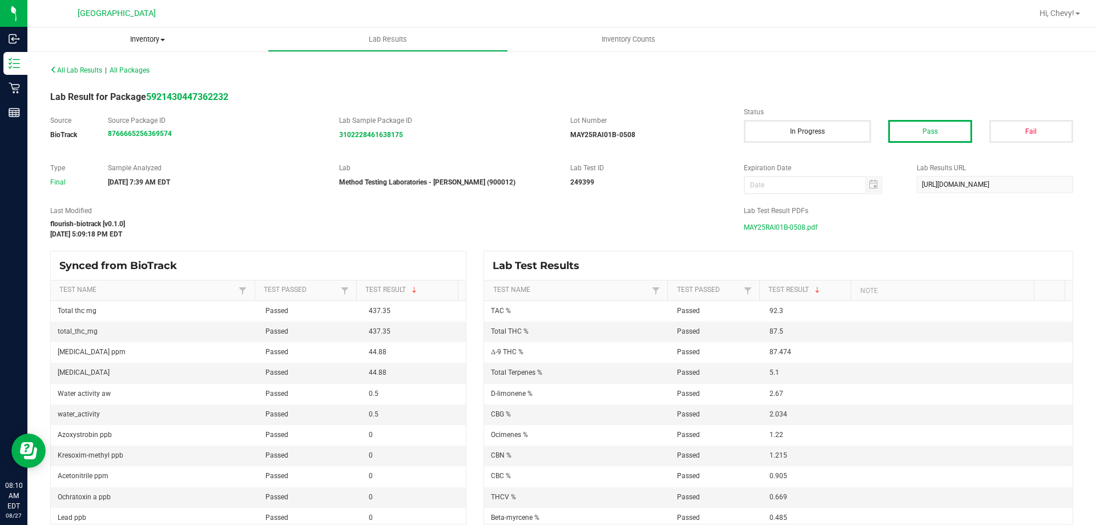
click at [154, 38] on span "Inventory" at bounding box center [147, 39] width 240 height 10
click at [606, 14] on div at bounding box center [618, 13] width 828 height 22
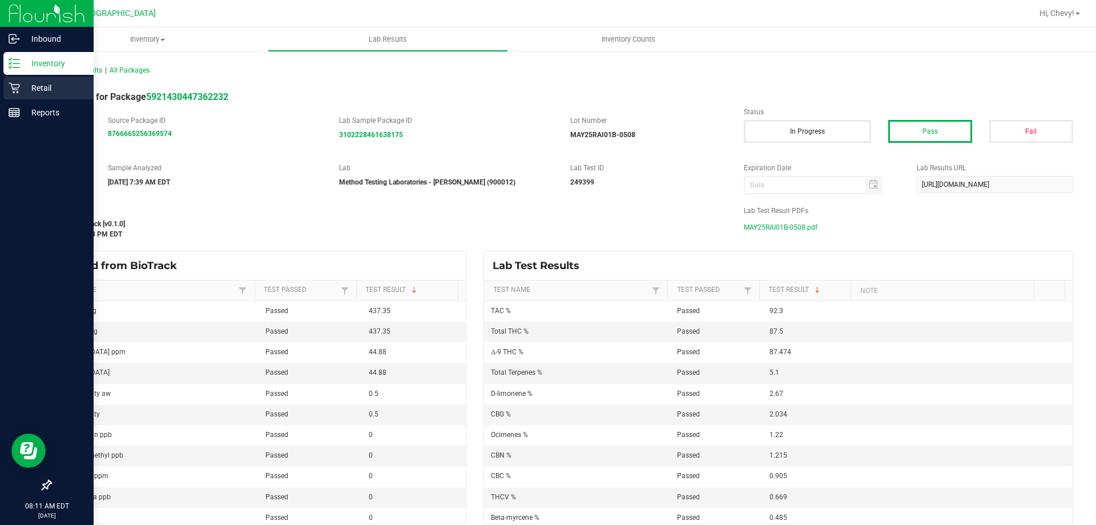
click at [14, 88] on icon at bounding box center [14, 88] width 11 height 11
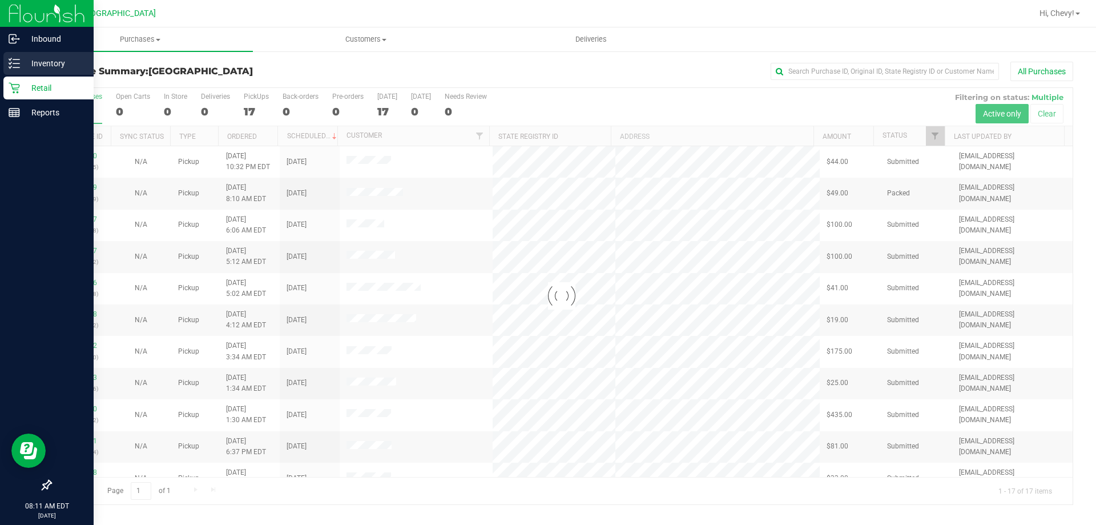
click at [17, 63] on line at bounding box center [16, 63] width 6 height 0
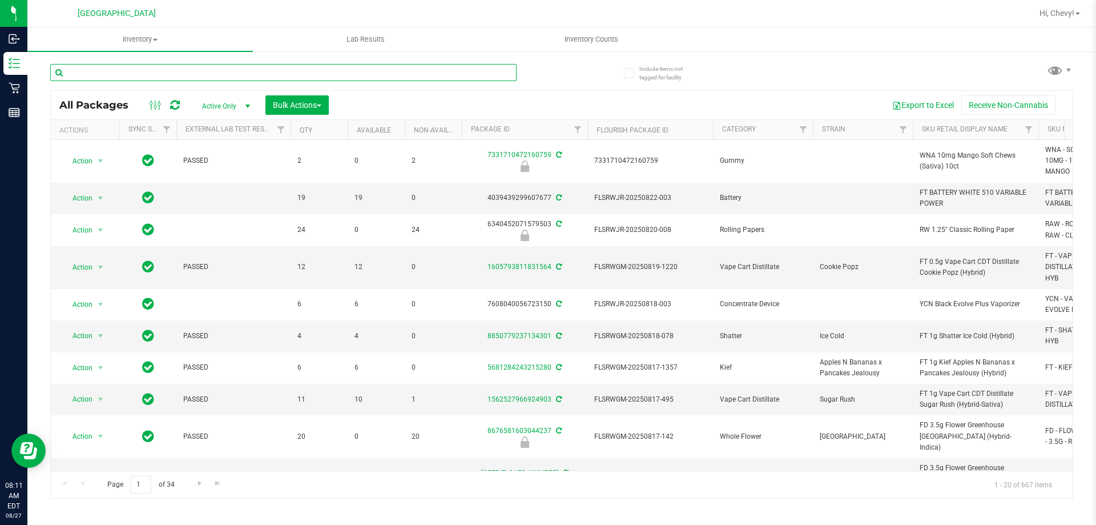
click at [142, 69] on input "text" at bounding box center [283, 72] width 467 height 17
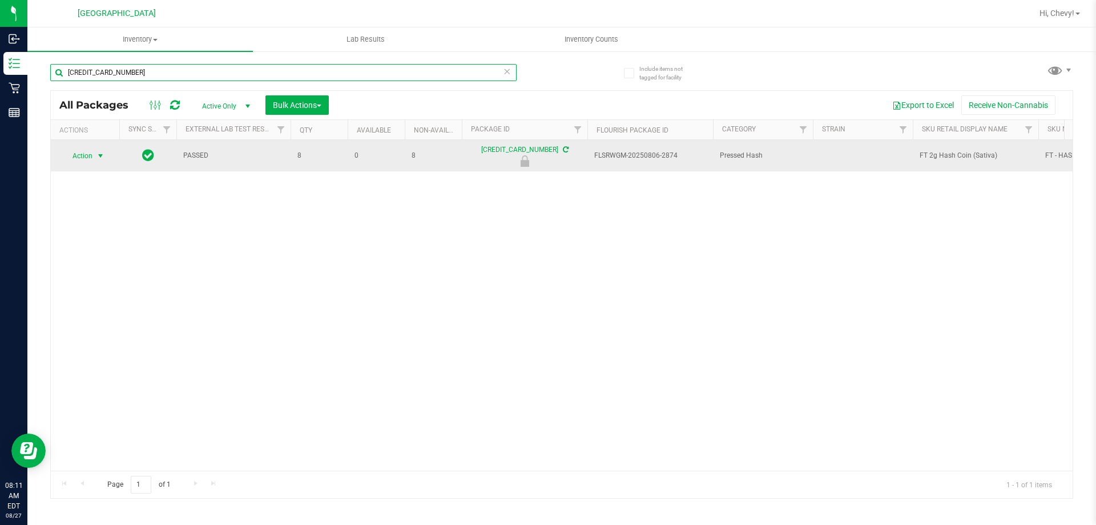
type input "[CREDIT_CARD_NUMBER]"
click at [97, 154] on span "select" at bounding box center [100, 155] width 9 height 9
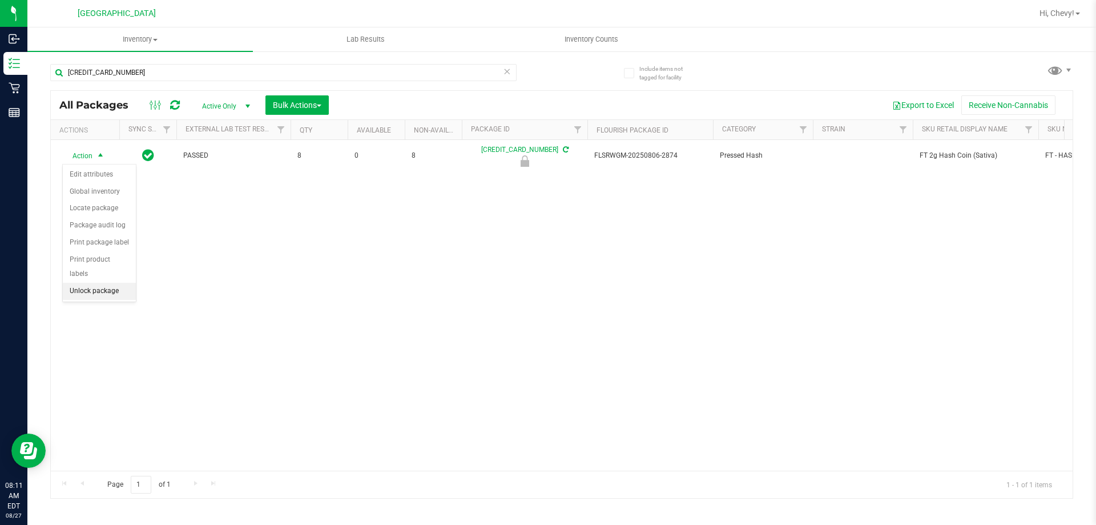
click at [118, 283] on li "Unlock package" at bounding box center [99, 291] width 73 height 17
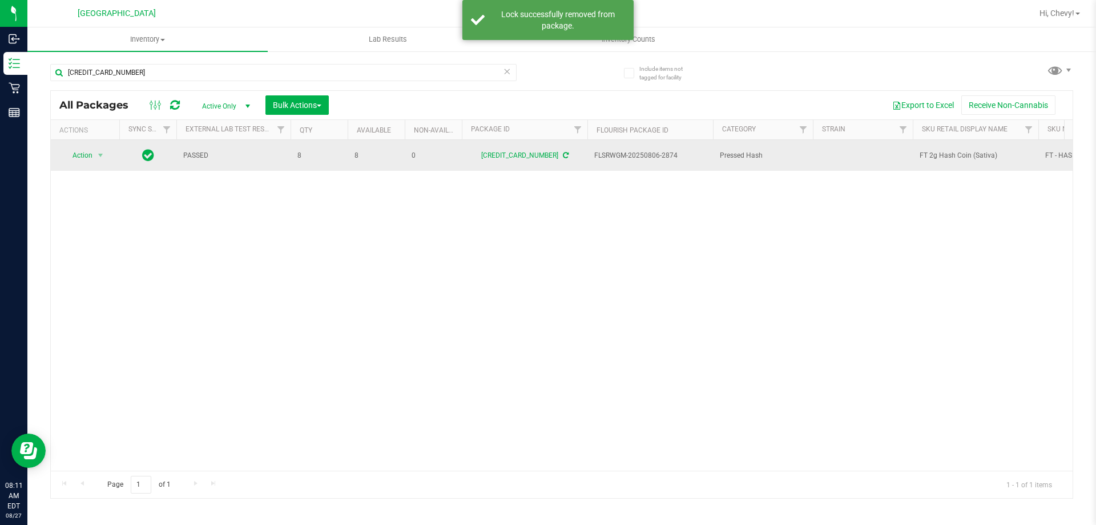
click at [968, 156] on span "FT 2g Hash Coin (Sativa)" at bounding box center [976, 155] width 112 height 11
click at [968, 154] on span "FT 2g Hash Coin (Sativa)" at bounding box center [976, 155] width 112 height 11
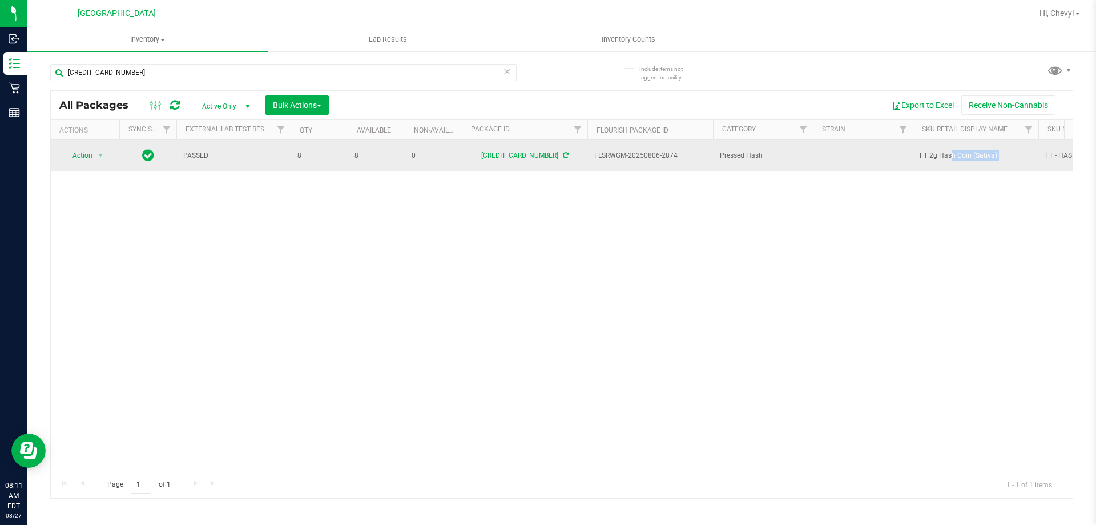
copy tr "FT 2g Hash Coin (Sativa)"
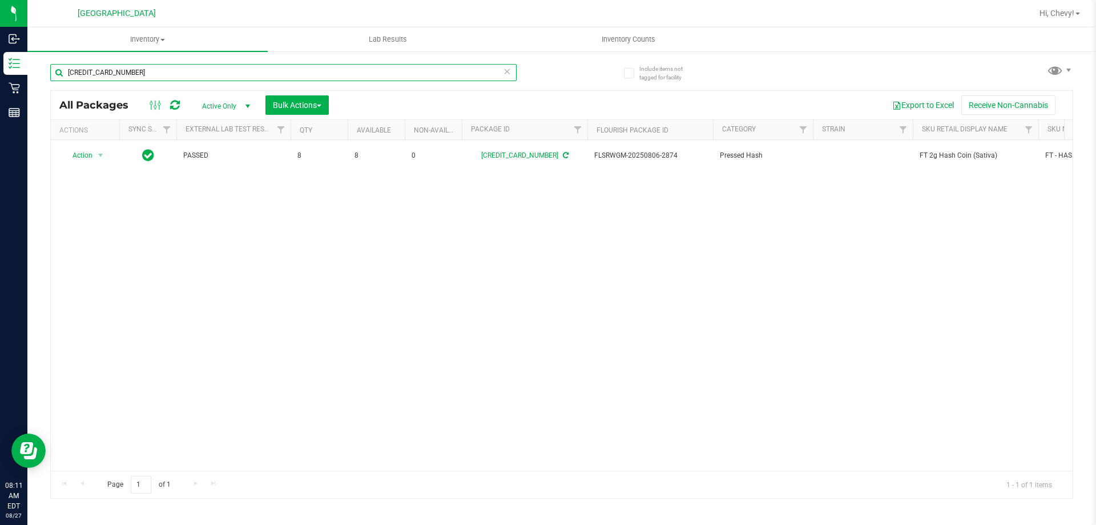
click at [178, 74] on input "[CREDIT_CARD_NUMBER]" at bounding box center [283, 72] width 467 height 17
click at [177, 74] on input "[CREDIT_CARD_NUMBER]" at bounding box center [283, 72] width 467 height 17
paste input "FT 2g Hash Coin (Sativa)"
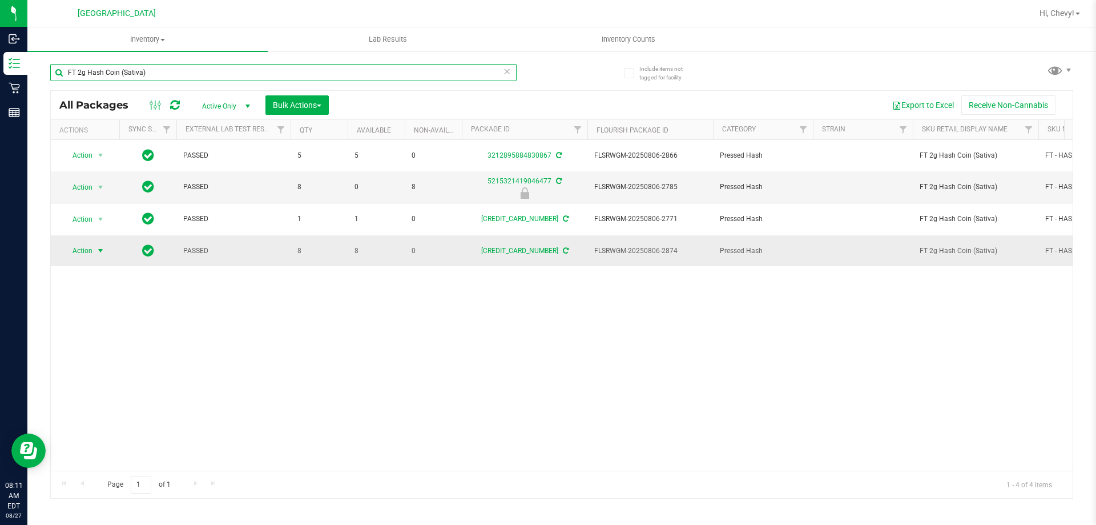
type input "FT 2g Hash Coin (Sativa)"
click at [88, 252] on span "Action" at bounding box center [77, 251] width 31 height 16
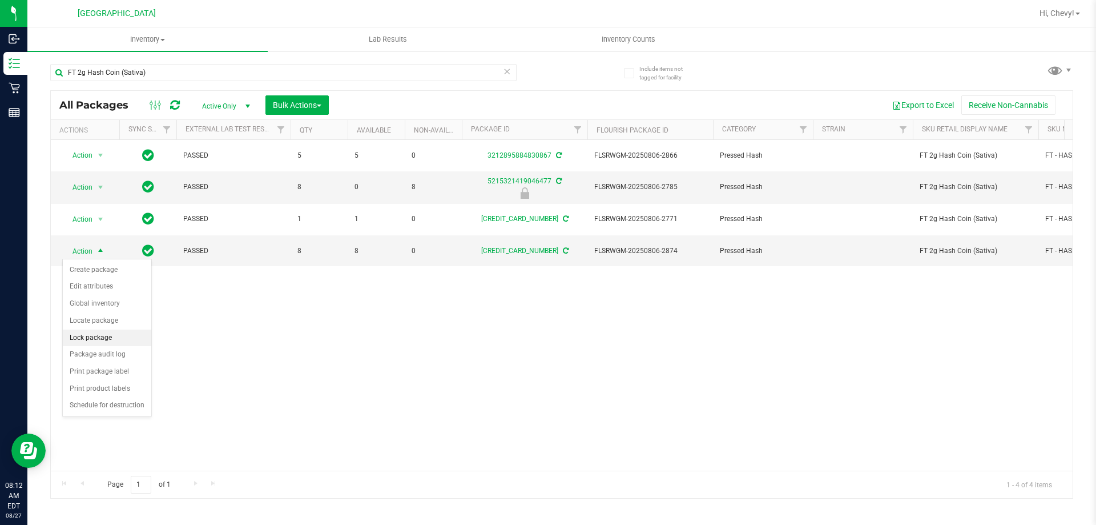
click at [132, 342] on li "Lock package" at bounding box center [107, 337] width 89 height 17
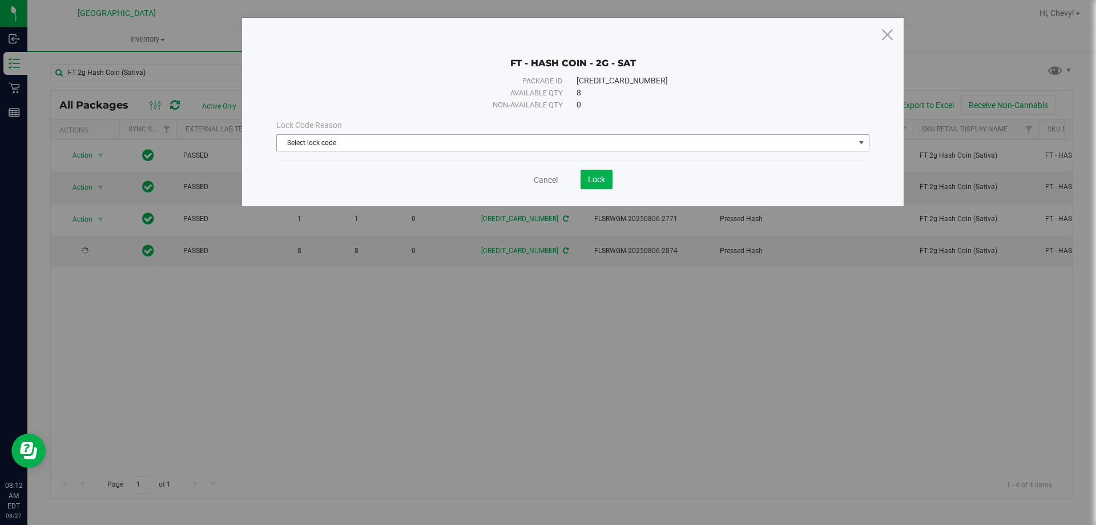
click at [489, 140] on span "Select lock code" at bounding box center [566, 143] width 578 height 16
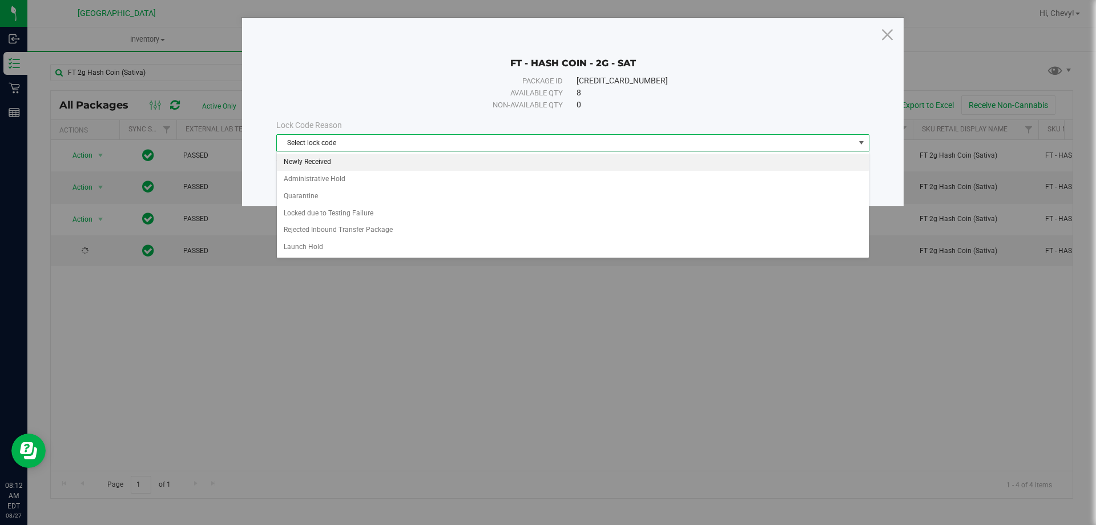
click at [499, 162] on li "Newly Received" at bounding box center [573, 162] width 592 height 17
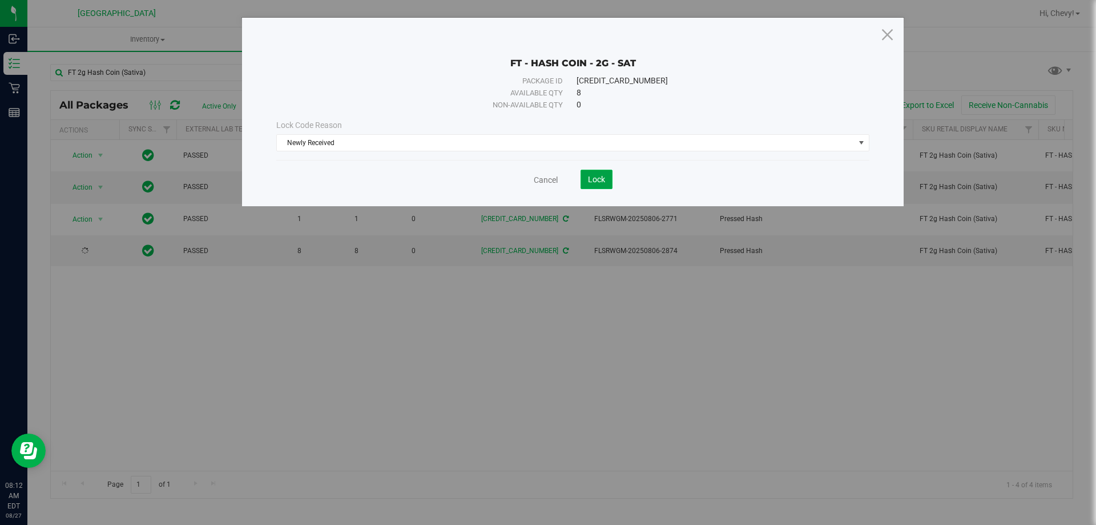
click at [598, 176] on span "Lock" at bounding box center [596, 179] width 17 height 9
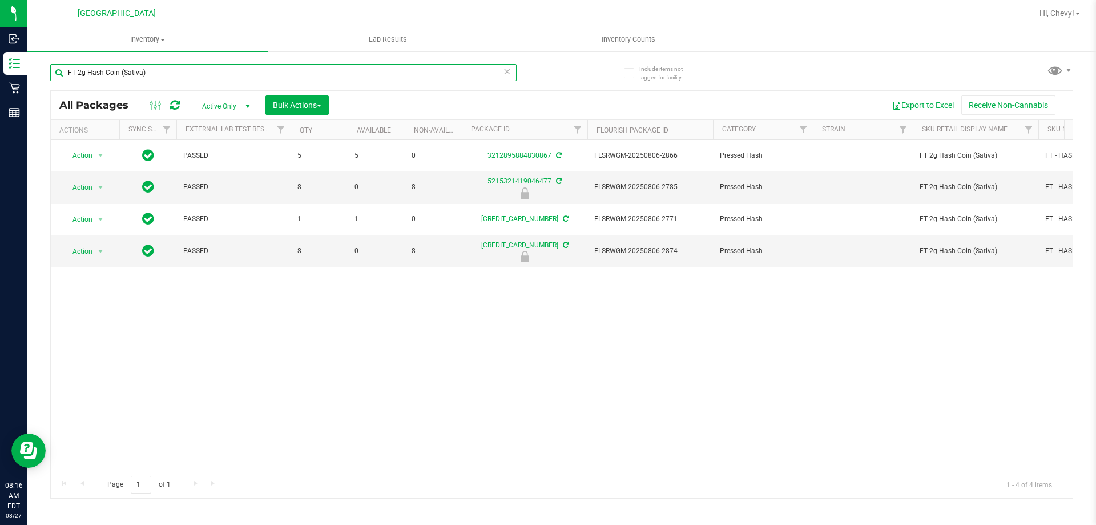
click at [298, 74] on input "FT 2g Hash Coin (Sativa)" at bounding box center [283, 72] width 467 height 17
type input "F"
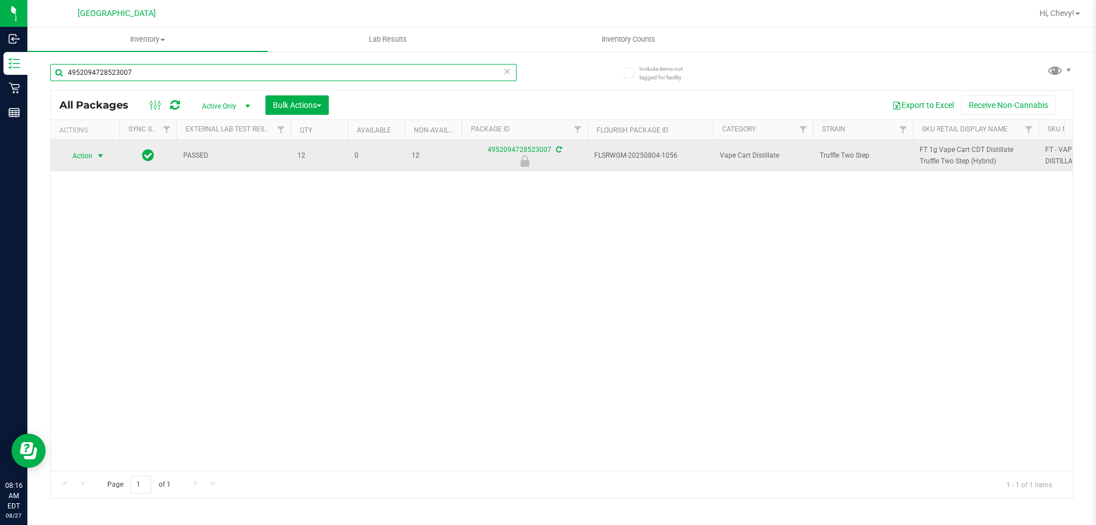
type input "4952094728523007"
click at [82, 158] on span "Action" at bounding box center [77, 156] width 31 height 16
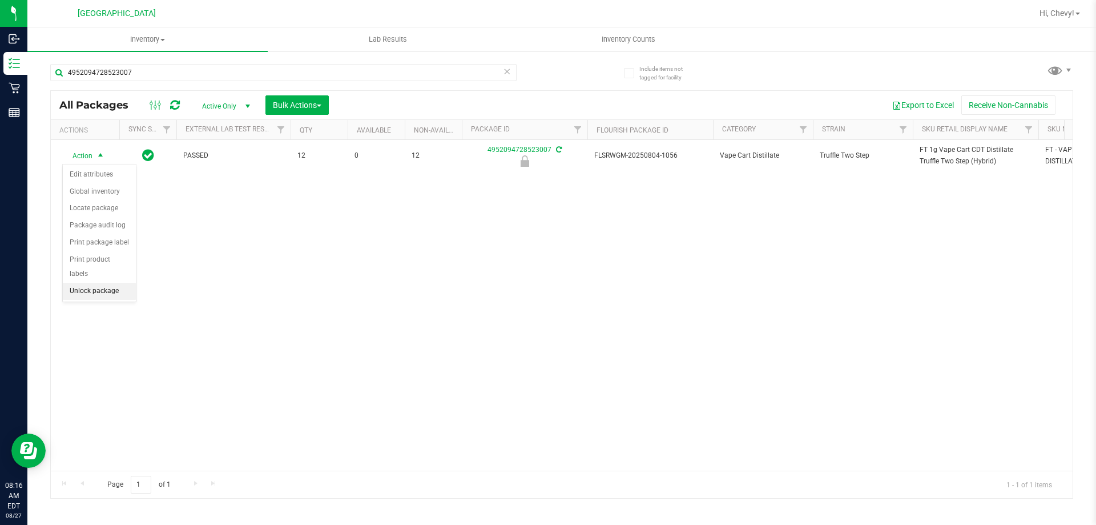
click at [93, 283] on li "Unlock package" at bounding box center [99, 291] width 73 height 17
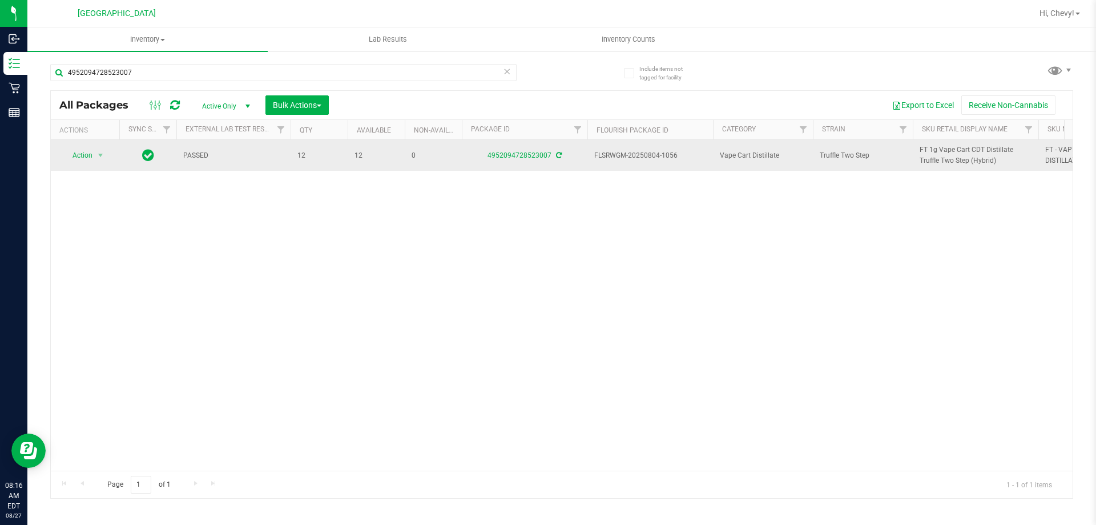
click at [944, 150] on span "FT 1g Vape Cart CDT Distillate Truffle Two Step (Hybrid)" at bounding box center [976, 155] width 112 height 22
copy tr "FT 1g Vape Cart CDT Distillate Truffle Two Step (Hybrid)"
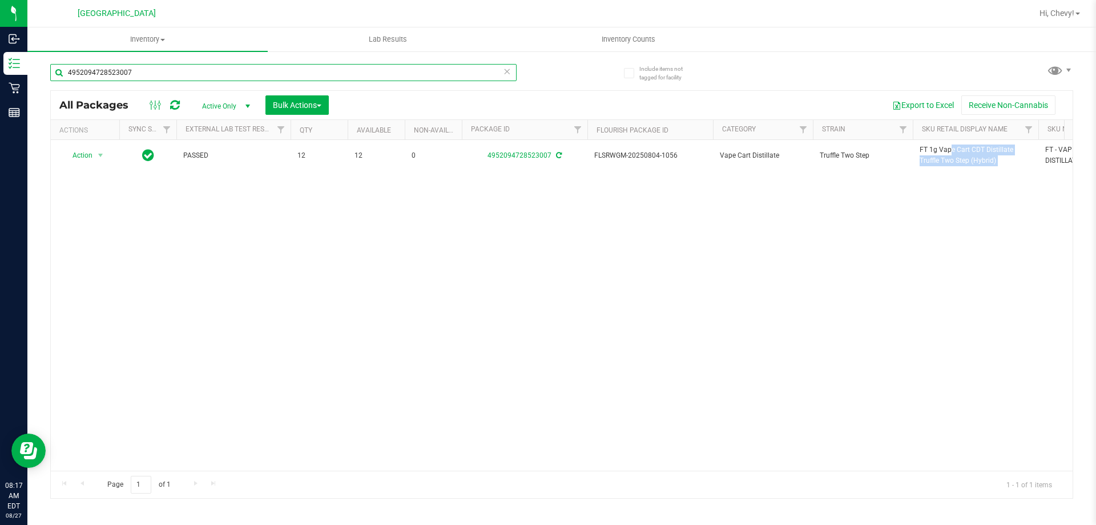
click at [158, 74] on input "4952094728523007" at bounding box center [283, 72] width 467 height 17
click at [155, 74] on input "4952094728523007" at bounding box center [283, 72] width 467 height 17
paste input "FT 1g Vape Cart CDT Distillate Truffle Two Step (Hybrid)"
type input "FT 1g Vape Cart CDT Distillate Truffle Two Step (Hybrid)"
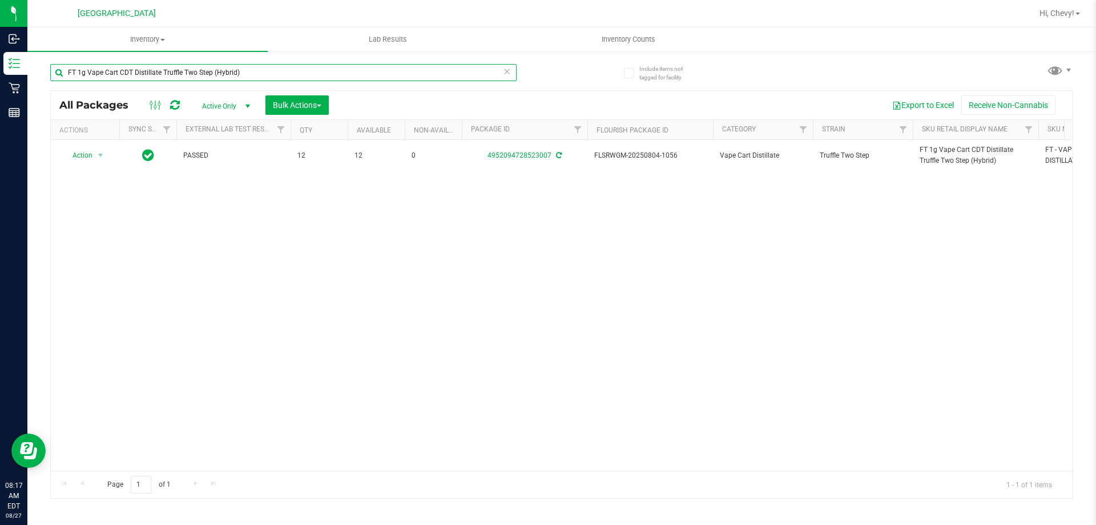
drag, startPoint x: 246, startPoint y: 69, endPoint x: 71, endPoint y: 14, distance: 182.6
click at [42, 65] on div "Include items not tagged for facility FT 1g Vape Cart CDT Distillate Truffle Tw…" at bounding box center [561, 224] width 1069 height 348
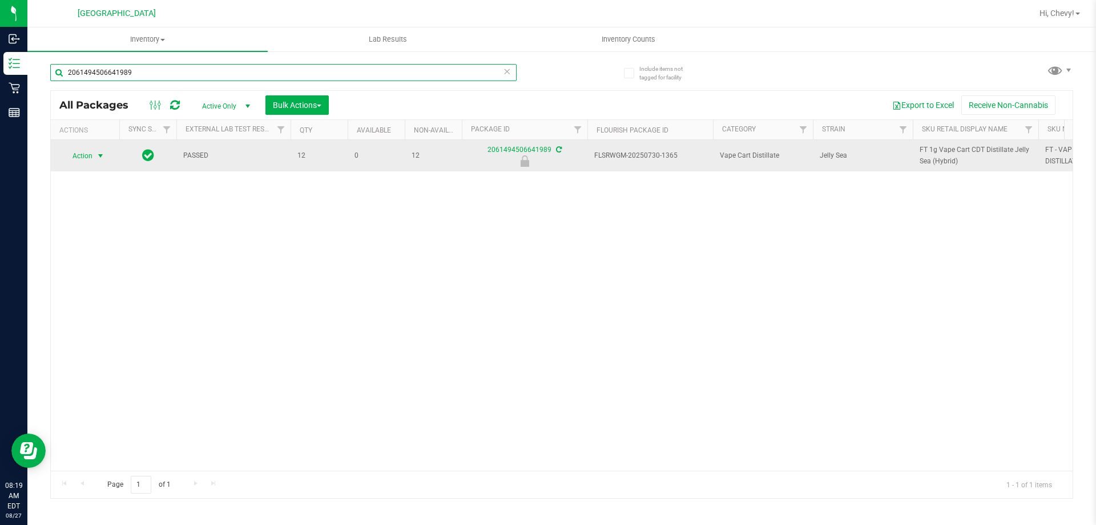
type input "2061494506641989"
click at [74, 156] on span "Action" at bounding box center [77, 156] width 31 height 16
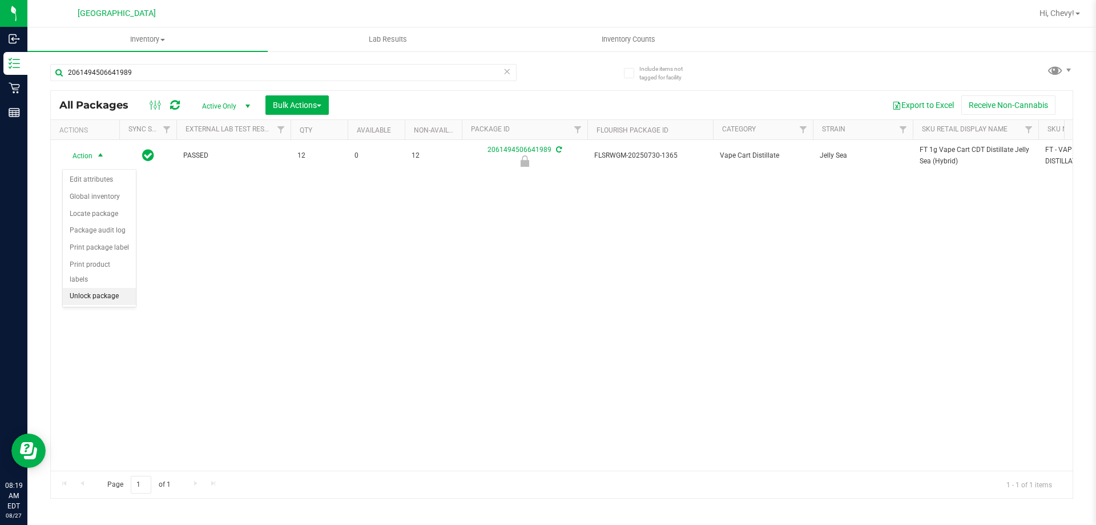
click at [116, 288] on li "Unlock package" at bounding box center [99, 296] width 73 height 17
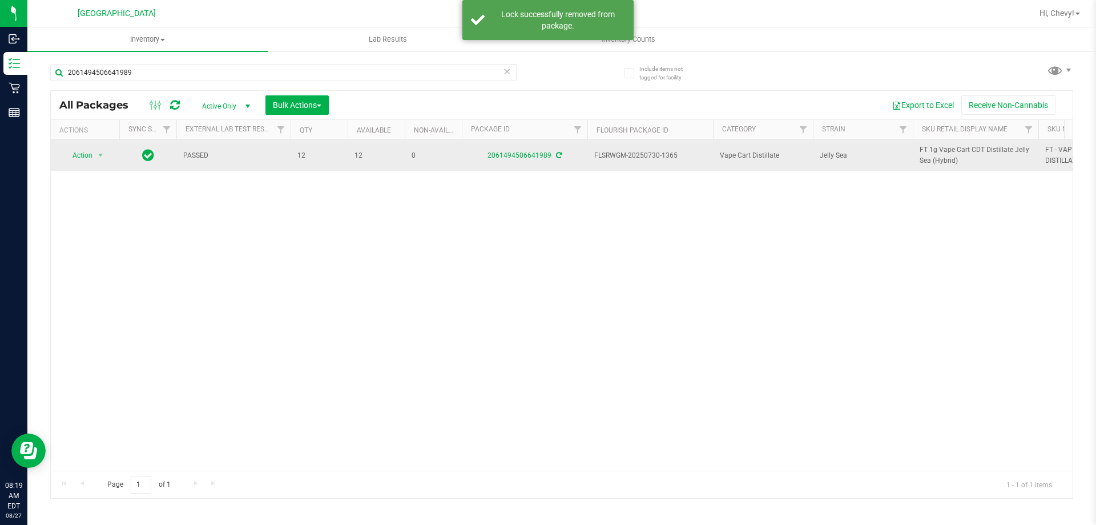
click at [945, 166] on span "FT 1g Vape Cart CDT Distillate Jelly Sea (Hybrid)" at bounding box center [976, 155] width 112 height 22
copy tr "FT 1g Vape Cart CDT Distillate Jelly Sea (Hybrid)"
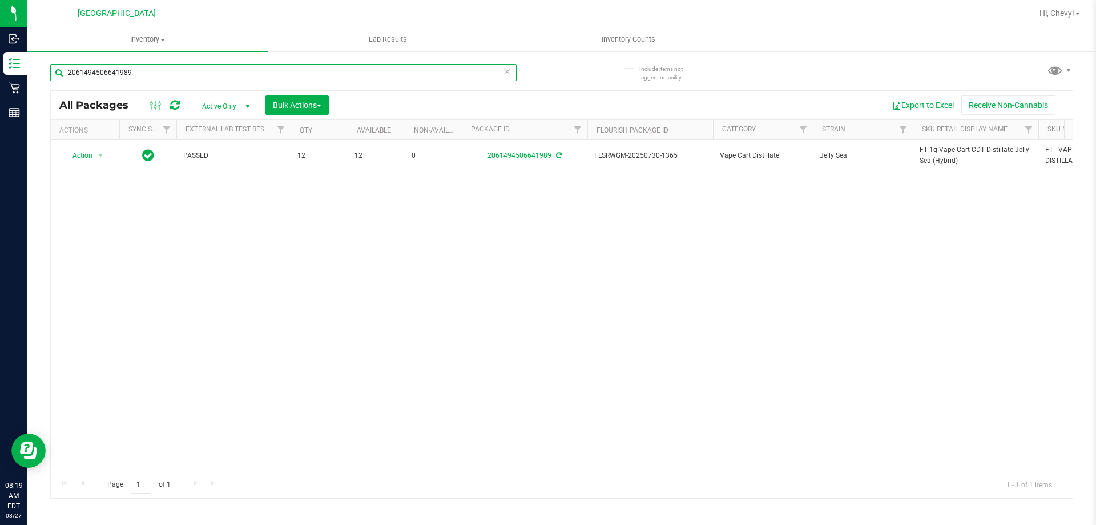
click at [85, 71] on input "2061494506641989" at bounding box center [283, 72] width 467 height 17
click at [86, 71] on input "2061494506641989" at bounding box center [283, 72] width 467 height 17
paste input "FT 1g Vape Cart CDT Distillate Jelly Sea (Hybrid)"
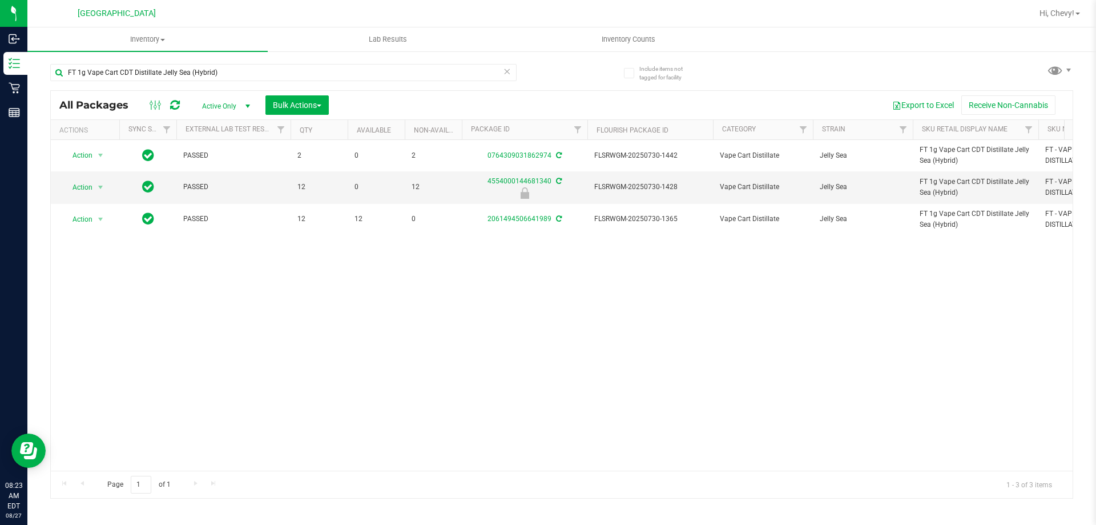
click at [246, 62] on div "FT 1g Vape Cart CDT Distillate Jelly Sea (Hybrid)" at bounding box center [306, 72] width 512 height 37
click at [247, 69] on input "FT 1g Vape Cart CDT Distillate Jelly Sea (Hybrid)" at bounding box center [283, 72] width 467 height 17
type input "F"
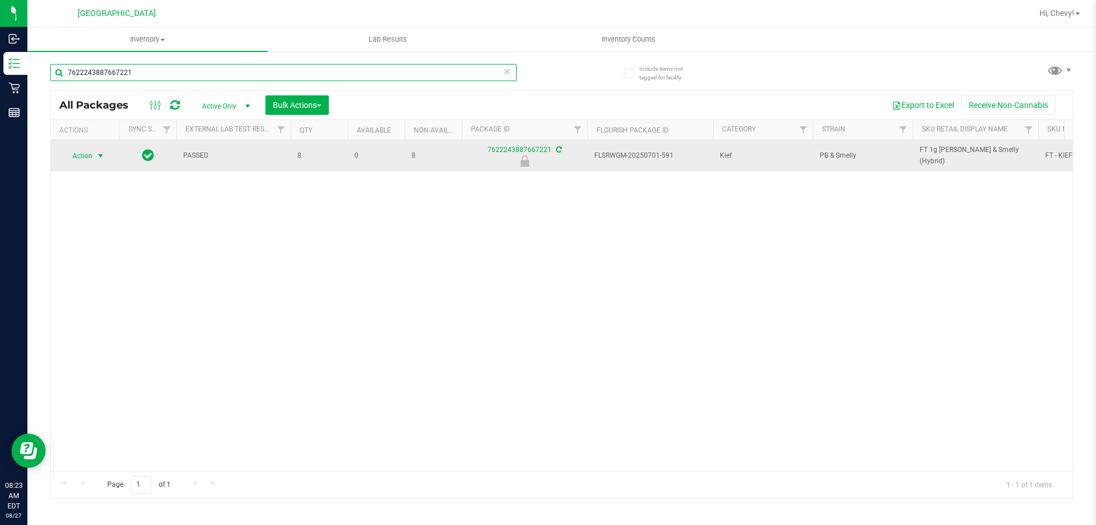
type input "7622243887667221"
click at [84, 154] on span "Action" at bounding box center [77, 156] width 31 height 16
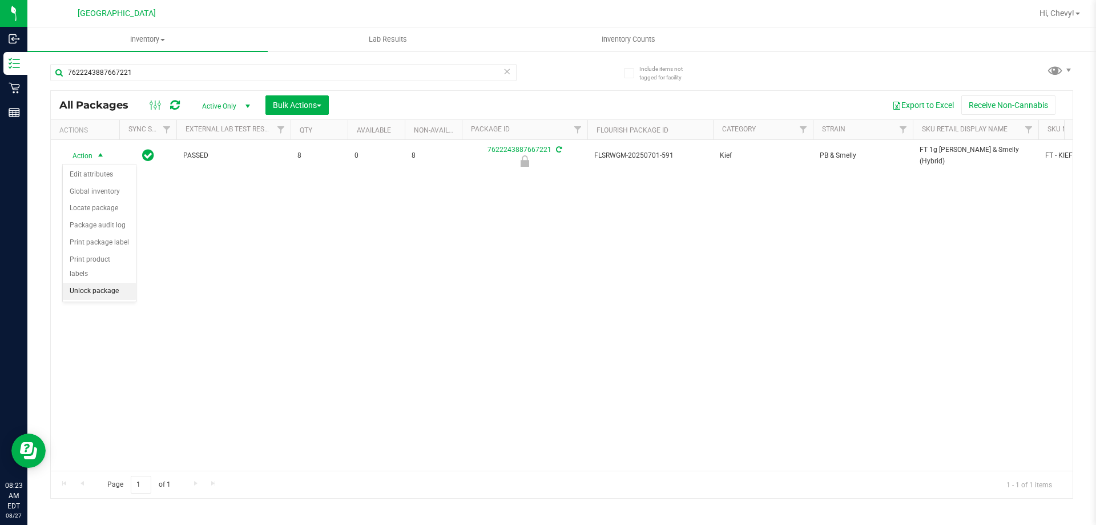
click at [73, 283] on li "Unlock package" at bounding box center [99, 291] width 73 height 17
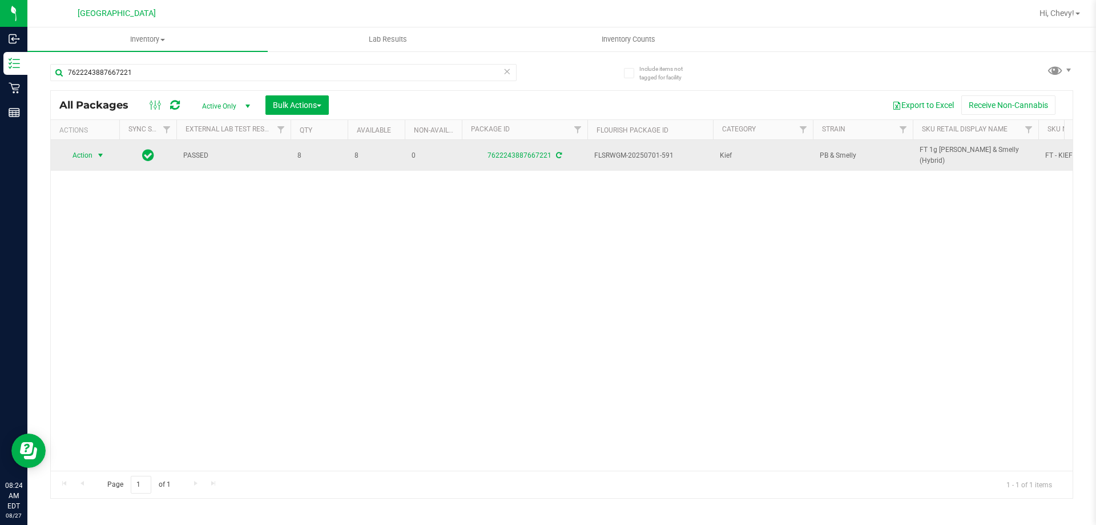
click at [86, 158] on span "Action" at bounding box center [77, 155] width 31 height 16
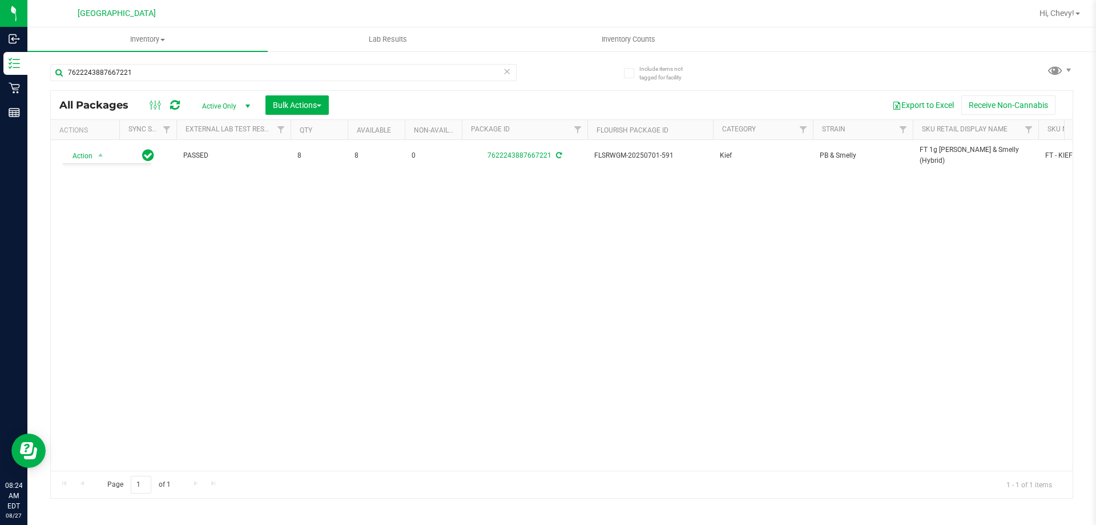
click at [396, 324] on div "Action Action Create package Edit attributes Global inventory Locate package Lo…" at bounding box center [562, 305] width 1022 height 331
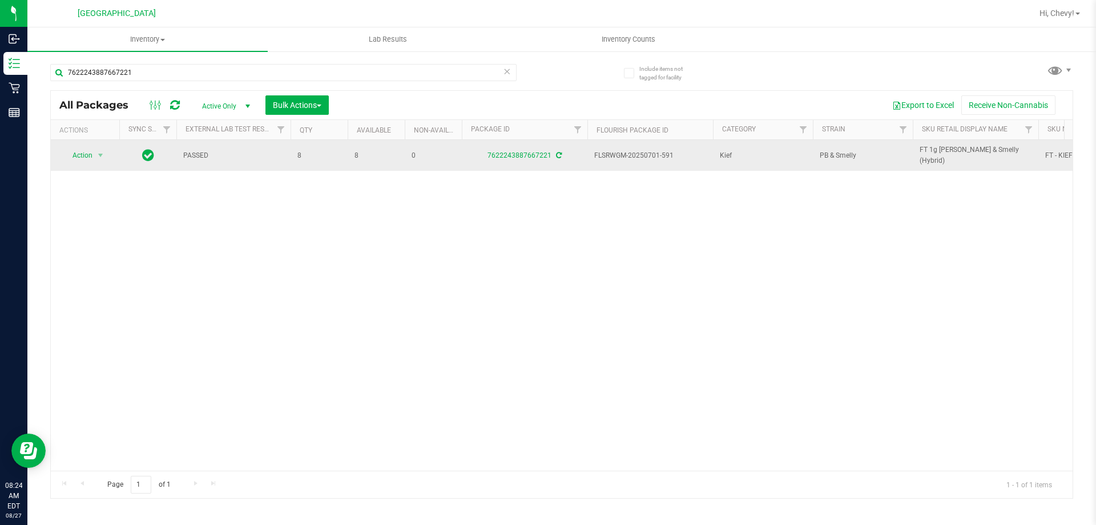
click at [963, 160] on span "FT 1g [PERSON_NAME] & Smelly (Hybrid)" at bounding box center [976, 155] width 112 height 22
click at [963, 156] on span "FT 1g [PERSON_NAME] & Smelly (Hybrid)" at bounding box center [976, 155] width 112 height 22
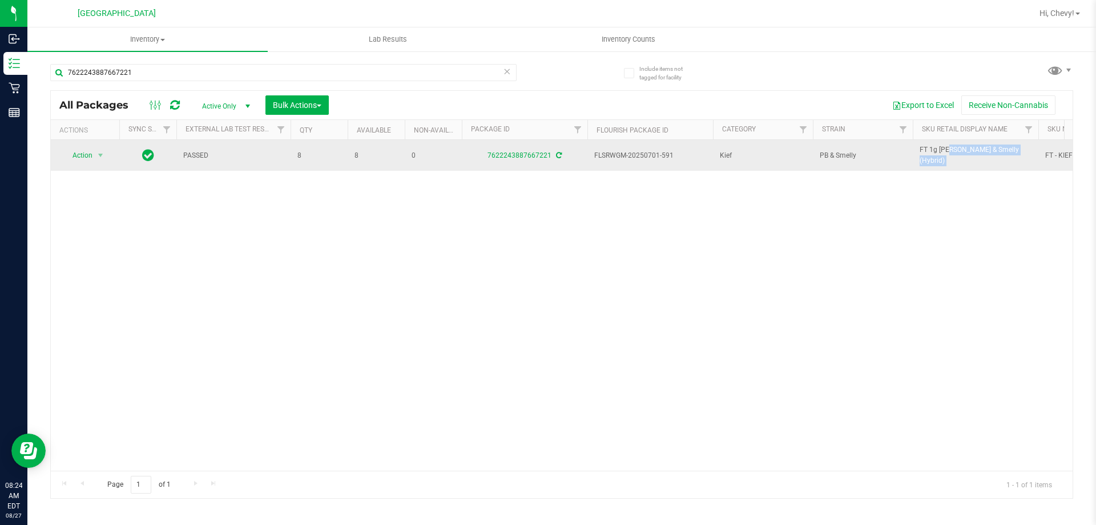
copy tr "FT 1g [PERSON_NAME] & Smelly (Hybrid)"
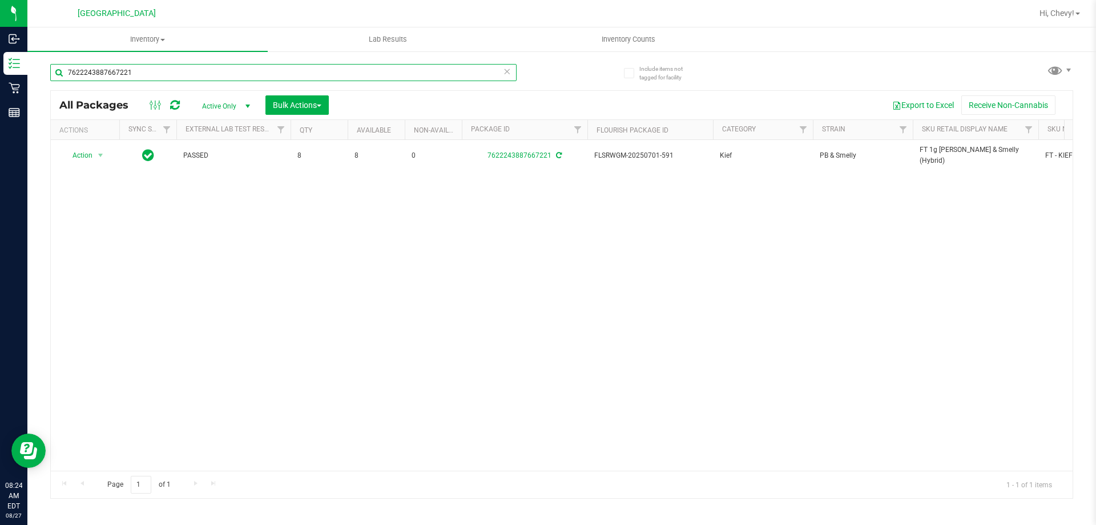
drag, startPoint x: 168, startPoint y: 69, endPoint x: 59, endPoint y: 69, distance: 108.5
click at [59, 69] on input "7622243887667221" at bounding box center [283, 72] width 467 height 17
paste input "FT 1g [PERSON_NAME] & Smelly (Hybrid)"
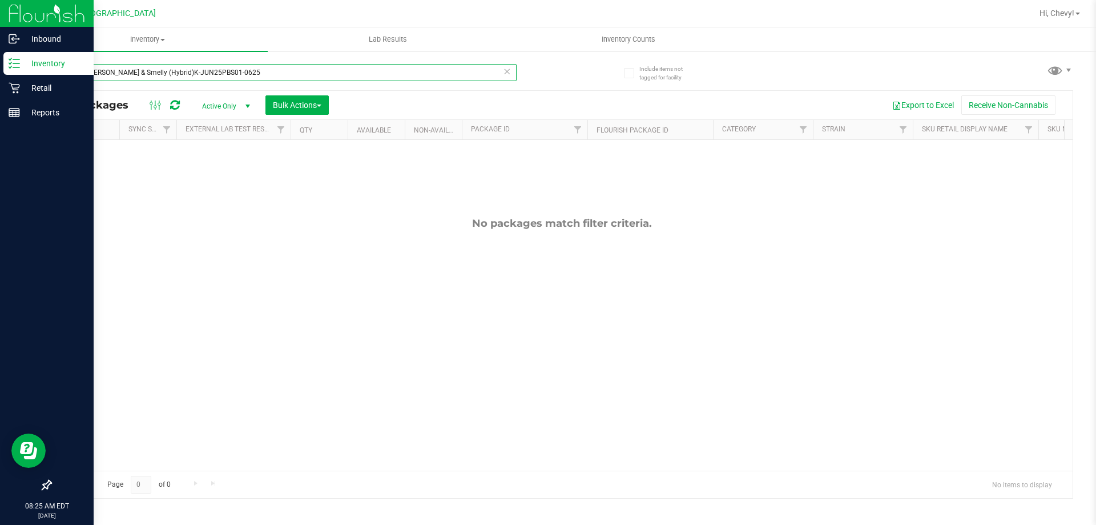
type input "FT 1g [PERSON_NAME] & Smelly (Hybrid)K-JUN25PBS01-0625"
